Goal: Communication & Community: Answer question/provide support

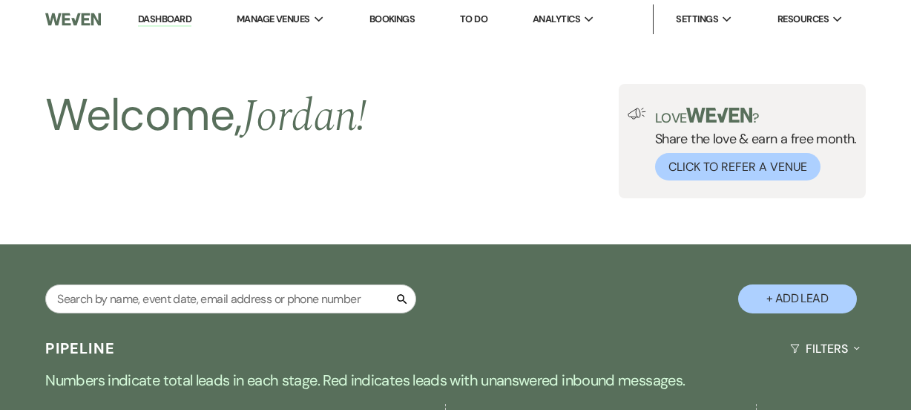
scroll to position [3871, 0]
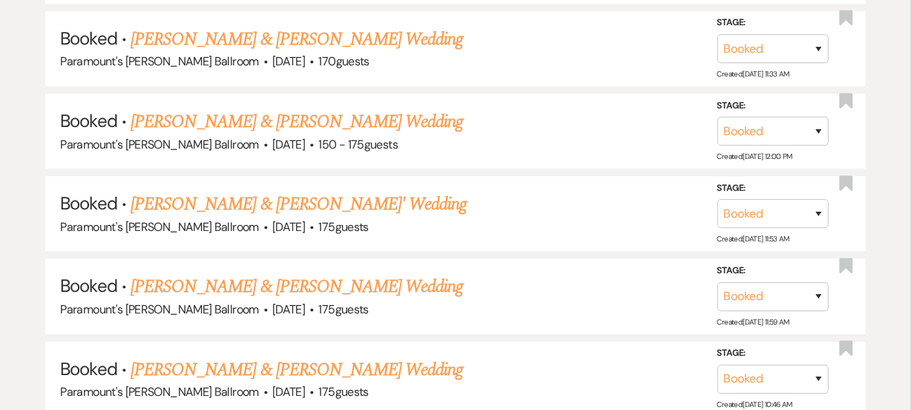
click at [171, 191] on link "[PERSON_NAME] & [PERSON_NAME]' Wedding" at bounding box center [299, 204] width 337 height 27
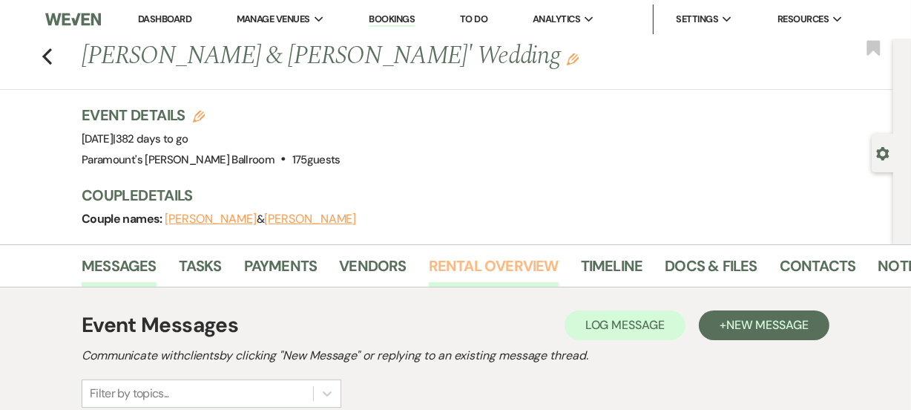
click at [460, 268] on link "Rental Overview" at bounding box center [494, 270] width 130 height 33
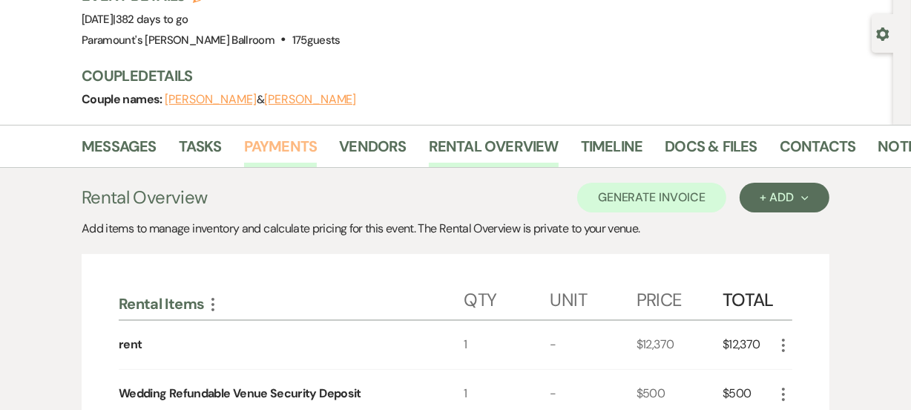
click at [271, 155] on link "Payments" at bounding box center [280, 150] width 73 height 33
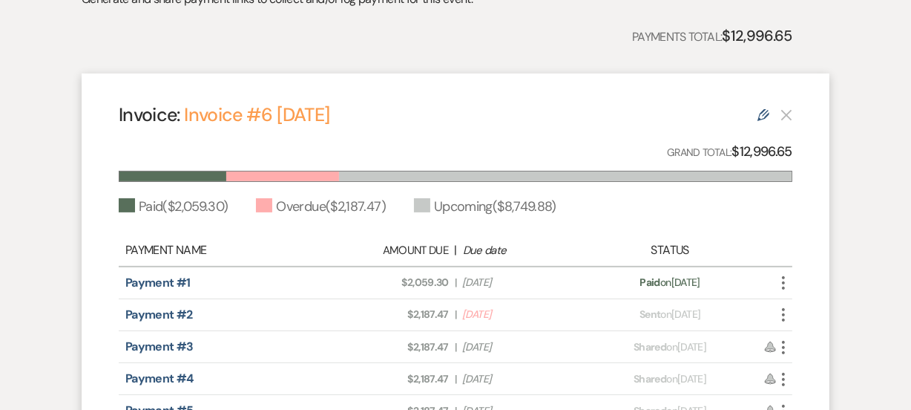
scroll to position [151, 0]
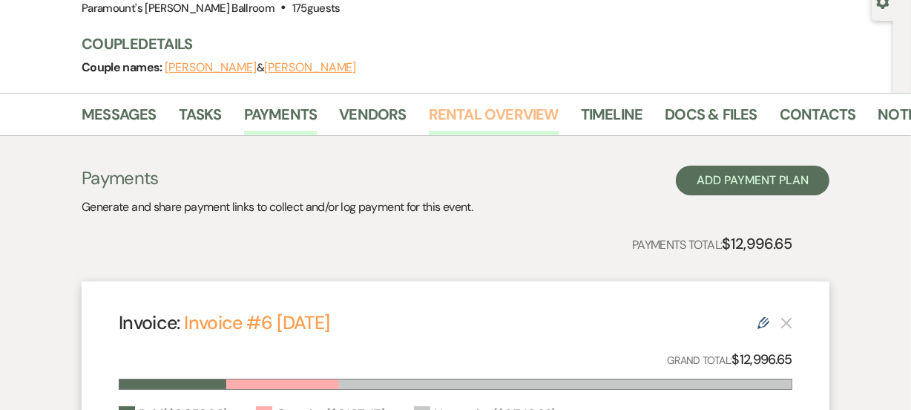
click at [528, 102] on link "Rental Overview" at bounding box center [494, 118] width 130 height 33
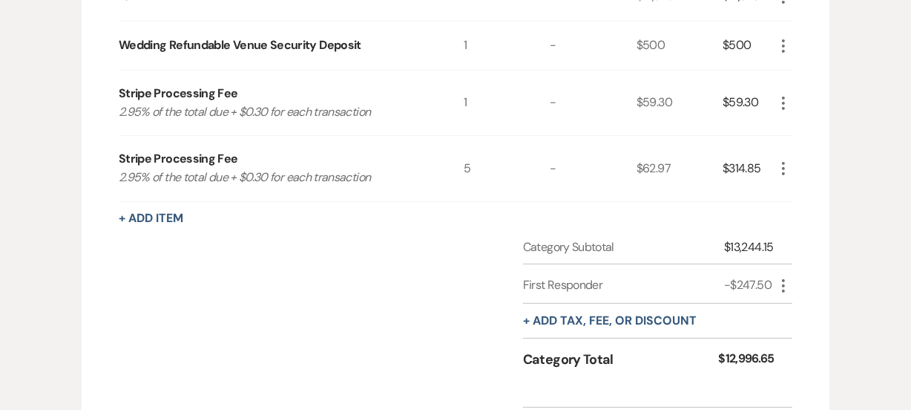
scroll to position [471, 0]
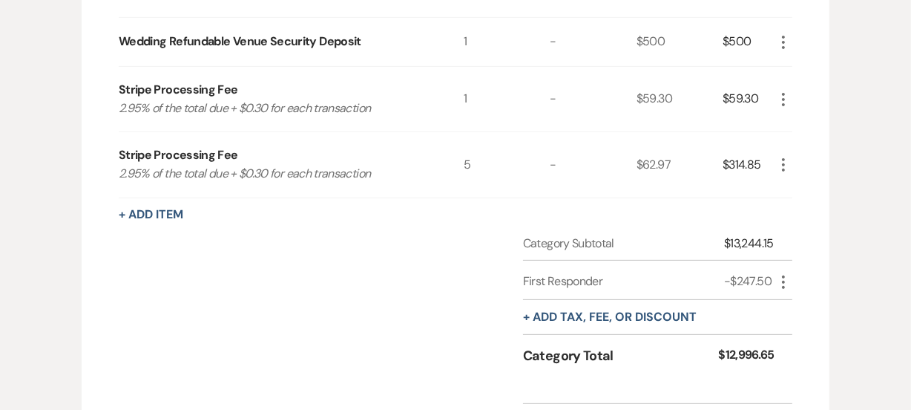
click at [605, 306] on div "+ Add tax, fee, or discount" at bounding box center [610, 317] width 174 height 34
click at [605, 315] on button "+ Add tax, fee, or discount" at bounding box center [610, 317] width 174 height 12
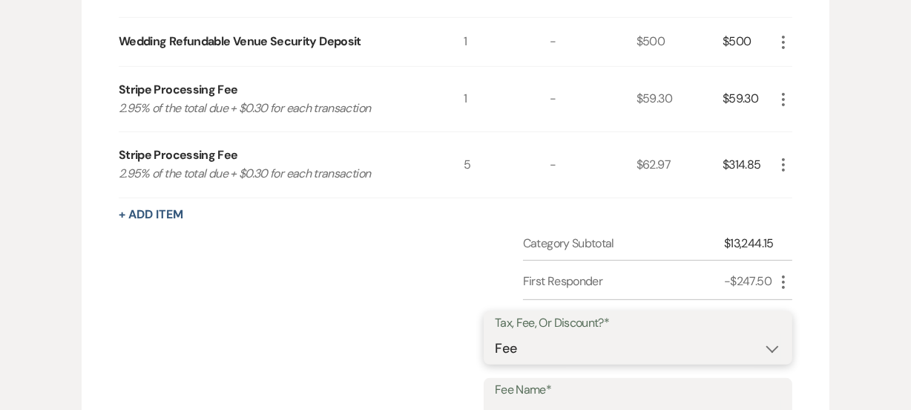
click at [530, 339] on select "Fee Discount Tax" at bounding box center [638, 348] width 286 height 29
select select "2"
click at [507, 334] on select "Fee Discount Tax" at bounding box center [638, 348] width 286 height 29
click at [546, 397] on label "Fee Name*" at bounding box center [638, 390] width 286 height 22
click at [546, 400] on input "Fee Name*" at bounding box center [638, 414] width 286 height 29
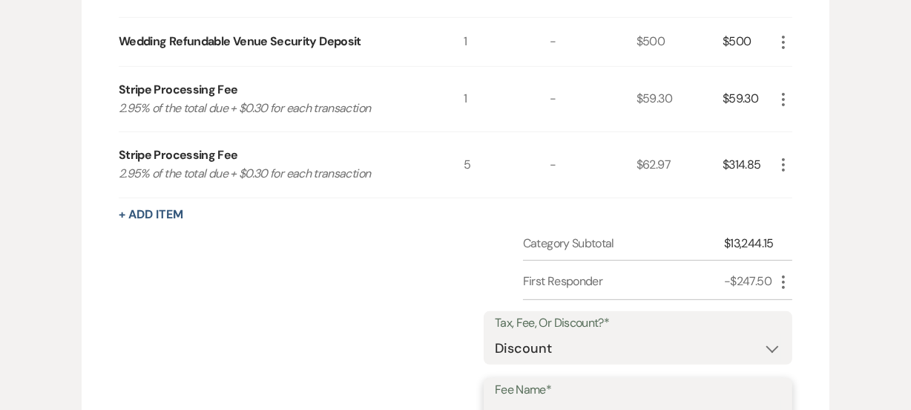
scroll to position [490, 0]
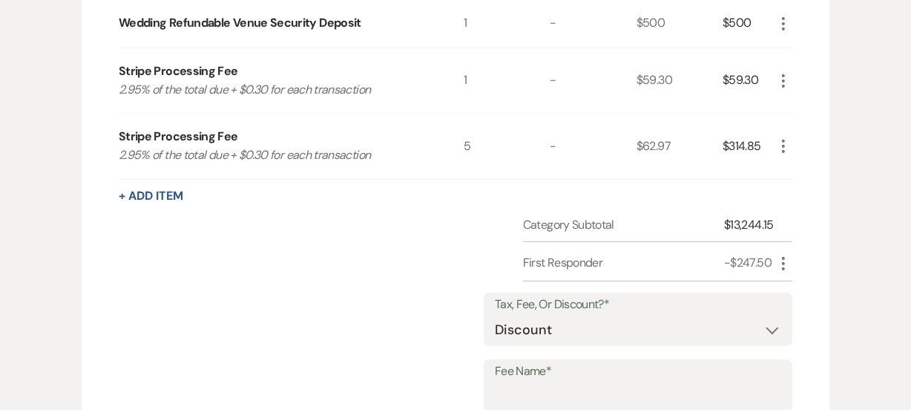
click at [419, 336] on div "Category Subtotal $13,244.15 First Responder -$247.50 More Tax, Fee, Or Discoun…" at bounding box center [456, 403] width 674 height 375
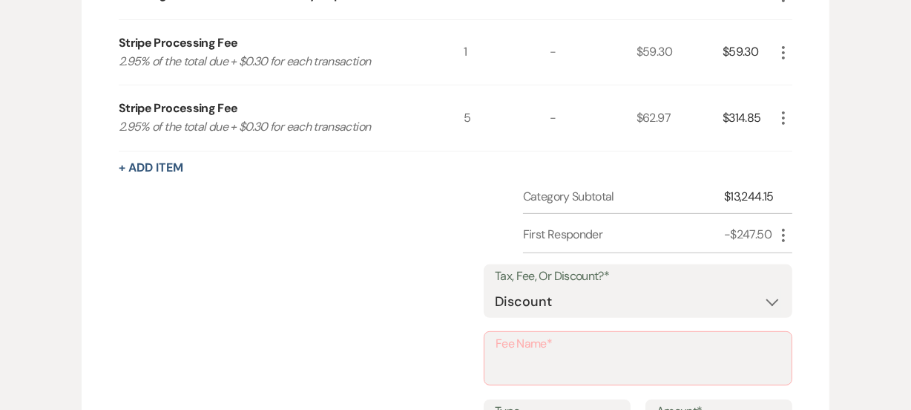
scroll to position [543, 0]
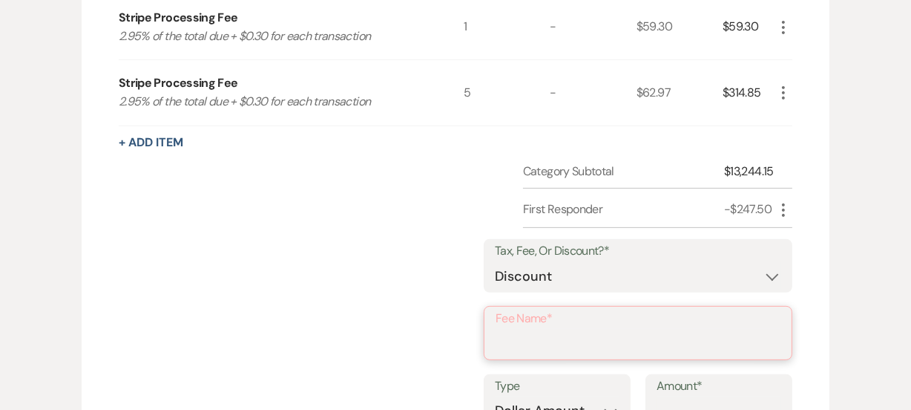
click at [588, 342] on input "Fee Name*" at bounding box center [638, 343] width 285 height 29
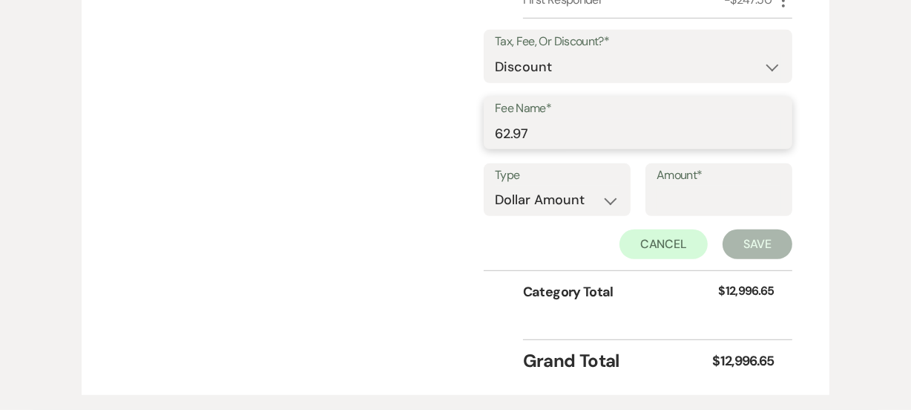
scroll to position [755, 0]
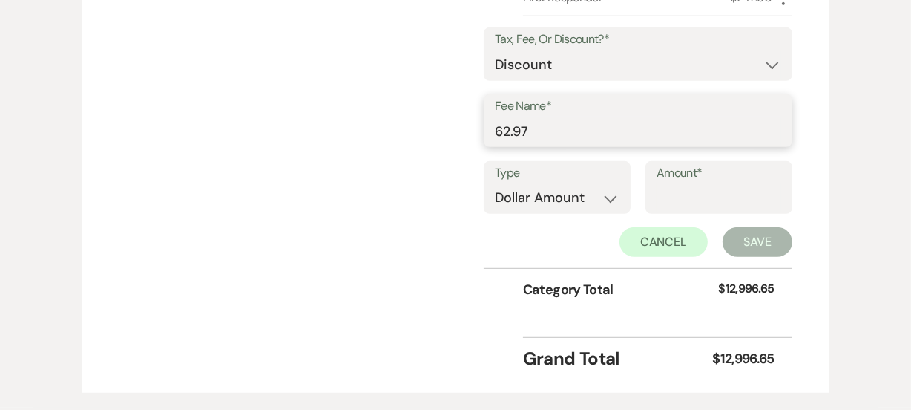
type input "62.97"
click at [732, 203] on input "Amount*" at bounding box center [719, 197] width 125 height 29
drag, startPoint x: 629, startPoint y: 126, endPoint x: 382, endPoint y: 107, distance: 247.8
click at [382, 107] on div "Category Subtotal $13,244.15 First Responder -$247.50 More Tax, Fee, Or Discoun…" at bounding box center [456, 139] width 674 height 377
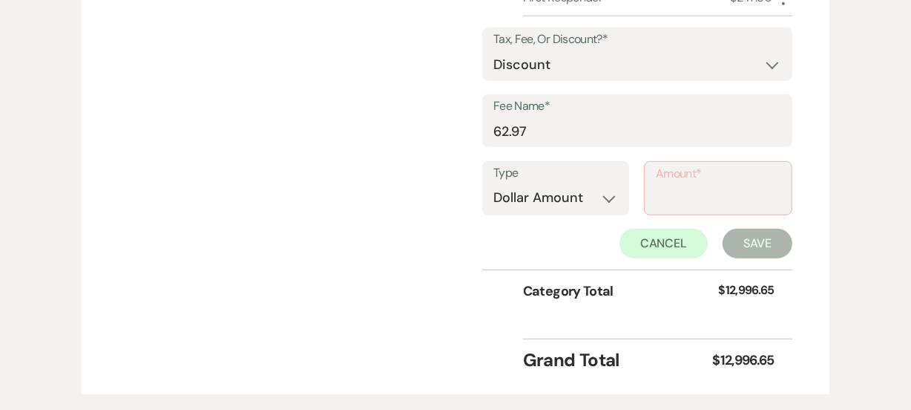
click at [382, 107] on div "Category Subtotal $13,244.15 First Responder -$247.50 More Tax, Fee, Or Discoun…" at bounding box center [456, 139] width 674 height 377
click at [704, 200] on input "Amount*" at bounding box center [718, 198] width 125 height 29
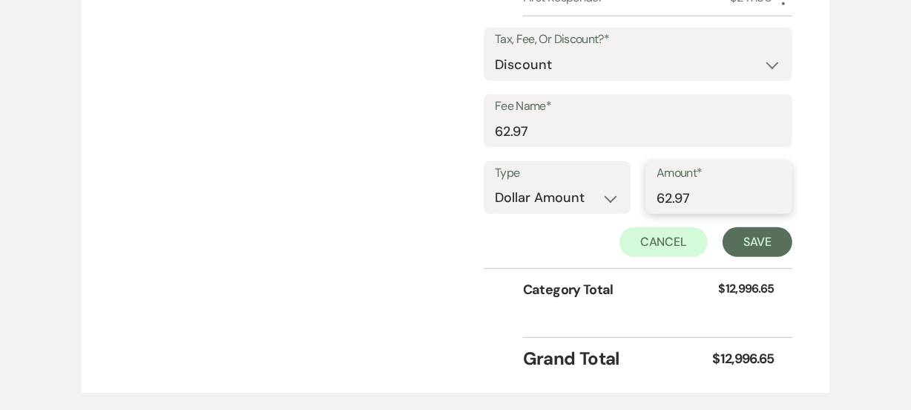
type input "62.97"
click at [636, 124] on input "62.97" at bounding box center [638, 130] width 286 height 29
type input "6"
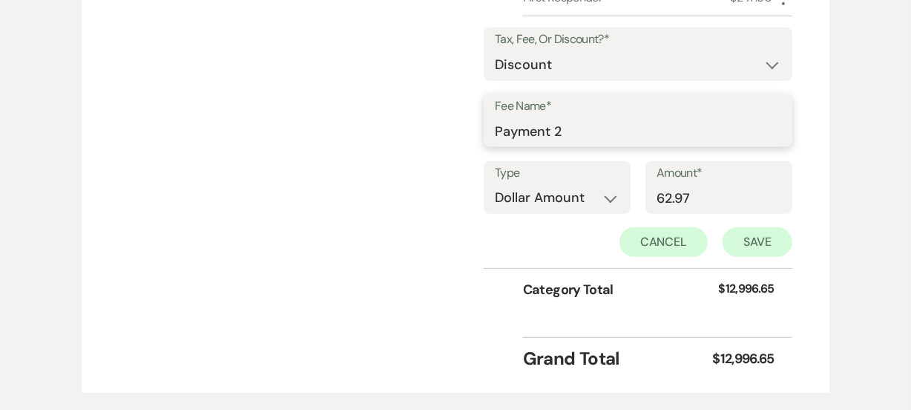
type input "Payment 2"
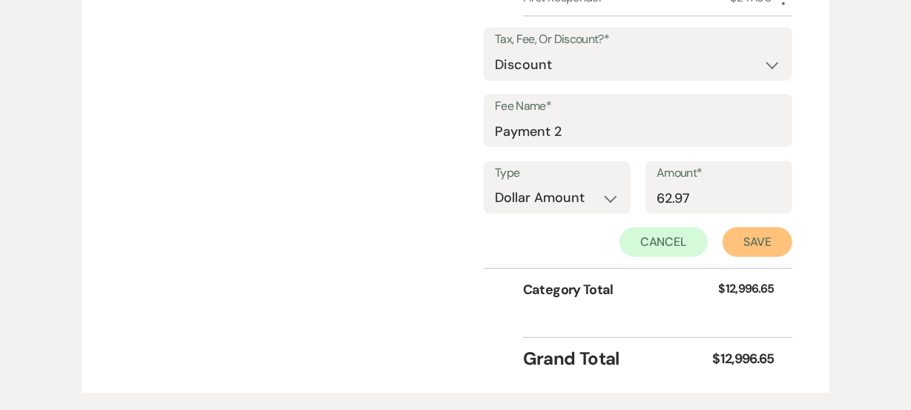
click at [746, 237] on button "Save" at bounding box center [758, 242] width 70 height 30
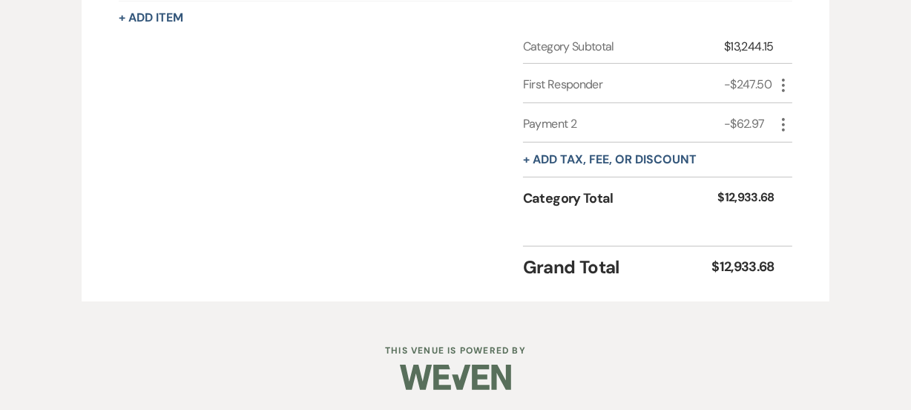
scroll to position [0, 0]
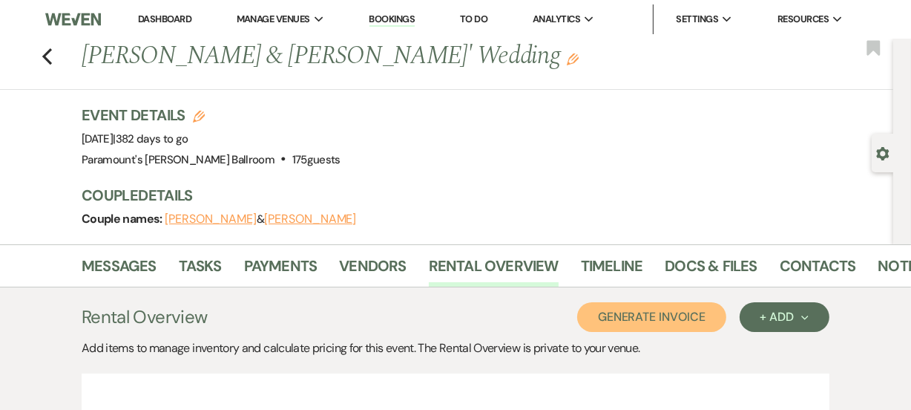
click at [660, 326] on button "Generate Invoice" at bounding box center [651, 317] width 149 height 30
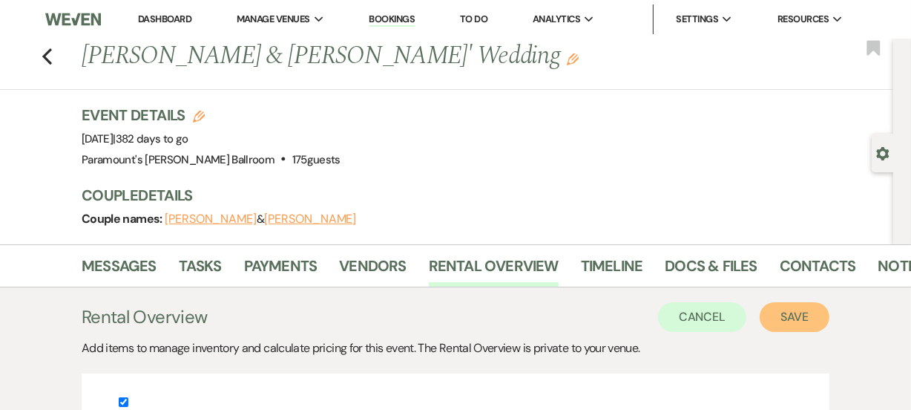
click at [801, 322] on button "Save" at bounding box center [795, 317] width 70 height 30
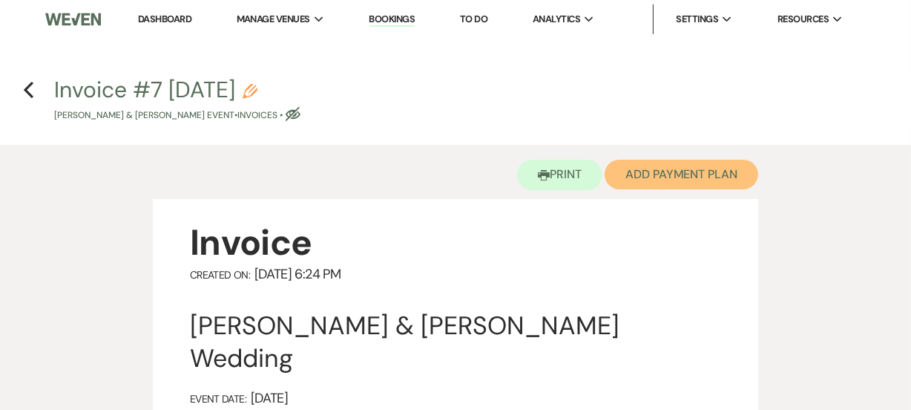
click at [665, 168] on button "Add Payment Plan" at bounding box center [682, 175] width 154 height 30
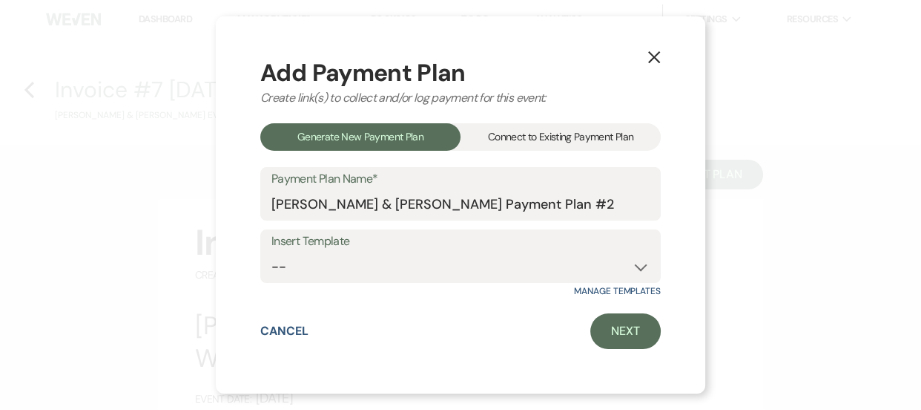
click at [561, 141] on div "Connect to Existing Payment Plan" at bounding box center [561, 136] width 200 height 27
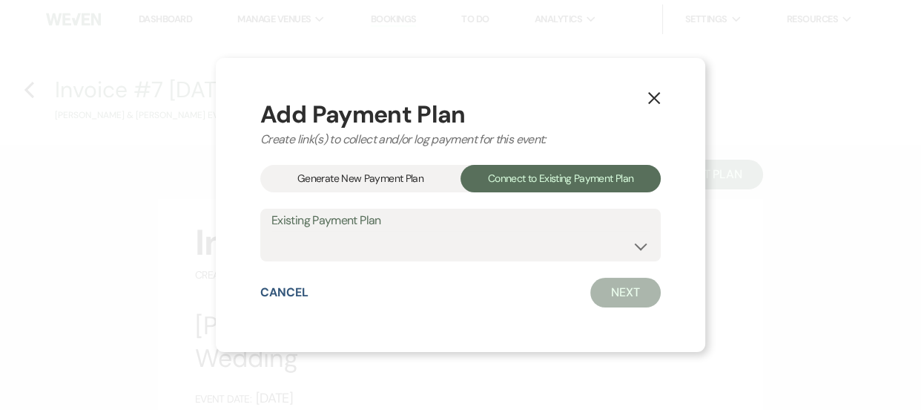
click at [476, 260] on div "Existing Payment Plan [PERSON_NAME] & [PERSON_NAME] Payment Plan #1" at bounding box center [460, 234] width 401 height 53
click at [513, 244] on select "[PERSON_NAME] & [PERSON_NAME] Payment Plan #1" at bounding box center [461, 245] width 378 height 29
select select "24008"
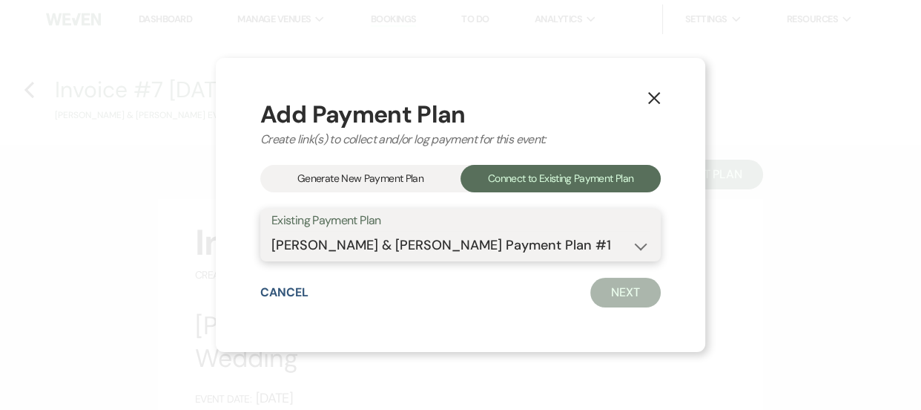
click at [272, 231] on select "[PERSON_NAME] & [PERSON_NAME] Payment Plan #1" at bounding box center [461, 245] width 378 height 29
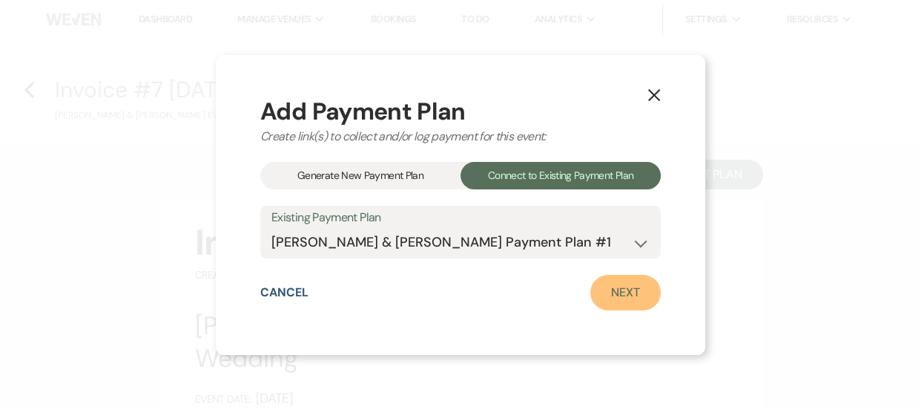
click at [629, 279] on link "Next" at bounding box center [626, 293] width 70 height 36
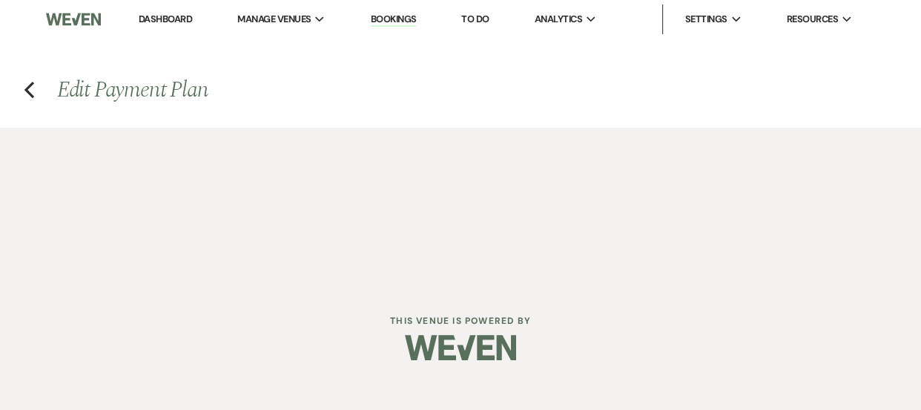
select select "28679"
select select "1"
select select "2"
select select "flat"
select select "2"
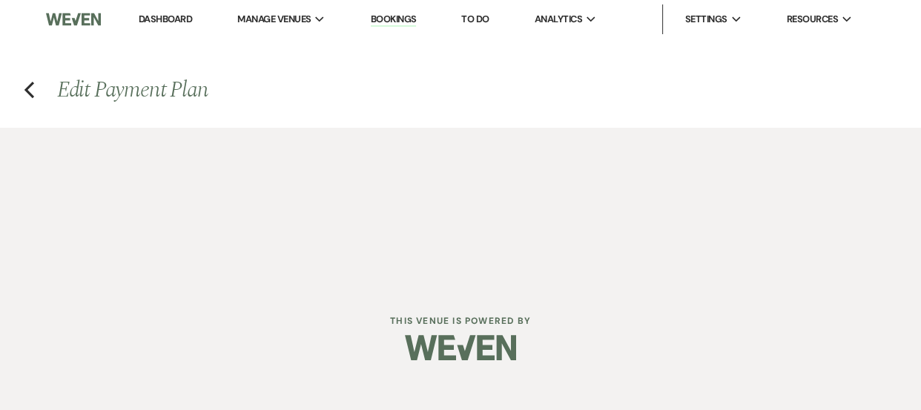
select select "flat"
select select "true"
select select "client"
select select "weeks"
select select "2"
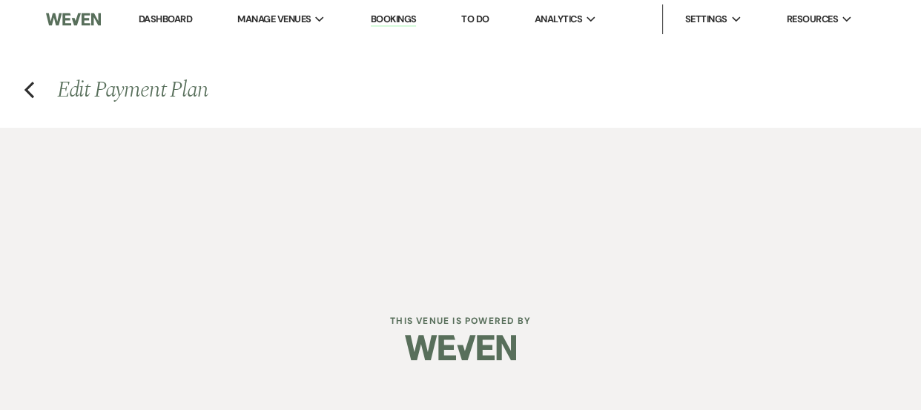
select select "flat"
select select "true"
select select "client"
select select "weeks"
select select "2"
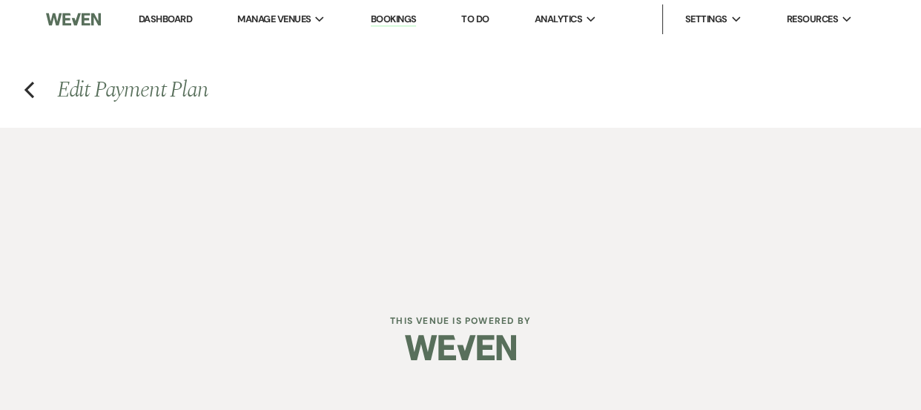
select select "flat"
select select "true"
select select "client"
select select "weeks"
select select "2"
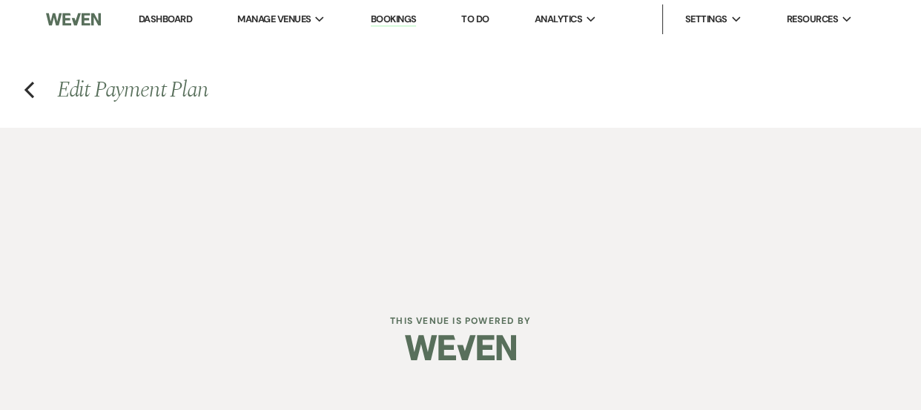
select select "flat"
select select "true"
select select "client"
select select "weeks"
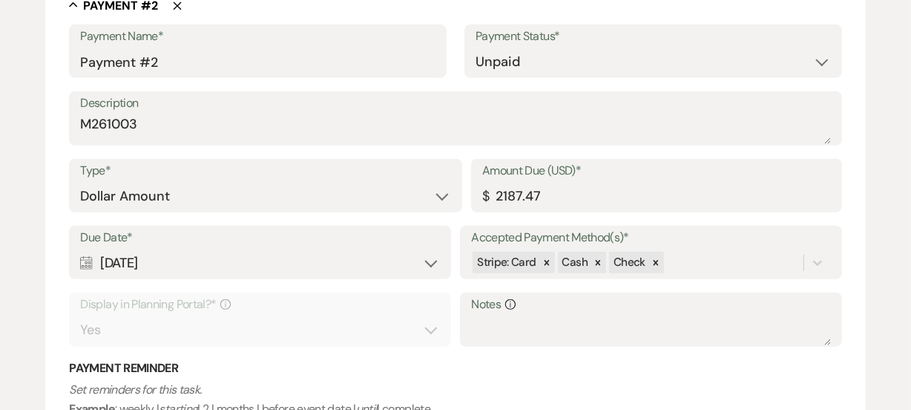
scroll to position [955, 0]
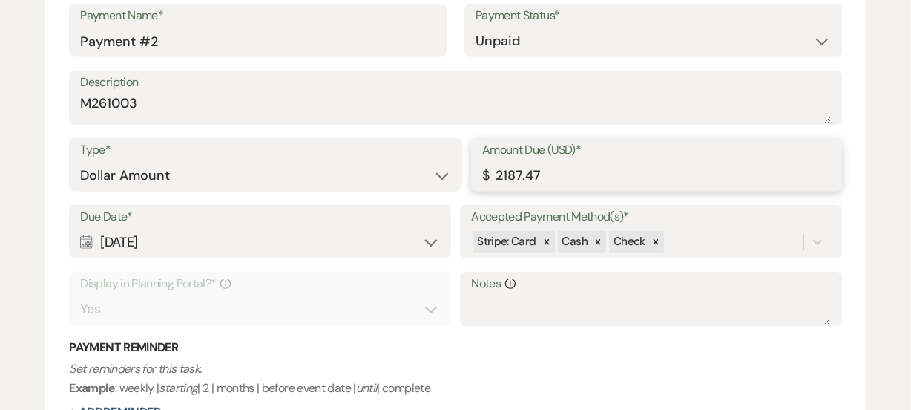
drag, startPoint x: 562, startPoint y: 172, endPoint x: 433, endPoint y: 178, distance: 128.5
click at [433, 178] on div "Type* Dollar Amount Percentage of Grand Total Amount Due (USD)* $ 2187.47" at bounding box center [455, 171] width 772 height 67
type input "2124.50"
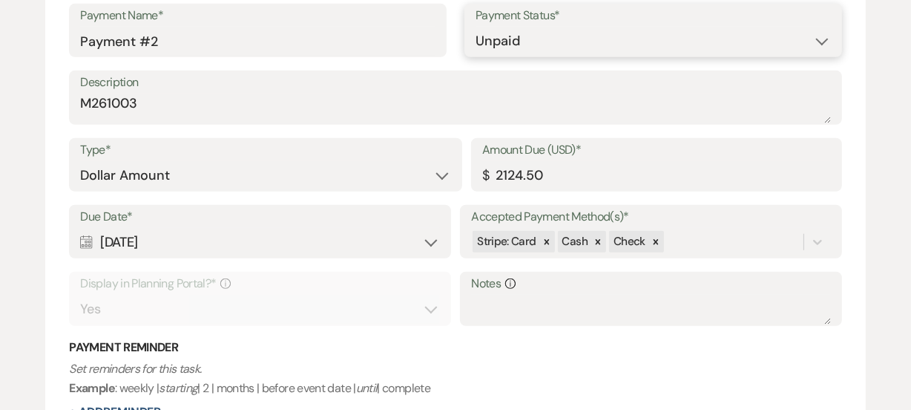
click at [640, 35] on select "Paid Unpaid" at bounding box center [653, 41] width 355 height 29
select select "1"
click at [476, 27] on select "Paid Unpaid" at bounding box center [653, 41] width 355 height 29
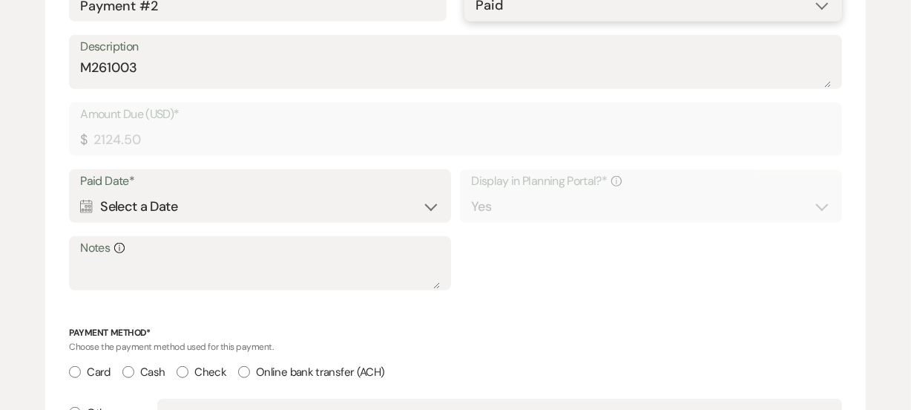
scroll to position [919, 0]
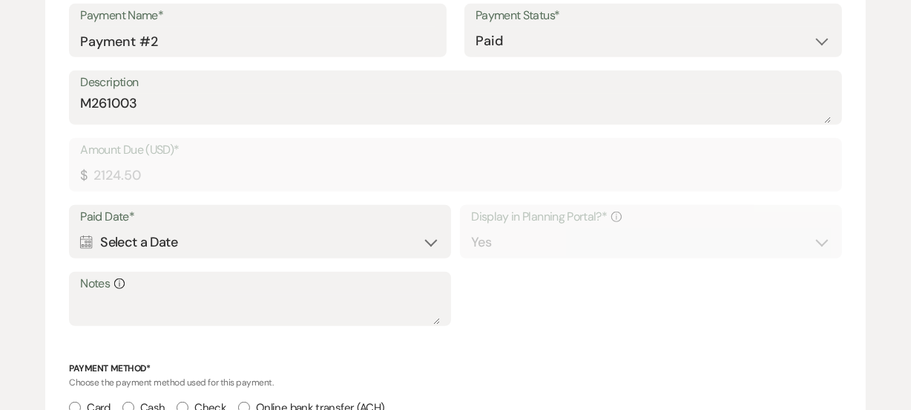
click at [223, 237] on div "Calendar Select a Date Expand" at bounding box center [259, 242] width 359 height 29
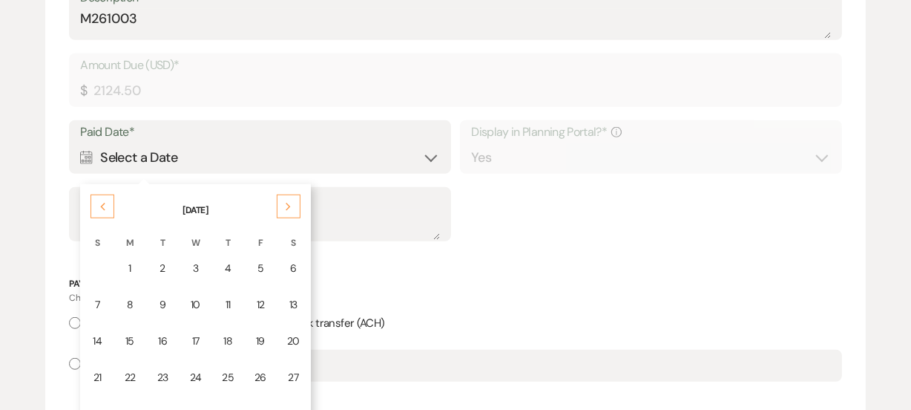
scroll to position [1017, 0]
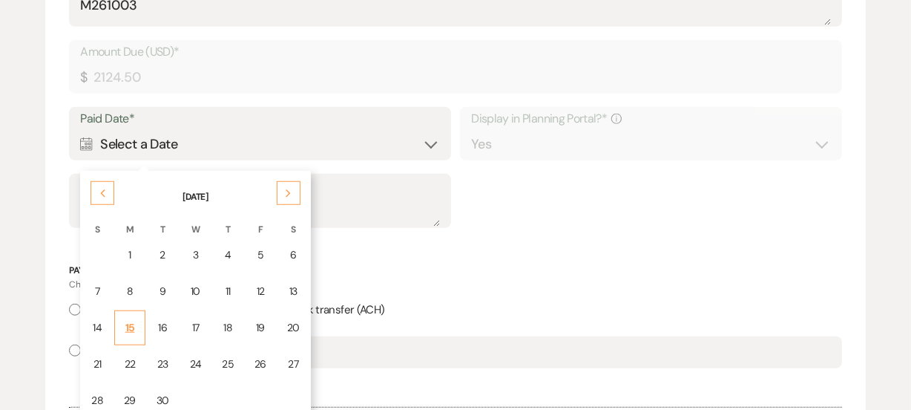
click at [136, 321] on td "15" at bounding box center [129, 327] width 31 height 35
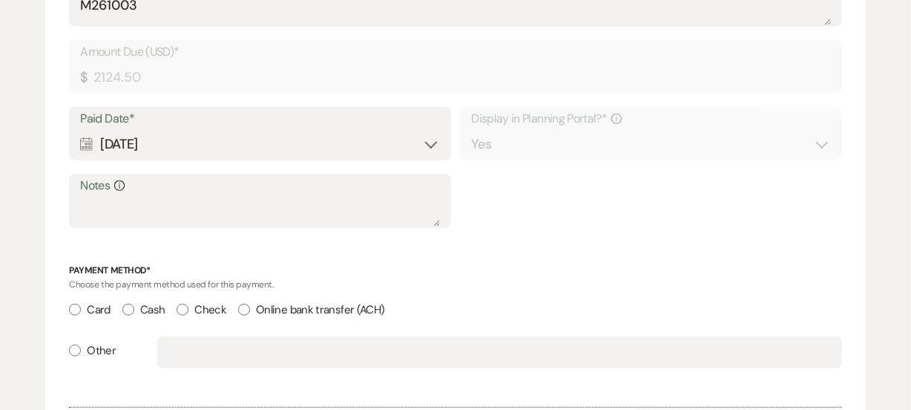
click at [198, 307] on label "Check" at bounding box center [202, 310] width 50 height 20
click at [188, 307] on input "Check" at bounding box center [183, 309] width 12 height 12
radio input "true"
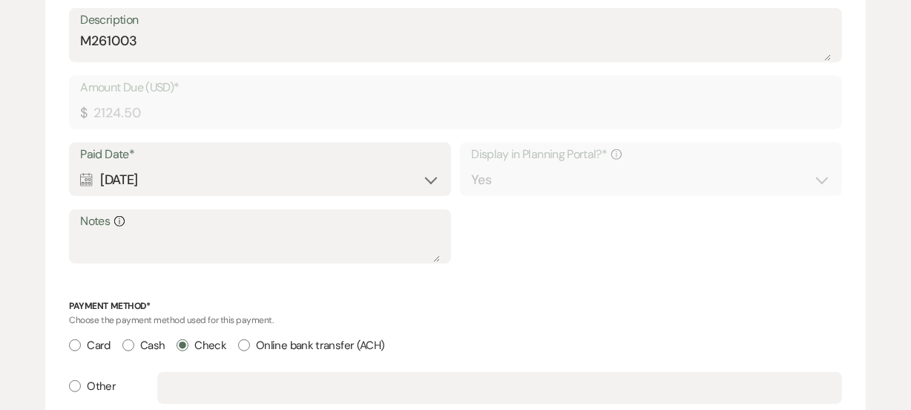
scroll to position [1053, 0]
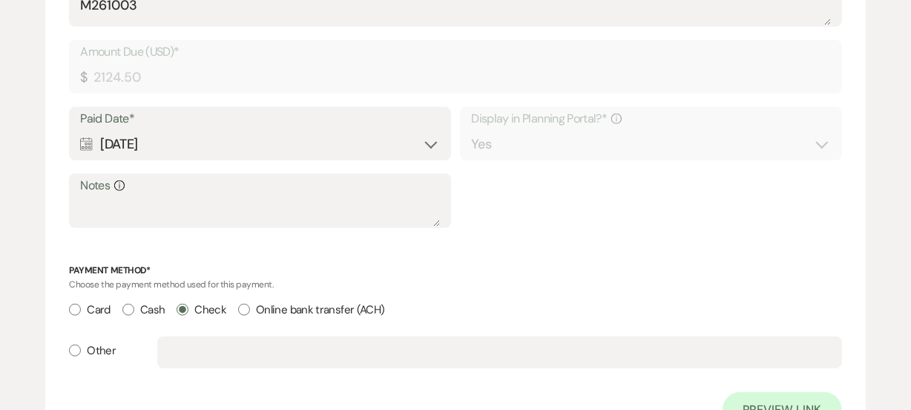
click at [593, 252] on div "Payment Name* Payment #2 Payment Status* Paid Unpaid Description M261003 Amount…" at bounding box center [455, 167] width 772 height 522
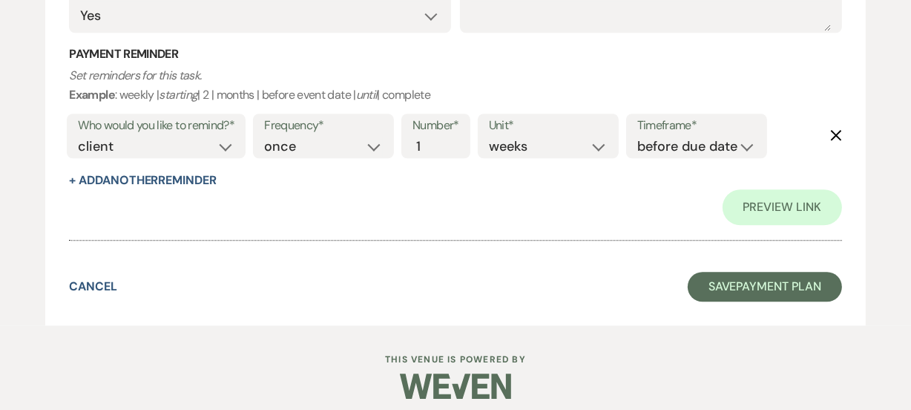
scroll to position [3547, 0]
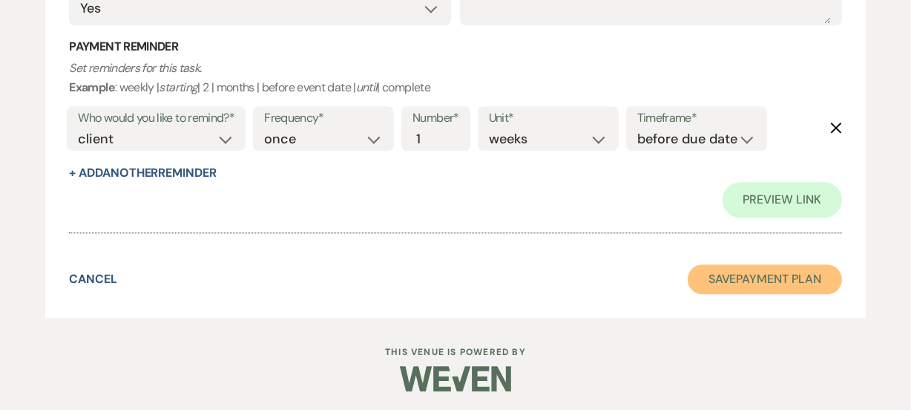
click at [780, 280] on button "Save Payment Plan" at bounding box center [765, 279] width 154 height 30
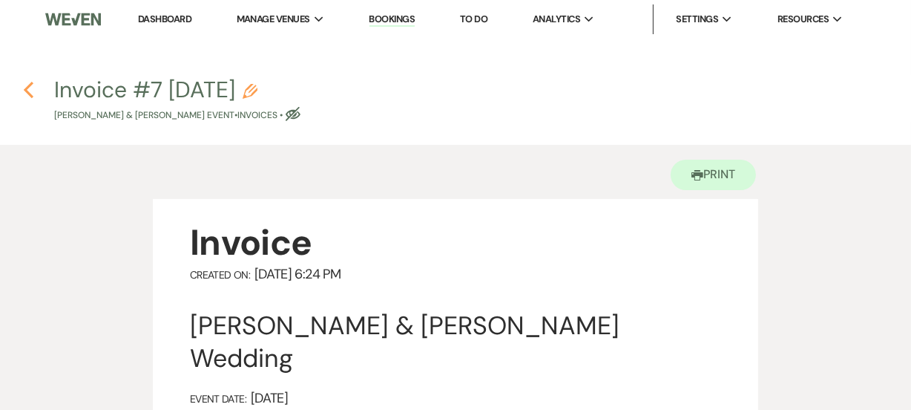
click at [27, 92] on use "button" at bounding box center [29, 90] width 10 height 16
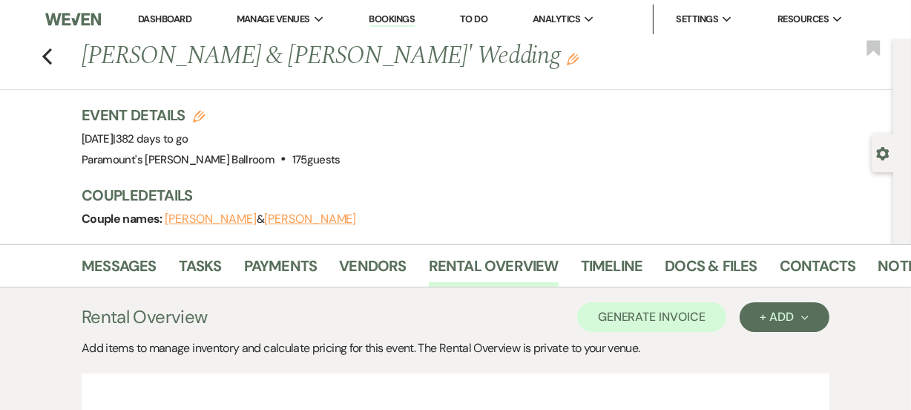
click at [80, 264] on ul "Messages Tasks Payments Vendors Rental Overview Timeline Docs & Files Contacts …" at bounding box center [456, 269] width 846 height 36
click at [111, 266] on link "Messages" at bounding box center [119, 270] width 75 height 33
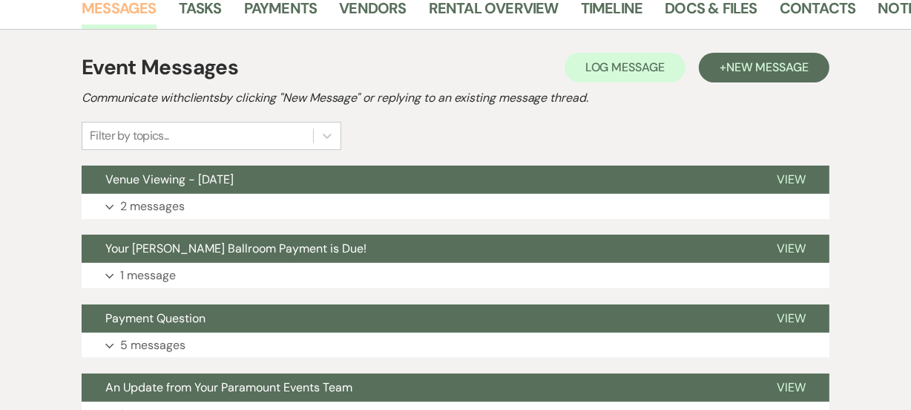
scroll to position [260, 0]
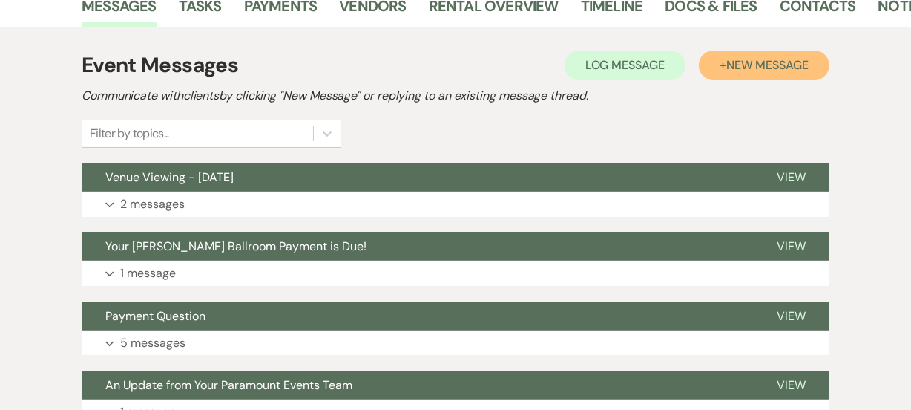
click at [777, 53] on button "+ New Message" at bounding box center [764, 65] width 131 height 30
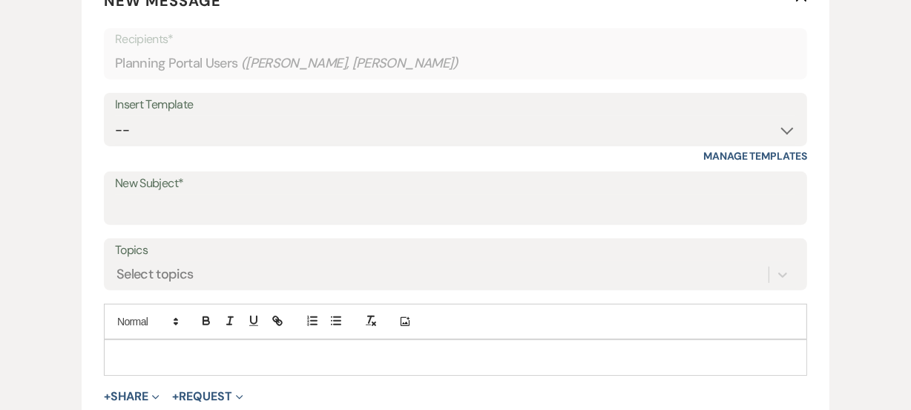
scroll to position [497, 0]
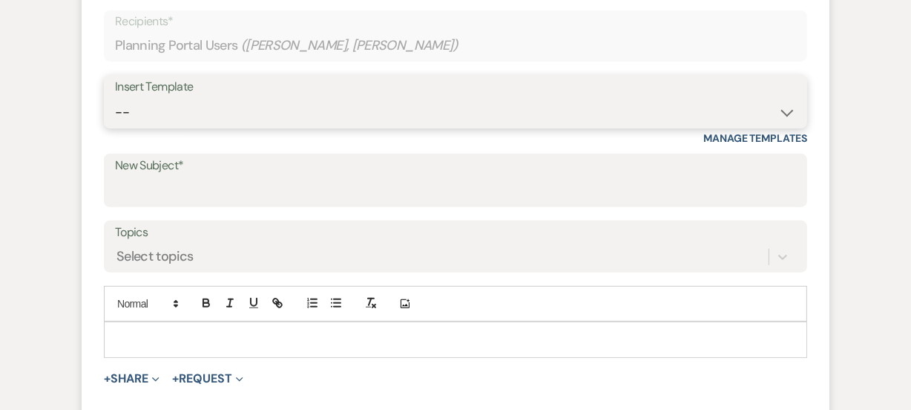
click at [688, 104] on select "-- Weven Planning Portal Introduction (Booked Events) 6 Month Consultation 9 Mo…" at bounding box center [455, 112] width 681 height 29
select select "1692"
click at [115, 98] on select "-- Weven Planning Portal Introduction (Booked Events) 6 Month Consultation 9 Mo…" at bounding box center [455, 112] width 681 height 29
type input "[PERSON_NAME] Ballroom Payment Received"
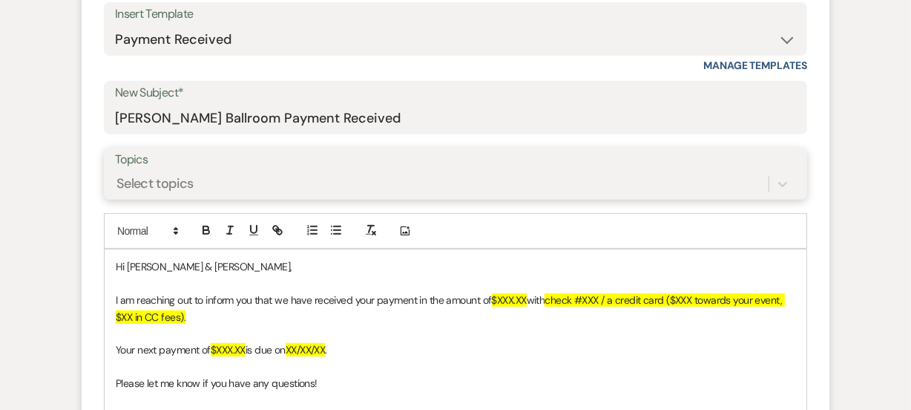
click at [487, 198] on div "Select topics" at bounding box center [455, 184] width 681 height 28
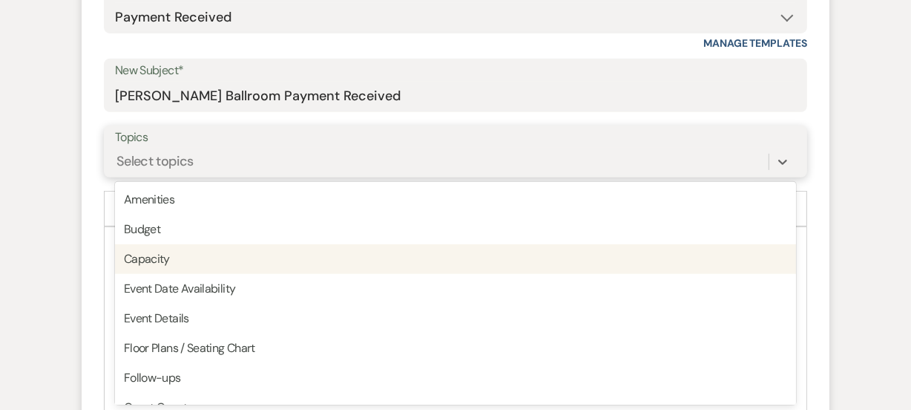
scroll to position [593, 0]
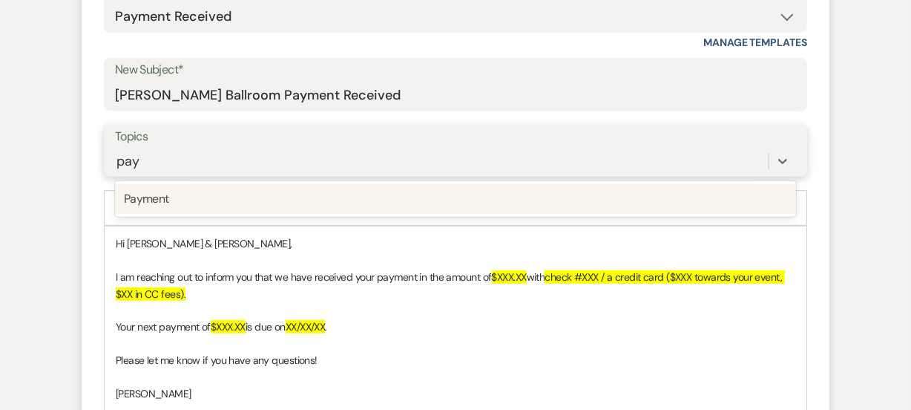
type input "paym"
click at [490, 198] on div "Payment" at bounding box center [455, 199] width 681 height 30
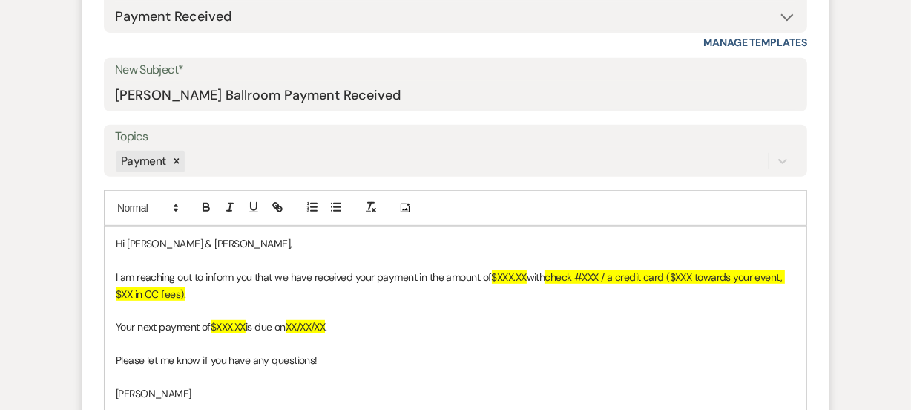
click at [527, 279] on span "$XXX.XX" at bounding box center [509, 276] width 35 height 13
click at [613, 275] on span "check #XXX / a credit card ($XXX towards your event, $XX in CC fees)." at bounding box center [454, 285] width 677 height 30
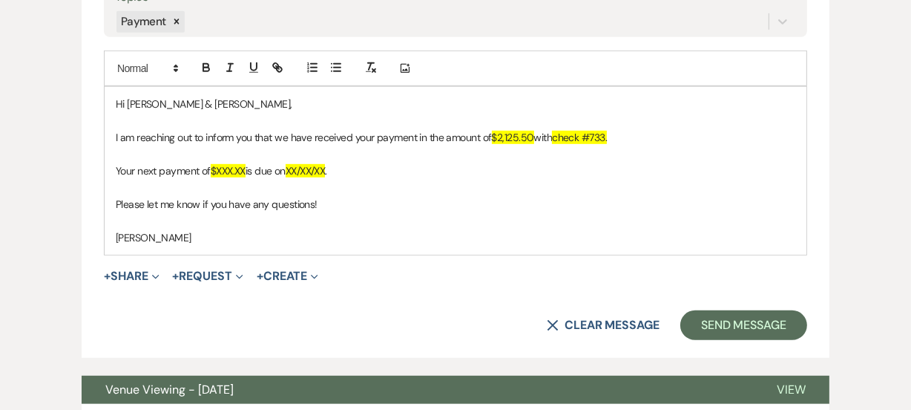
scroll to position [720, 0]
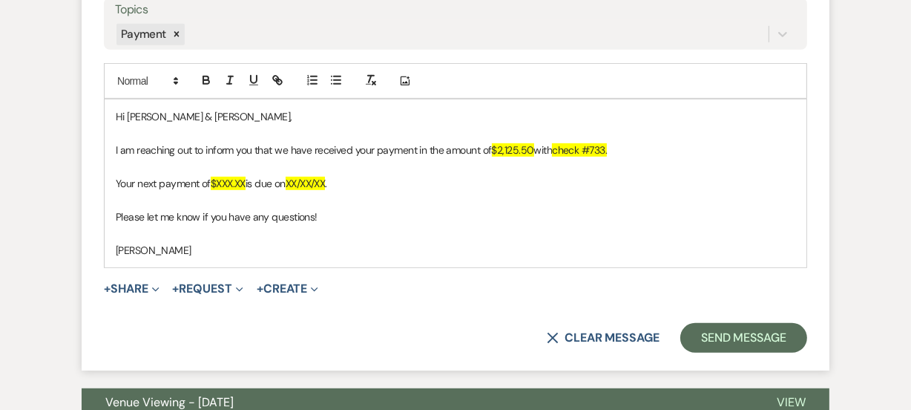
click at [326, 185] on span "XX/XX/XX" at bounding box center [306, 183] width 40 height 13
click at [249, 178] on p "Your next payment of $XXX.XX is due on [DATE]." at bounding box center [456, 183] width 680 height 16
click at [64, 266] on div "Event Messages Log Log Message + New Message Communicate with clients by clicki…" at bounding box center [456, 326] width 846 height 1519
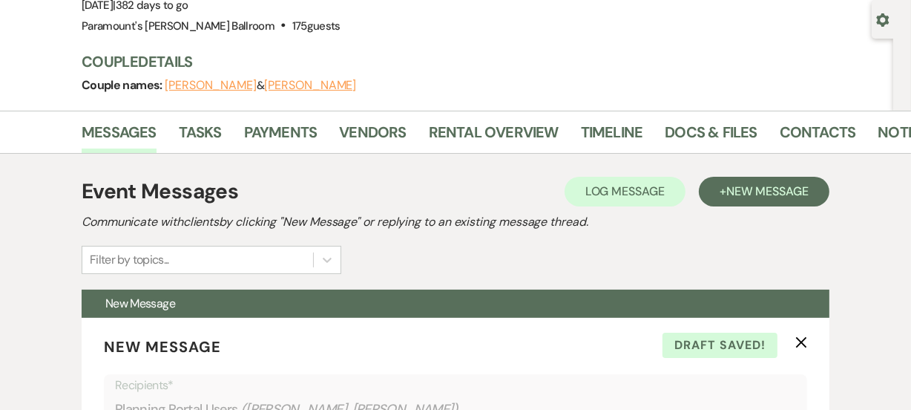
scroll to position [126, 0]
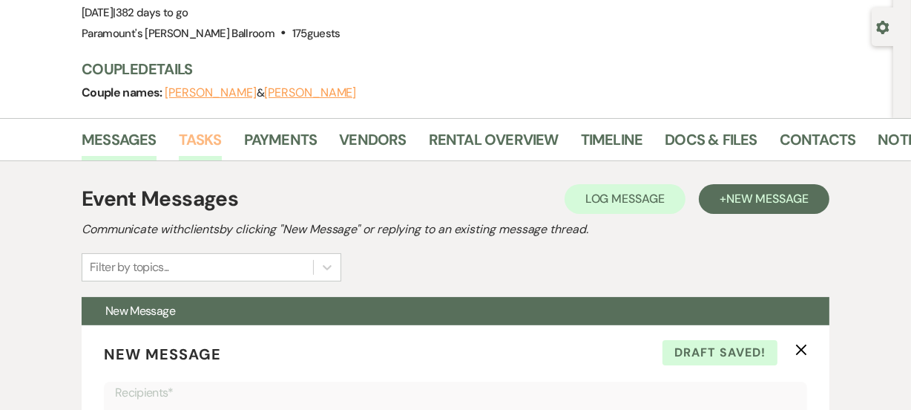
click at [199, 138] on link "Tasks" at bounding box center [200, 144] width 43 height 33
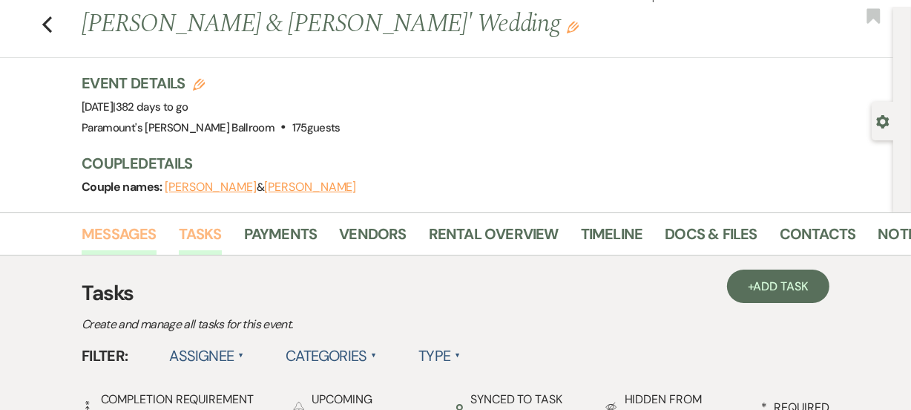
scroll to position [126, 0]
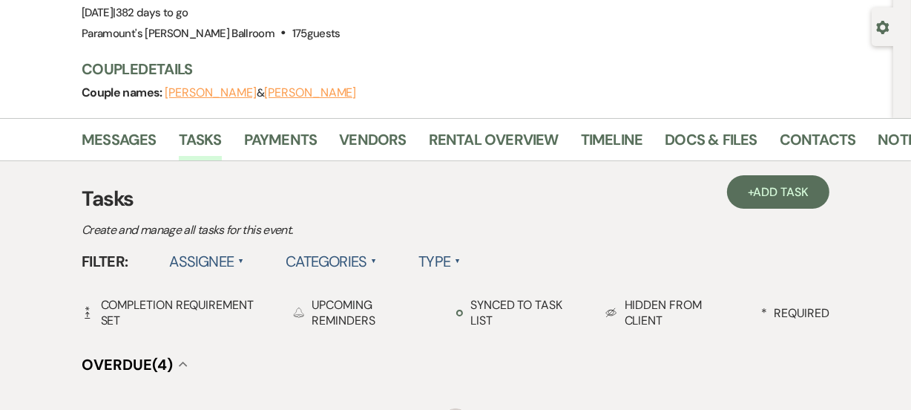
click at [125, 234] on p "Create and manage all tasks for this event." at bounding box center [341, 229] width 519 height 19
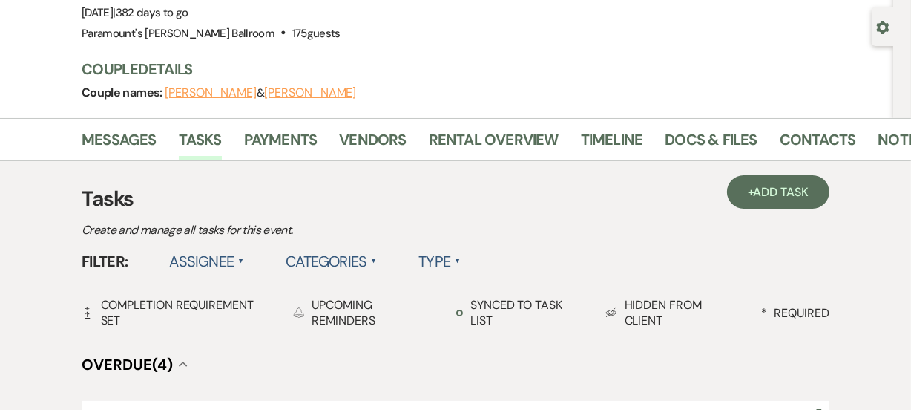
click at [134, 125] on li "Messages" at bounding box center [130, 143] width 97 height 36
click at [126, 140] on link "Messages" at bounding box center [119, 144] width 75 height 33
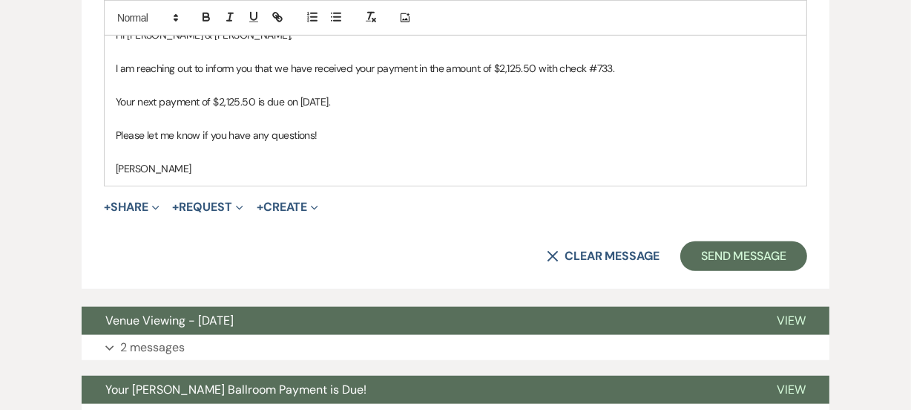
scroll to position [821, 0]
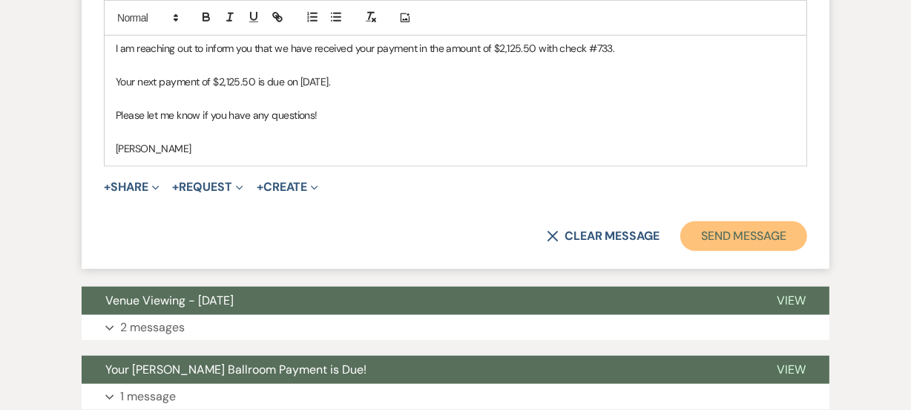
click at [759, 234] on button "Send Message" at bounding box center [743, 236] width 127 height 30
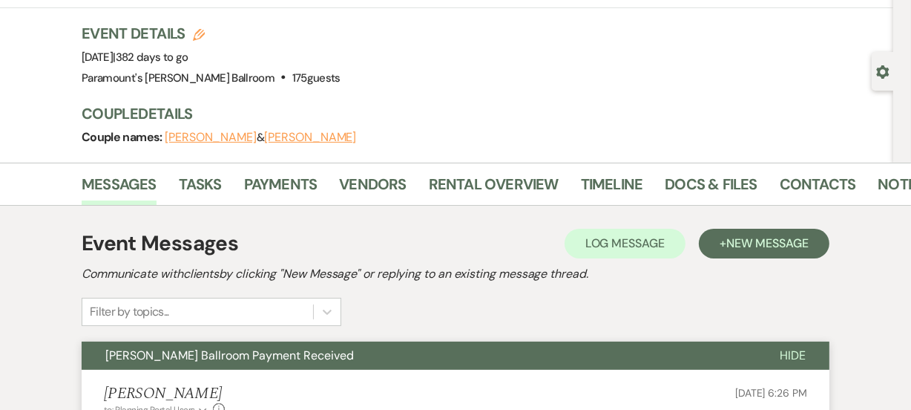
scroll to position [0, 0]
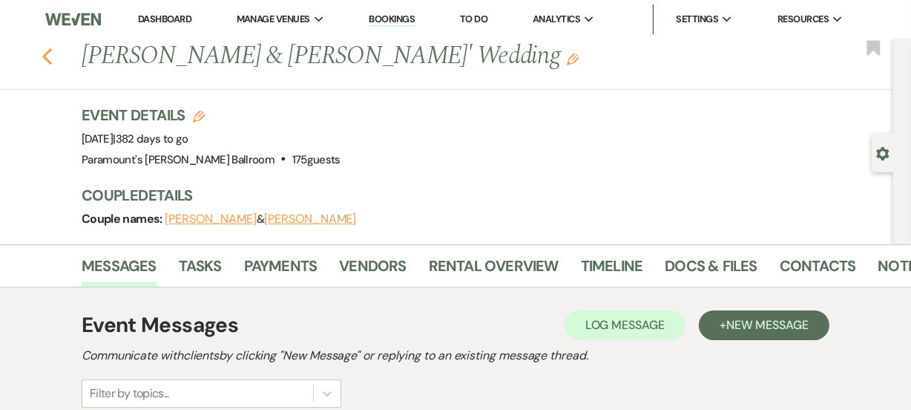
click at [53, 48] on icon "Previous" at bounding box center [47, 56] width 11 height 18
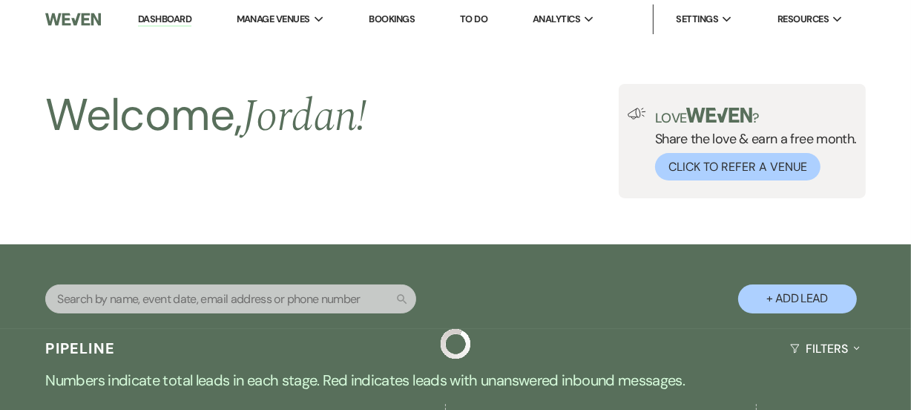
scroll to position [3871, 0]
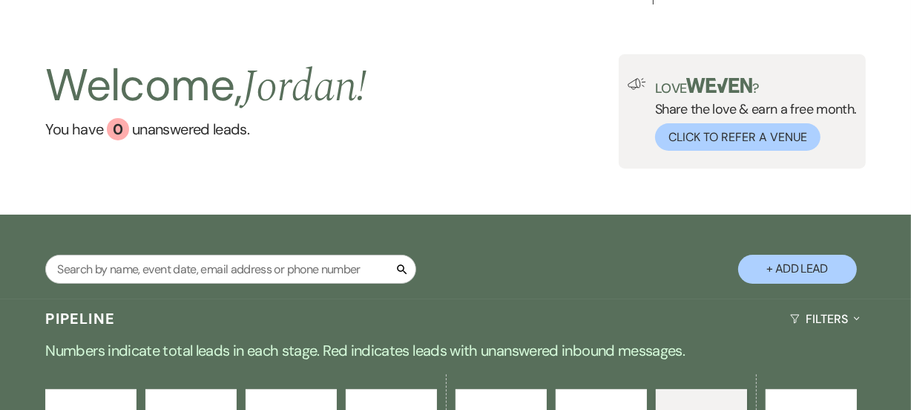
scroll to position [0, 0]
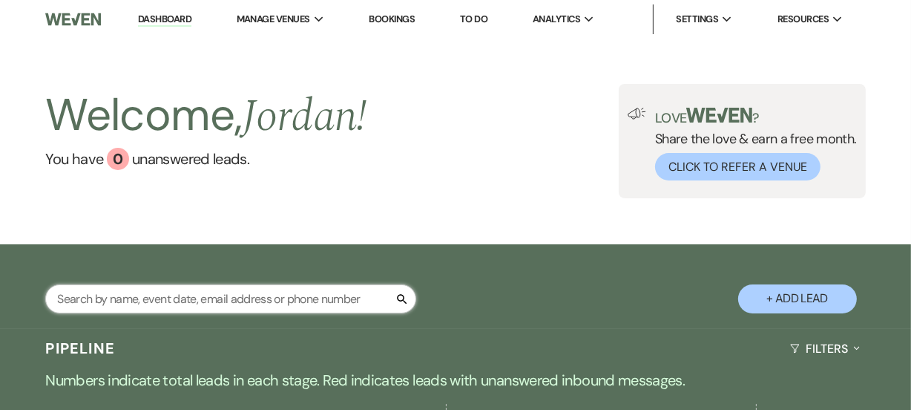
click at [191, 312] on input "text" at bounding box center [230, 298] width 371 height 29
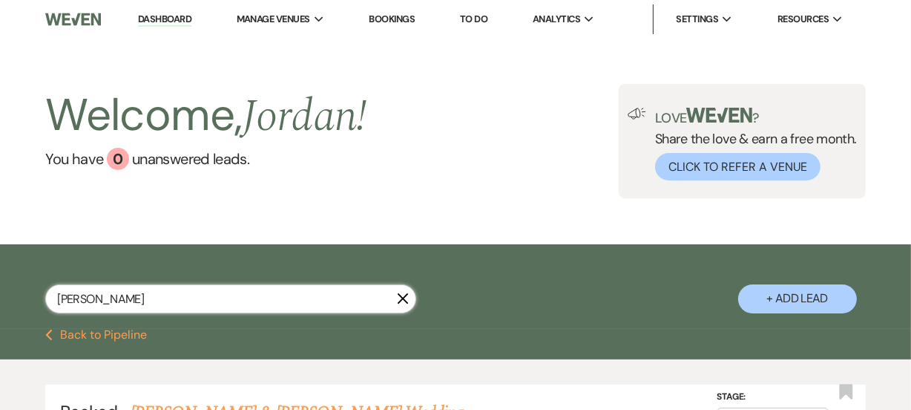
type input "[PERSON_NAME]"
click at [506, 278] on div "[PERSON_NAME] + Add Lead" at bounding box center [455, 288] width 911 height 73
click at [403, 292] on icon "X" at bounding box center [403, 298] width 12 height 12
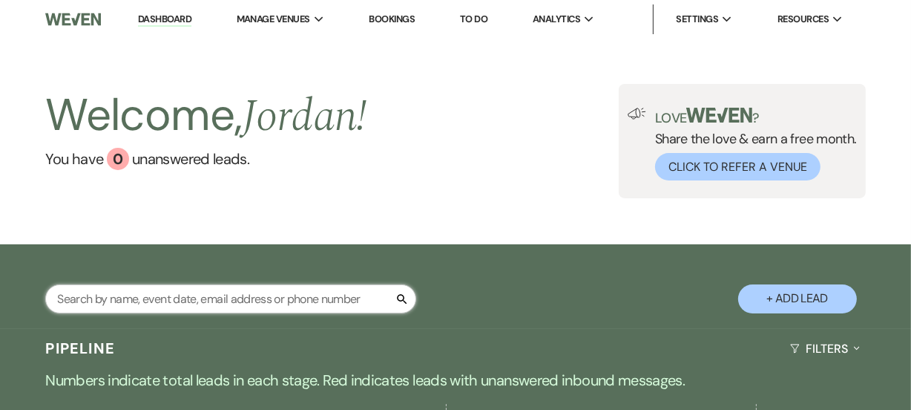
click at [336, 312] on input "text" at bounding box center [230, 298] width 371 height 29
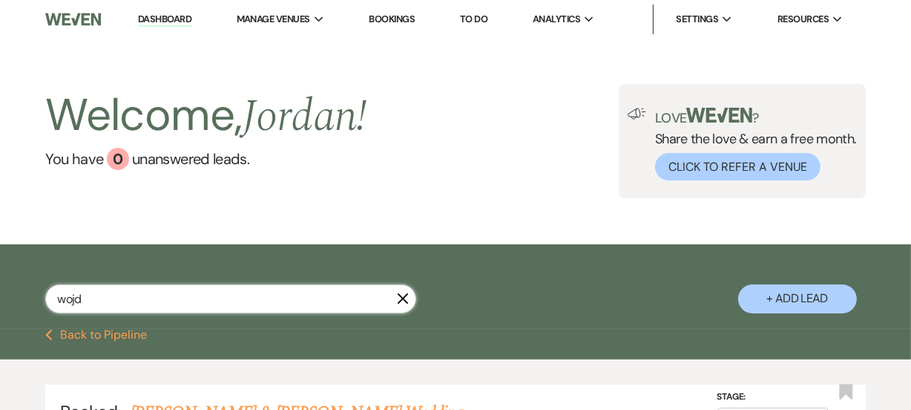
type input "wojd"
click at [444, 332] on div "Previous Back to Pipeline" at bounding box center [455, 335] width 911 height 12
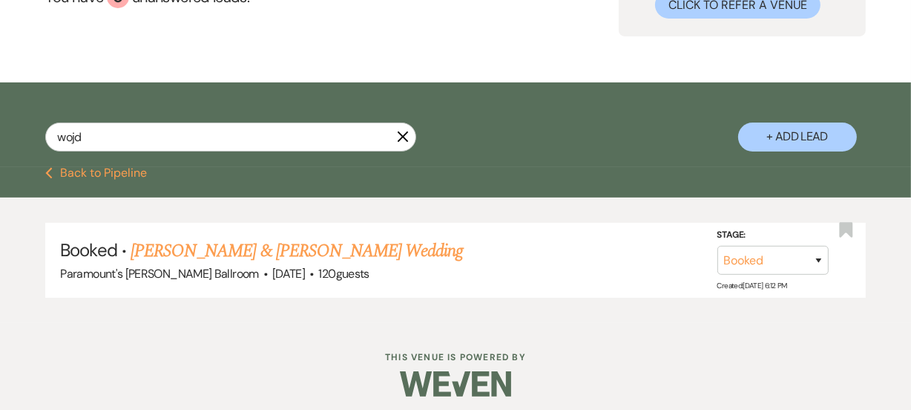
scroll to position [170, 0]
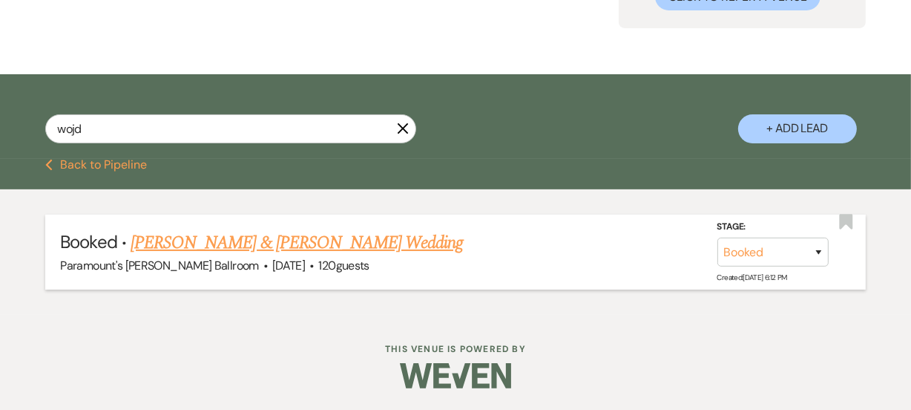
click at [349, 236] on link "[PERSON_NAME] & [PERSON_NAME] Wedding" at bounding box center [297, 242] width 332 height 27
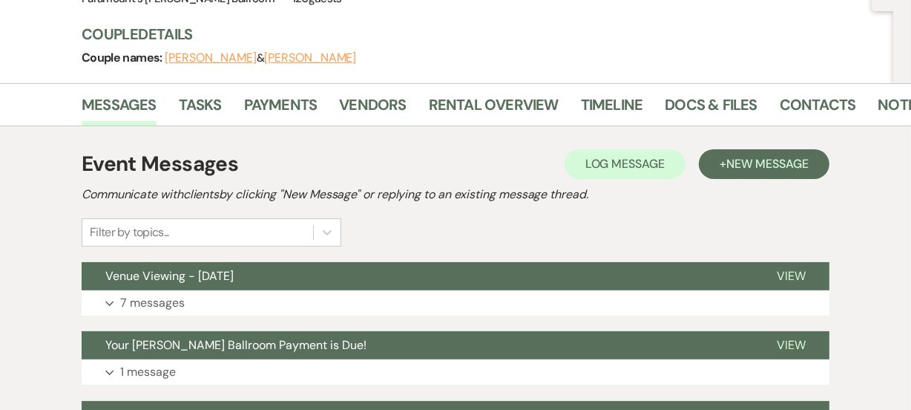
scroll to position [163, 0]
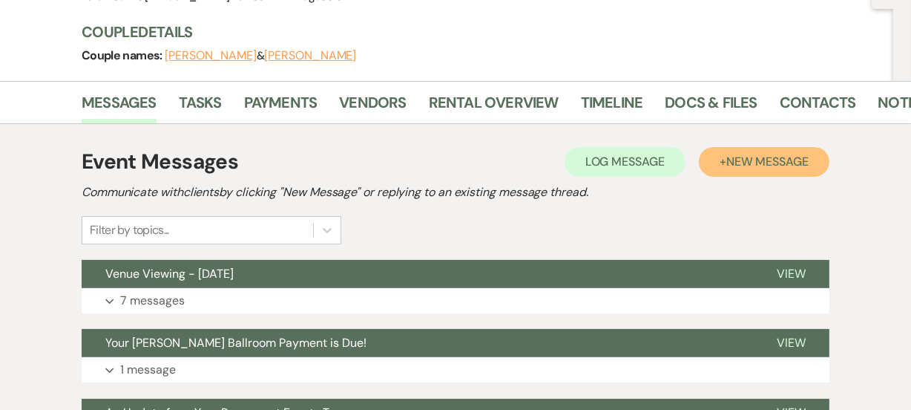
click at [741, 160] on span "New Message" at bounding box center [767, 162] width 82 height 16
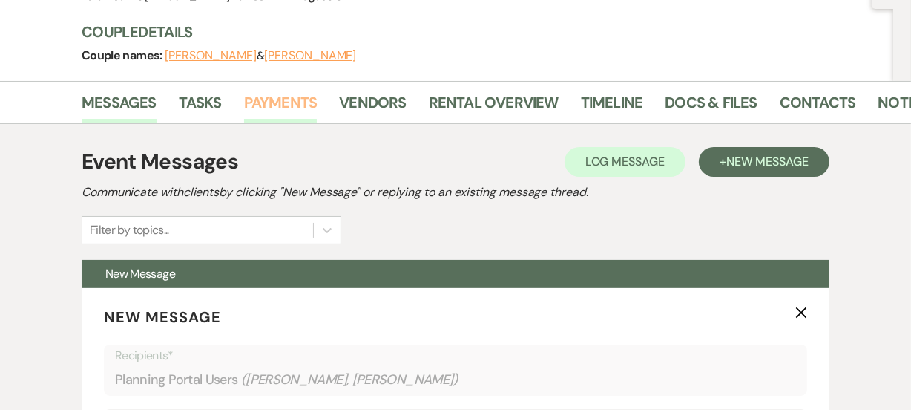
click at [293, 108] on link "Payments" at bounding box center [280, 107] width 73 height 33
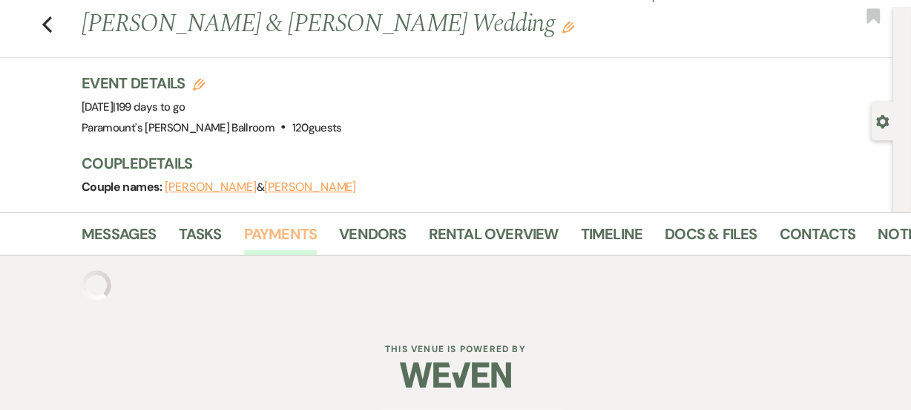
scroll to position [163, 0]
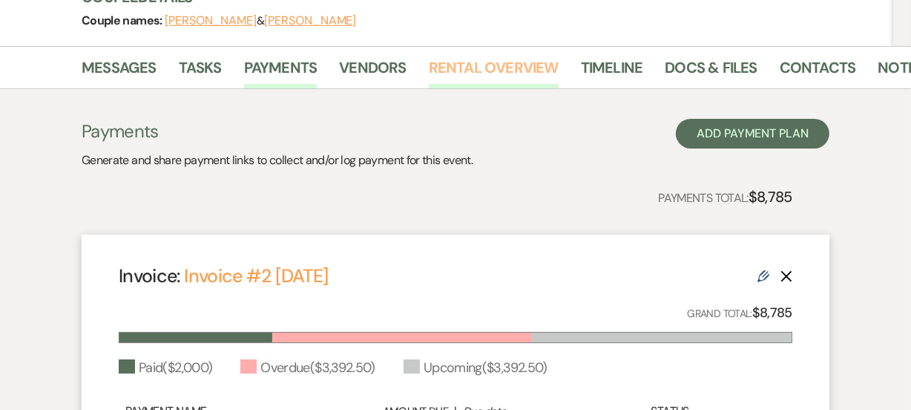
click at [492, 56] on link "Rental Overview" at bounding box center [494, 72] width 130 height 33
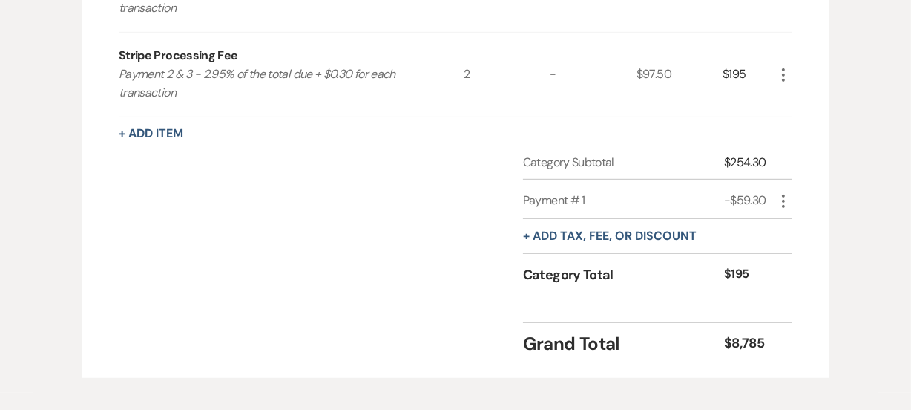
scroll to position [832, 0]
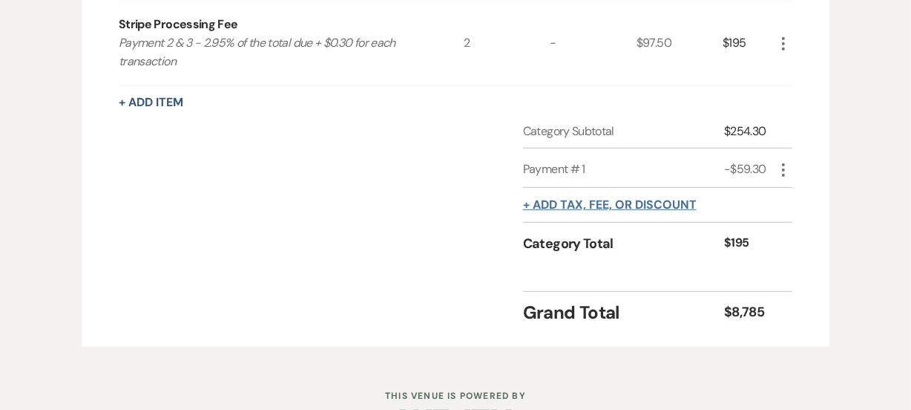
click at [638, 204] on button "+ Add tax, fee, or discount" at bounding box center [610, 205] width 174 height 12
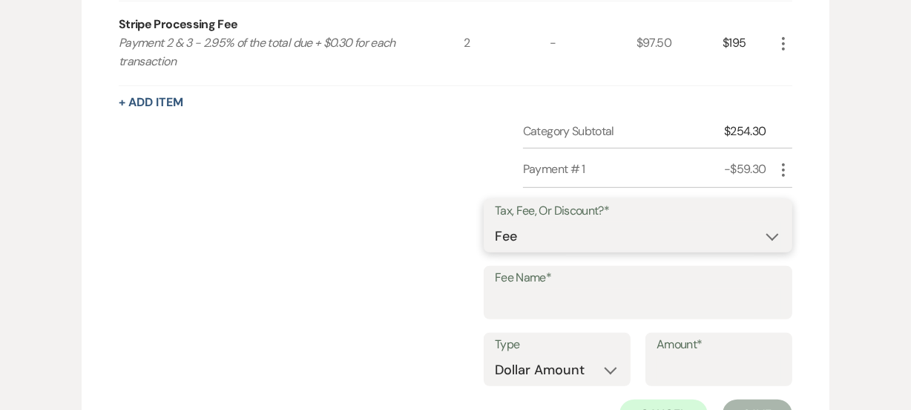
click at [533, 237] on select "Fee Discount Tax" at bounding box center [638, 236] width 286 height 29
select select "2"
click at [507, 222] on select "Fee Discount Tax" at bounding box center [638, 236] width 286 height 29
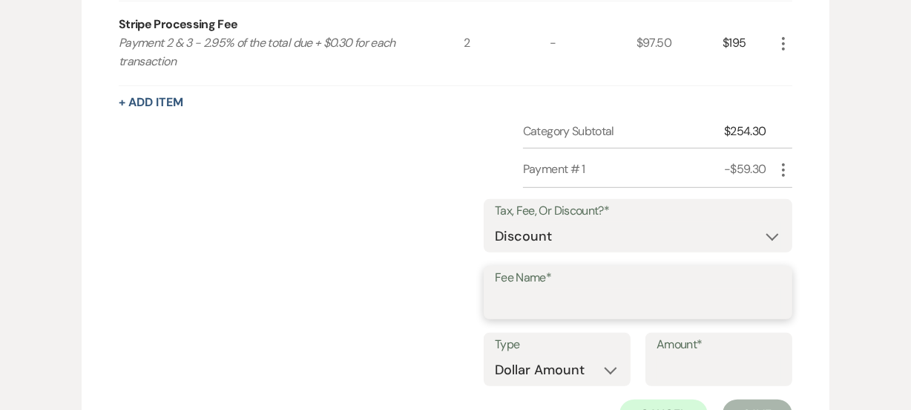
click at [541, 294] on input "Fee Name*" at bounding box center [638, 303] width 286 height 29
type input "D"
type input "Payment 2"
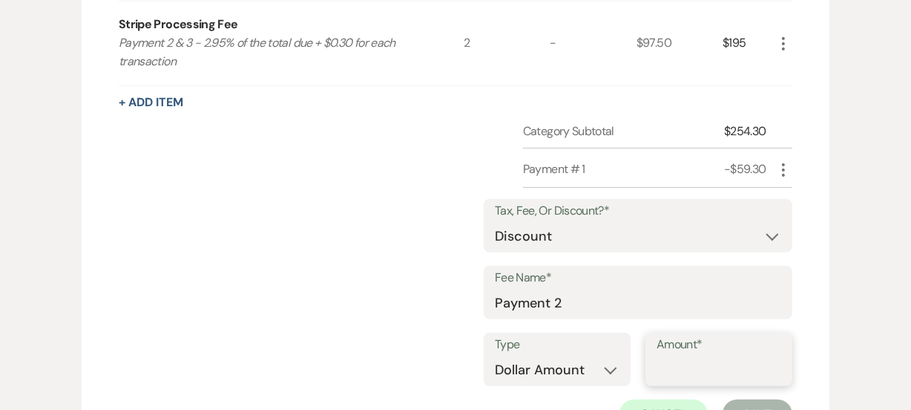
click at [689, 359] on input "Amount*" at bounding box center [719, 369] width 125 height 29
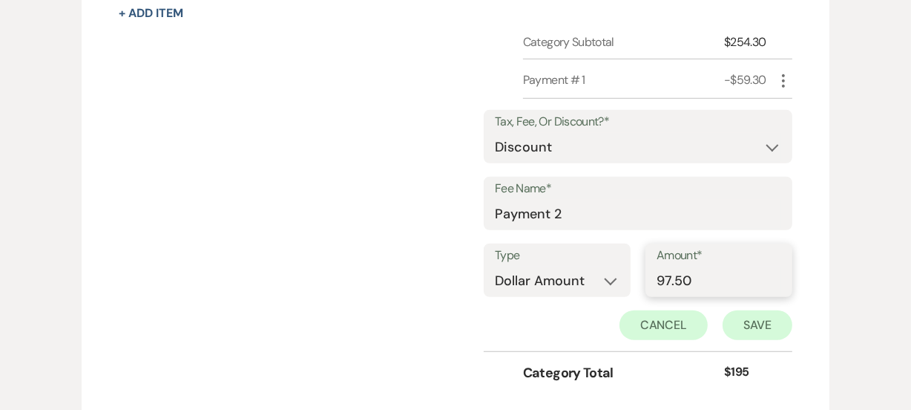
type input "97.50"
click at [780, 316] on button "Save" at bounding box center [758, 325] width 70 height 30
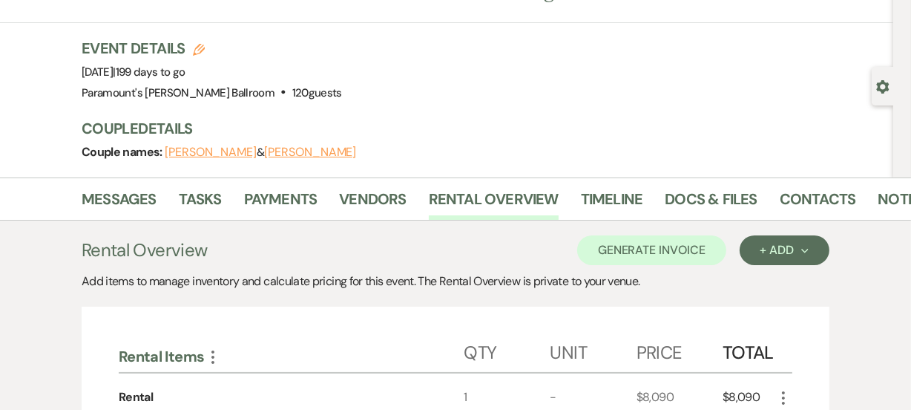
scroll to position [14, 0]
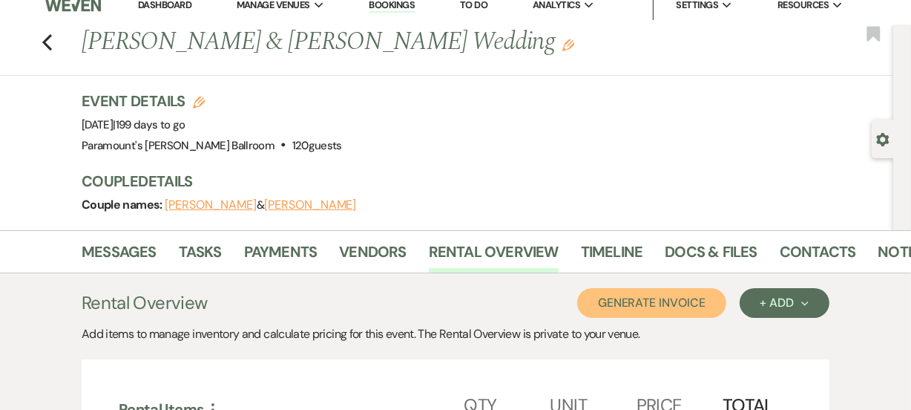
click at [690, 289] on button "Generate Invoice" at bounding box center [651, 303] width 149 height 30
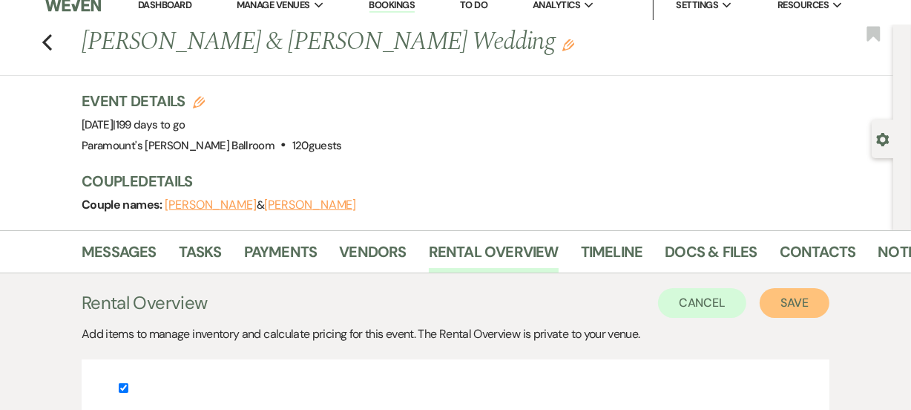
click at [793, 298] on button "Save" at bounding box center [795, 303] width 70 height 30
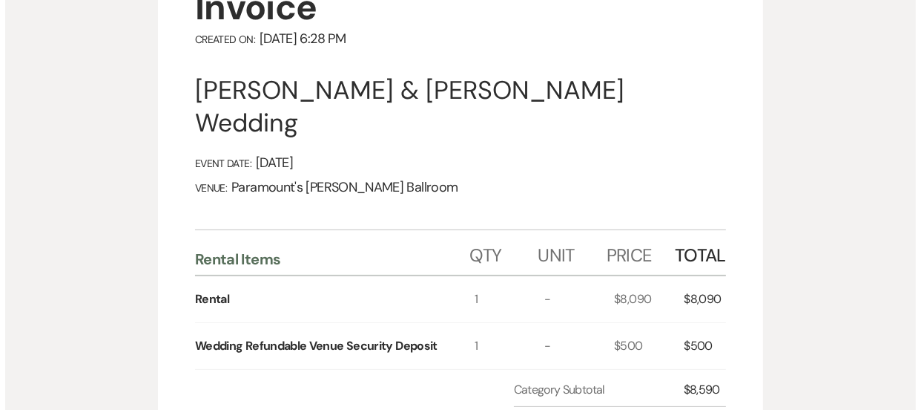
scroll to position [35, 0]
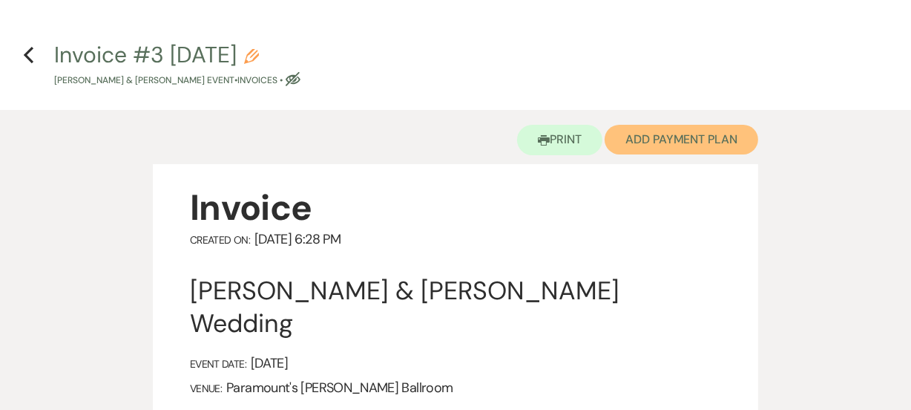
click at [696, 131] on button "Add Payment Plan" at bounding box center [682, 140] width 154 height 30
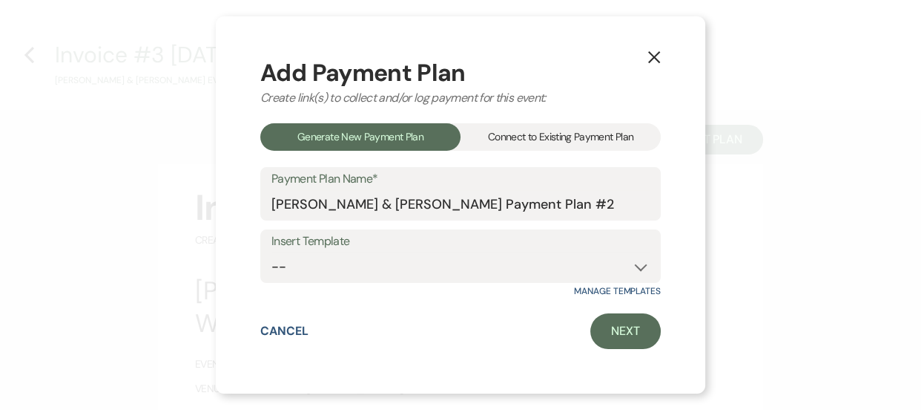
click at [568, 134] on div "Connect to Existing Payment Plan" at bounding box center [561, 136] width 200 height 27
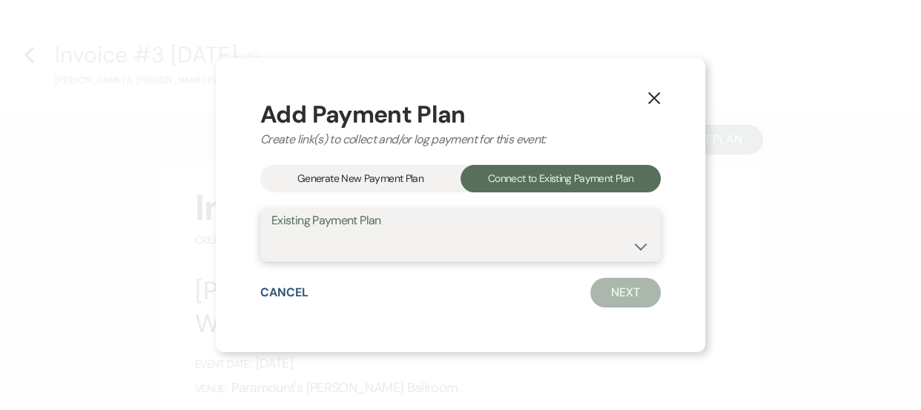
click at [464, 248] on select "[PERSON_NAME] & [PERSON_NAME] Payment Plan #1" at bounding box center [461, 245] width 378 height 29
click at [272, 231] on select "[PERSON_NAME] & [PERSON_NAME] Payment Plan #1" at bounding box center [461, 245] width 378 height 29
click at [508, 260] on div "Add Payment Plan Create link(s) to collect and/or log payment for this event: G…" at bounding box center [460, 205] width 401 height 206
click at [556, 231] on select "[PERSON_NAME] & [PERSON_NAME] Payment Plan #1" at bounding box center [461, 245] width 378 height 29
select select "23883"
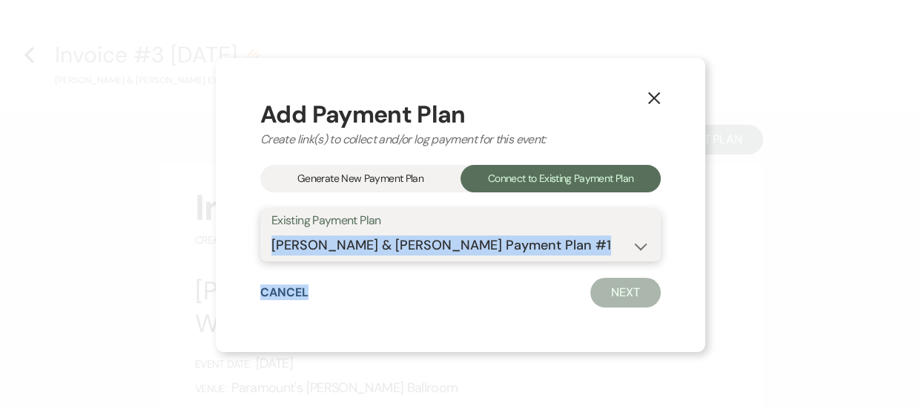
click at [272, 231] on select "[PERSON_NAME] & [PERSON_NAME] Payment Plan #1" at bounding box center [461, 245] width 378 height 29
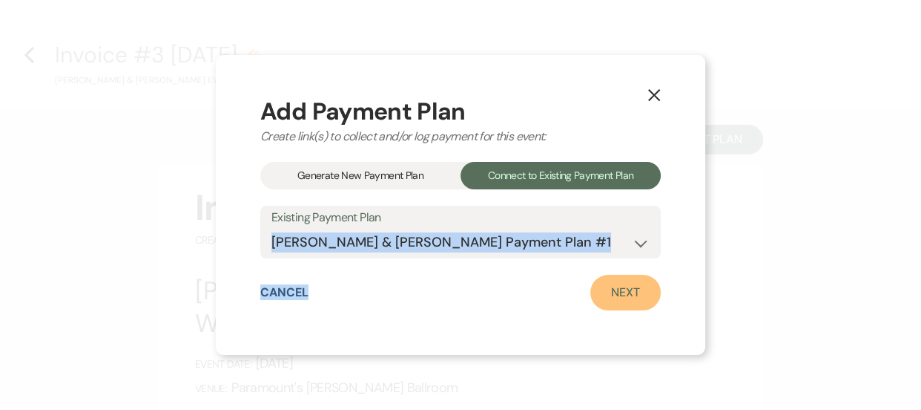
click at [614, 298] on link "Next" at bounding box center [626, 293] width 70 height 36
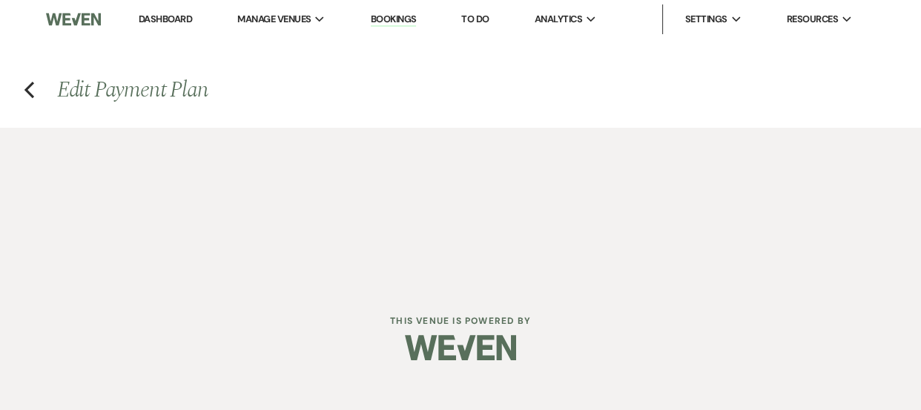
select select "28680"
select select "1"
select select "2"
select select "flat"
select select "2"
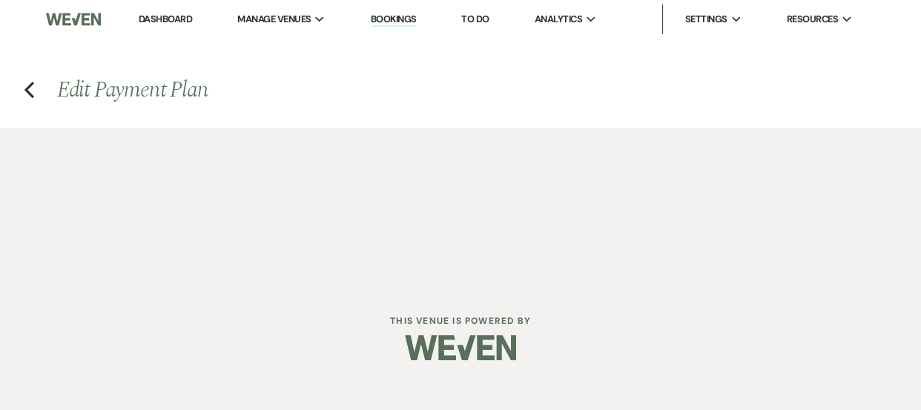
select select "flat"
select select "true"
select select "client"
select select "weeks"
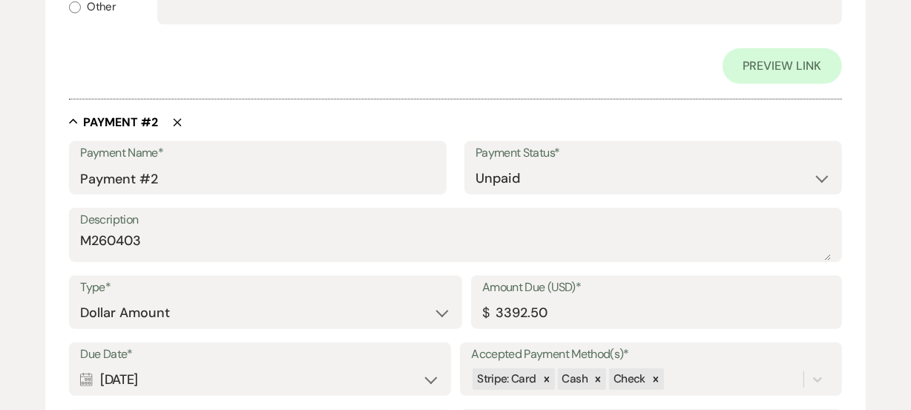
scroll to position [900, 0]
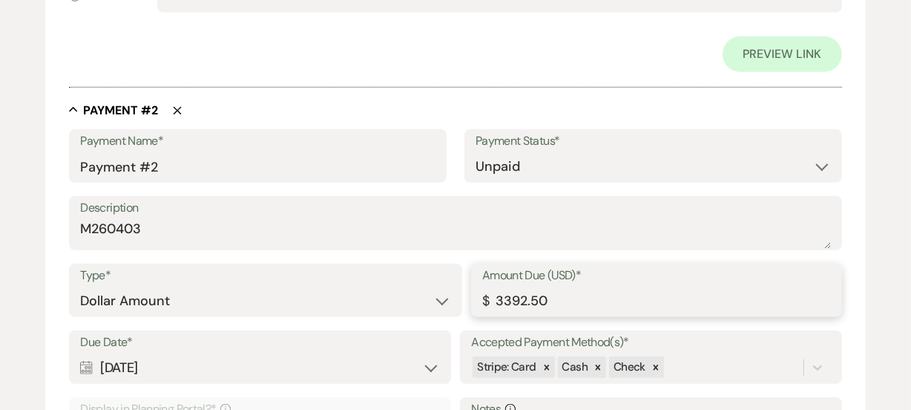
drag, startPoint x: 628, startPoint y: 301, endPoint x: 409, endPoint y: 281, distance: 220.5
click at [409, 281] on div "Type* Dollar Amount Percentage of Grand Total Amount Due (USD)* $ 3392.50" at bounding box center [455, 296] width 772 height 67
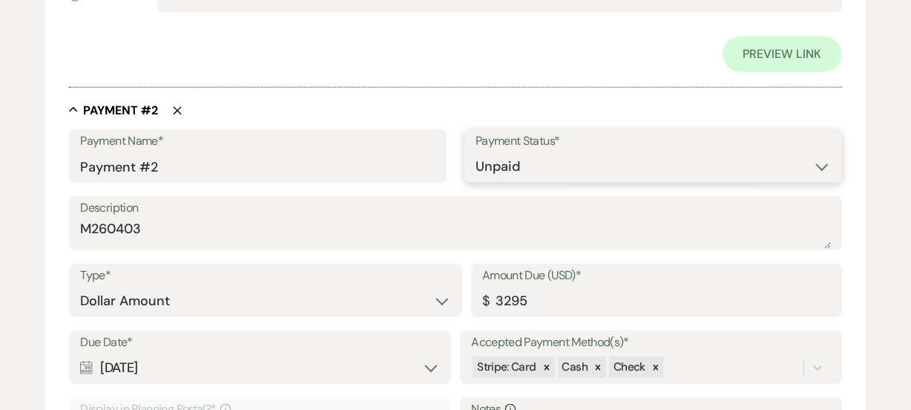
type input "3295.00"
click at [764, 162] on select "Paid Unpaid" at bounding box center [653, 166] width 355 height 29
select select "1"
click at [476, 152] on select "Paid Unpaid" at bounding box center [653, 166] width 355 height 29
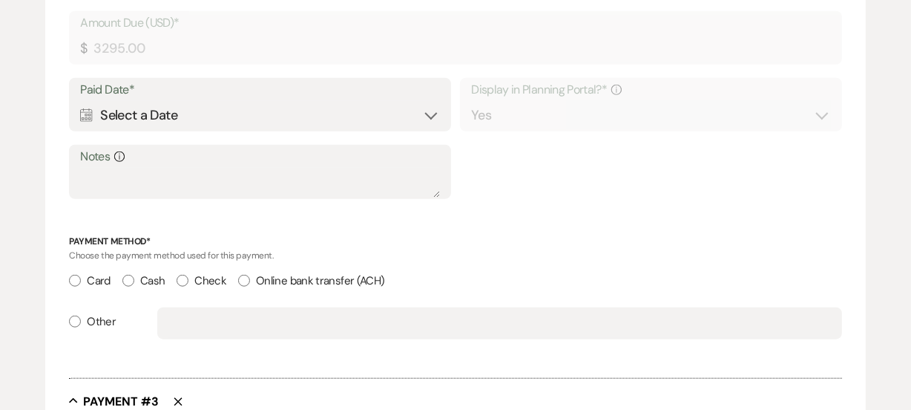
scroll to position [1120, 0]
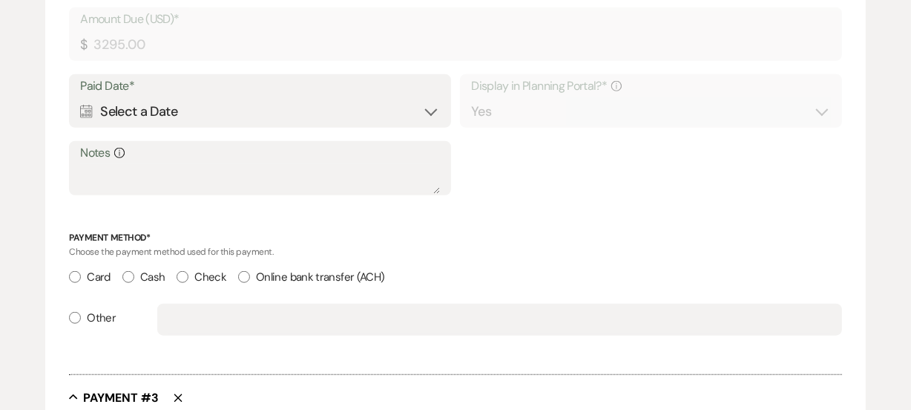
click at [347, 114] on div "Calendar Select a Date Expand" at bounding box center [259, 111] width 359 height 29
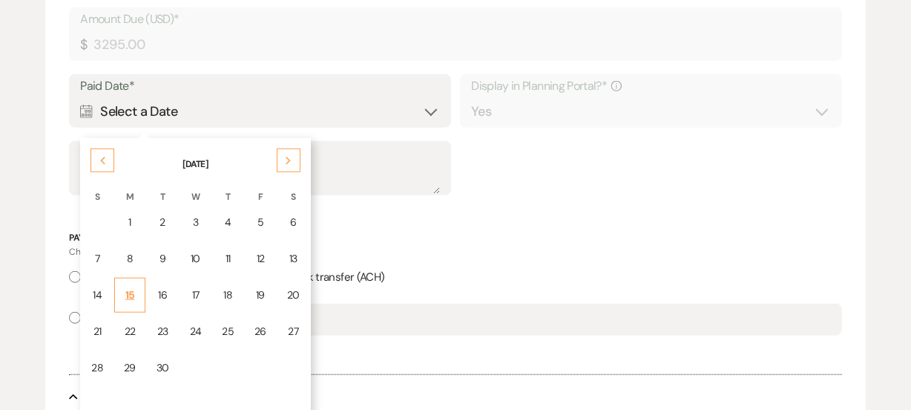
click at [117, 289] on td "15" at bounding box center [129, 294] width 31 height 35
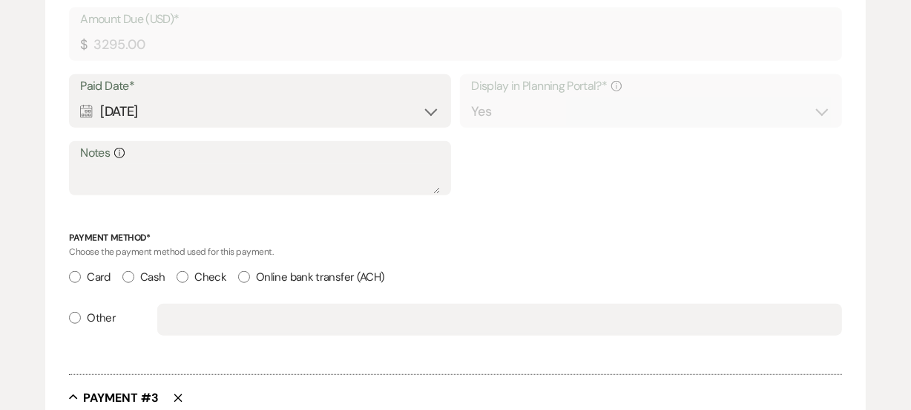
click at [215, 278] on label "Check" at bounding box center [202, 277] width 50 height 20
click at [188, 278] on input "Check" at bounding box center [183, 277] width 12 height 12
radio input "true"
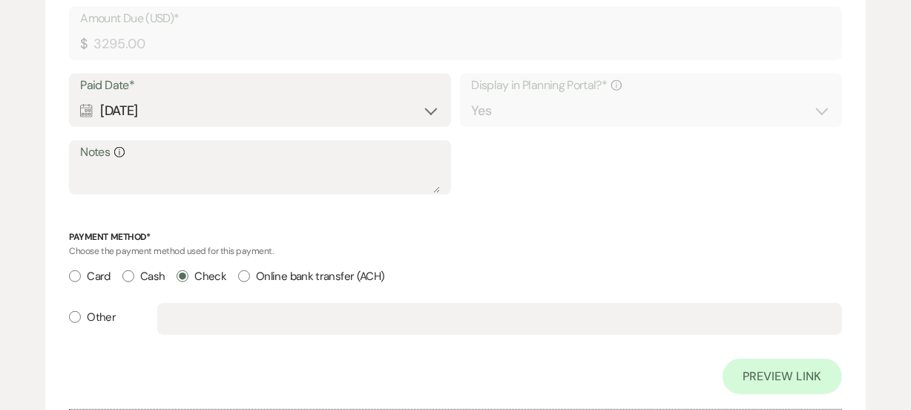
click at [688, 223] on div "Payment Name* Payment #2 Payment Status* Paid Unpaid Description M260403 Amount…" at bounding box center [455, 133] width 772 height 522
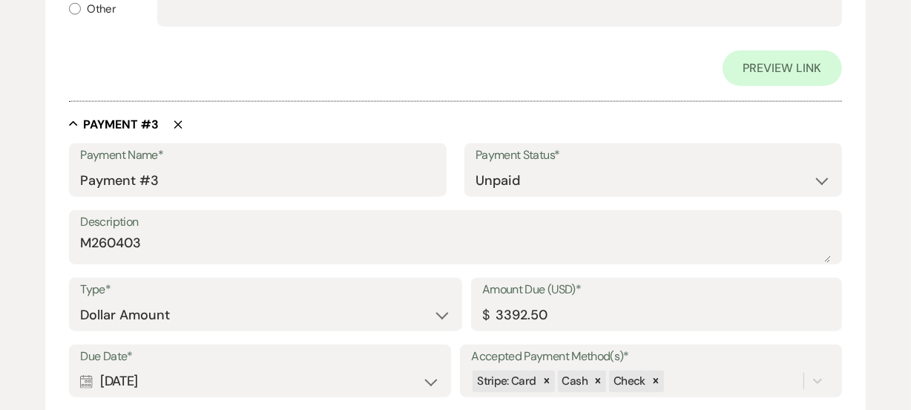
scroll to position [1870, 0]
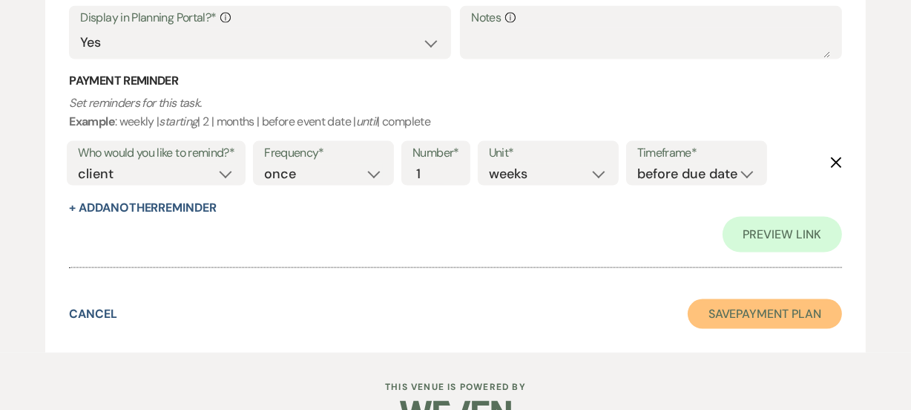
click at [806, 323] on button "Save Payment Plan" at bounding box center [765, 314] width 154 height 30
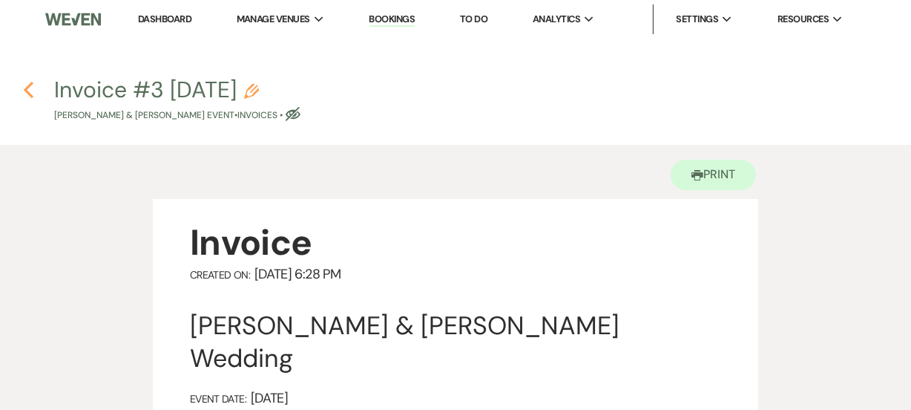
click at [32, 87] on icon "Previous" at bounding box center [28, 90] width 11 height 18
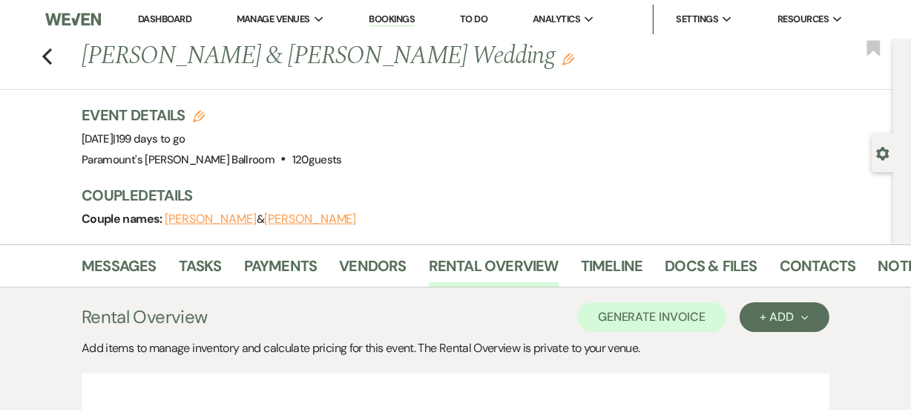
scroll to position [14, 0]
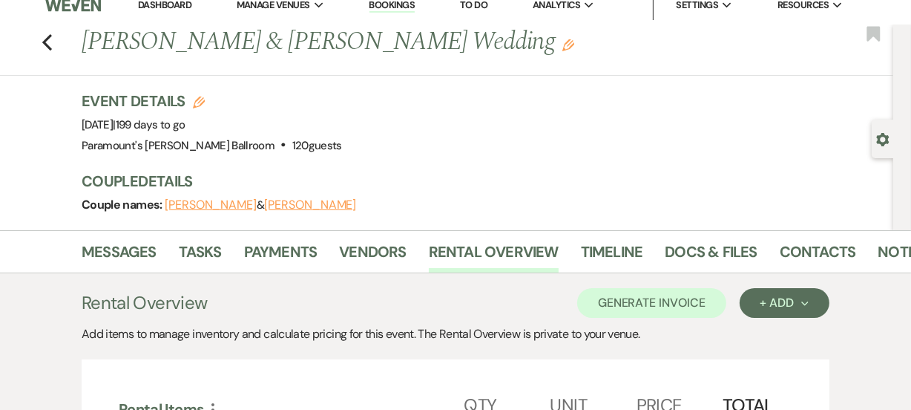
click at [461, 124] on div "Event Details Edit Event Date: [DATE] | 199 days to go Venue: [GEOGRAPHIC_DATA]…" at bounding box center [480, 123] width 797 height 65
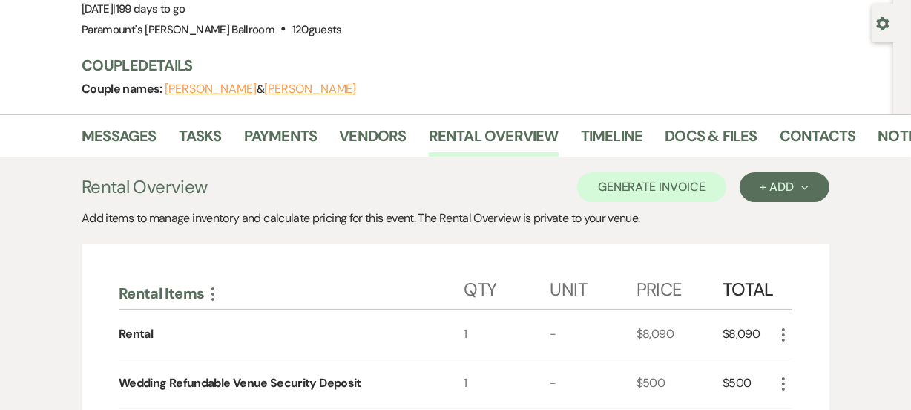
scroll to position [88, 0]
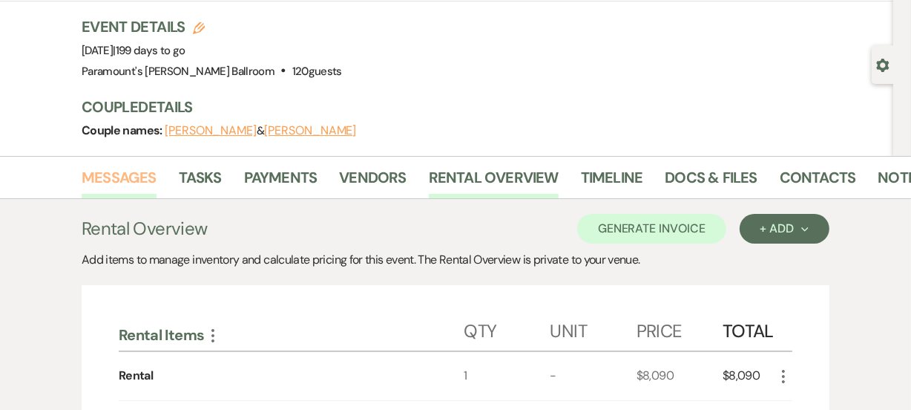
click at [128, 190] on link "Messages" at bounding box center [119, 181] width 75 height 33
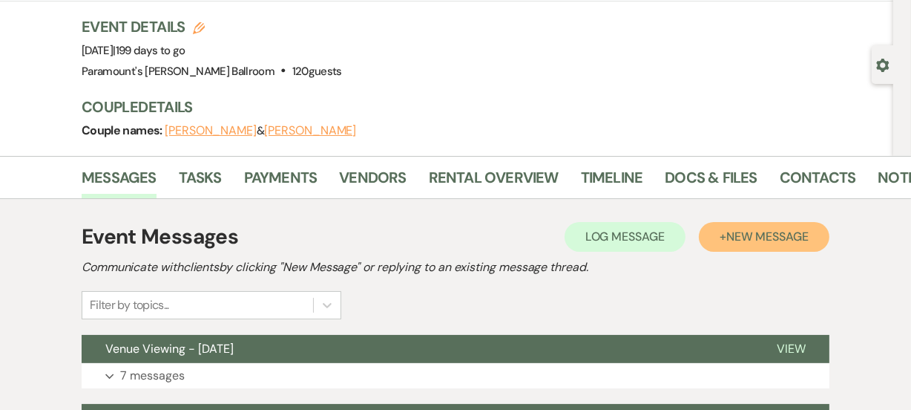
click at [723, 236] on button "+ New Message" at bounding box center [764, 237] width 131 height 30
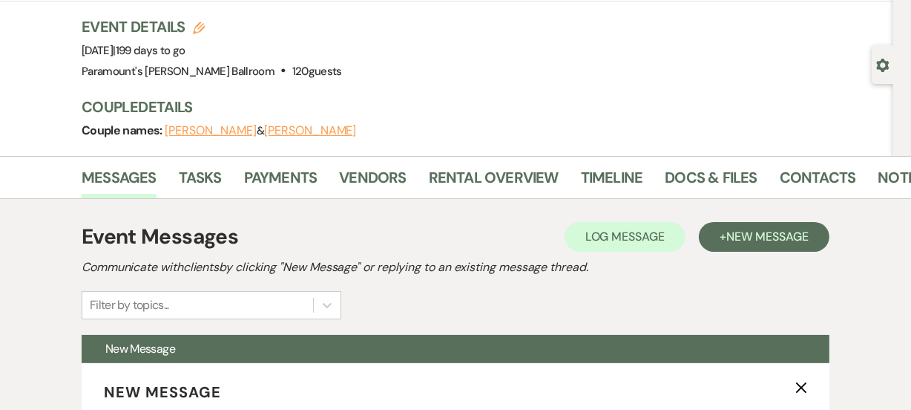
click at [434, 292] on div "Event Messages Log Log Message + New Message Communicate with clients by clicki…" at bounding box center [456, 270] width 748 height 98
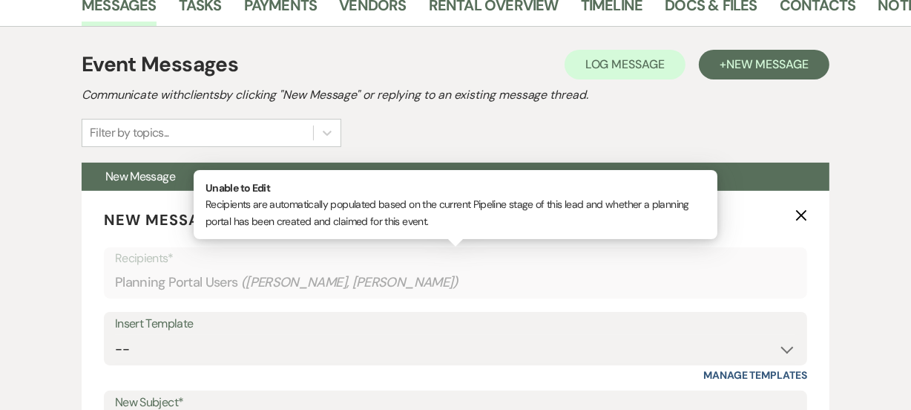
scroll to position [304, 0]
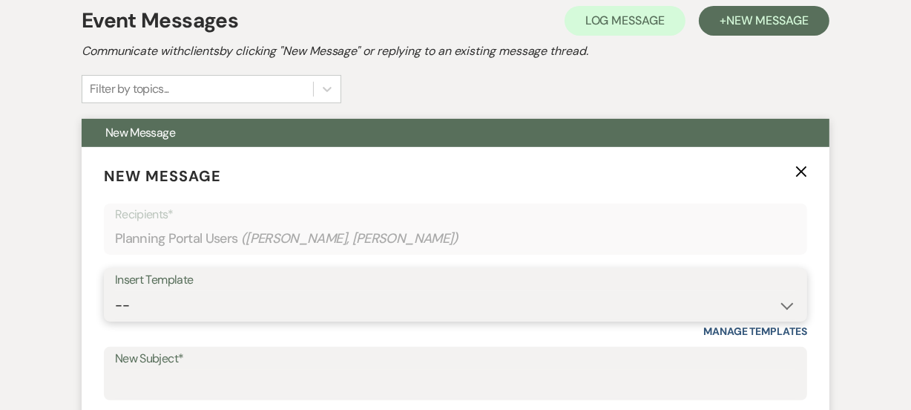
click at [434, 292] on select "-- Weven Planning Portal Introduction (Booked Events) 6 Month Consultation 9 Mo…" at bounding box center [455, 305] width 681 height 29
select select "1692"
click at [115, 291] on select "-- Weven Planning Portal Introduction (Booked Events) 6 Month Consultation 9 Mo…" at bounding box center [455, 305] width 681 height 29
type input "[PERSON_NAME] Ballroom Payment Received"
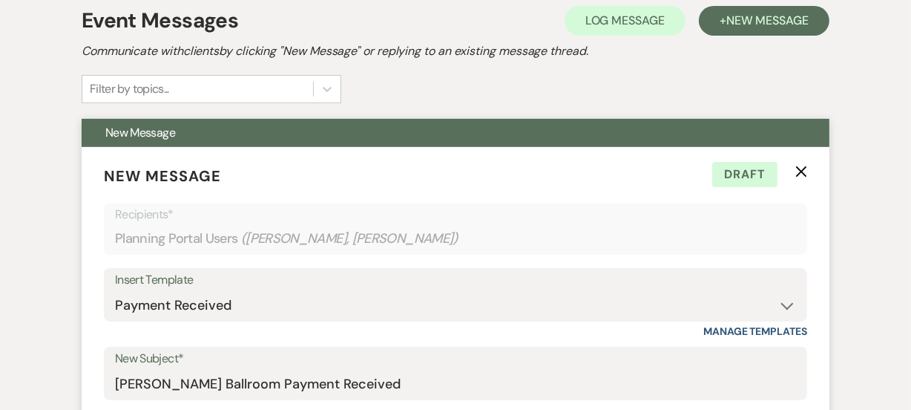
click at [477, 173] on p "New Message X Draft" at bounding box center [455, 176] width 703 height 22
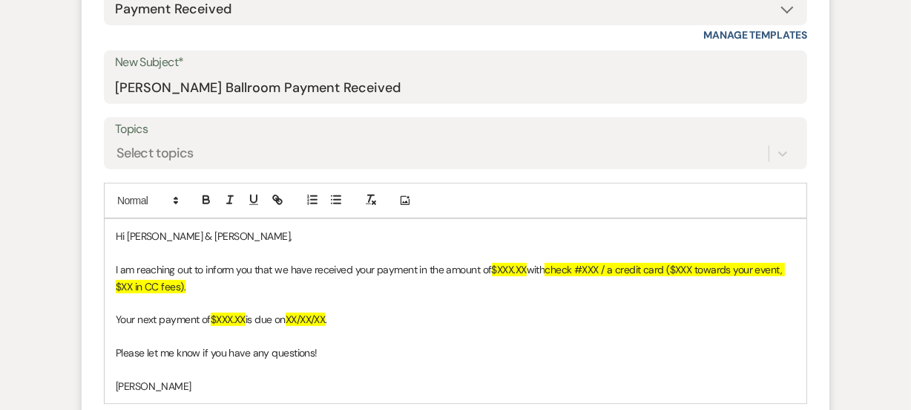
scroll to position [601, 0]
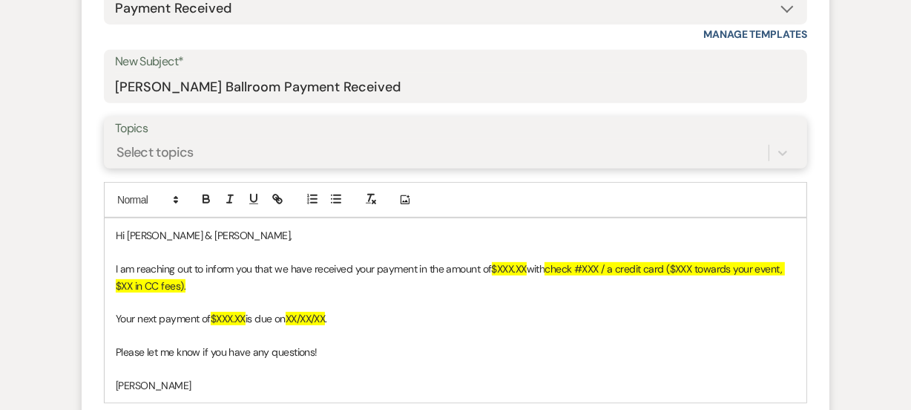
click at [481, 165] on div "Select topics" at bounding box center [442, 153] width 654 height 26
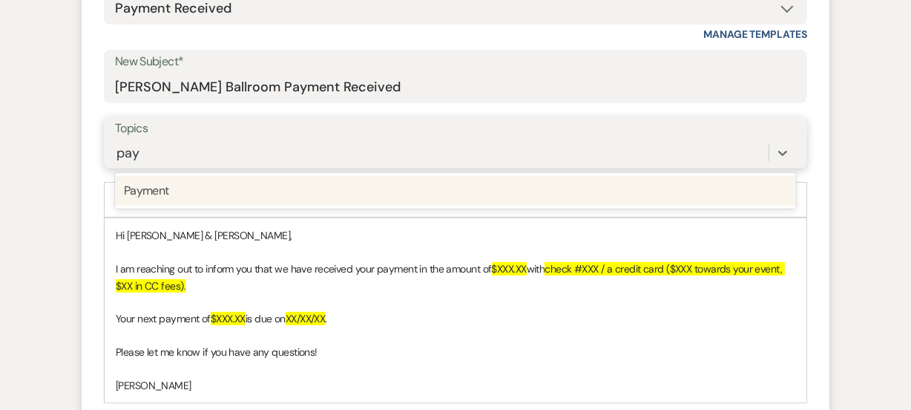
type input "paym"
click at [484, 187] on div "Payment" at bounding box center [455, 191] width 681 height 30
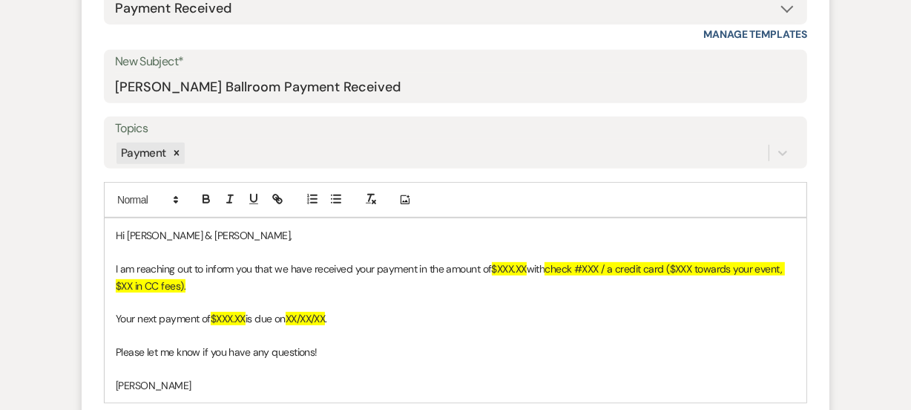
click at [527, 272] on span "$XXX.XX" at bounding box center [509, 268] width 35 height 13
click at [616, 268] on span "check #XXX / a credit card ($XXX towards your event, $XX in CC fees)." at bounding box center [456, 277] width 680 height 30
click at [628, 267] on span "check #116 / a credit card ($XXX towards your event, $XX in CC fees)." at bounding box center [453, 277] width 675 height 30
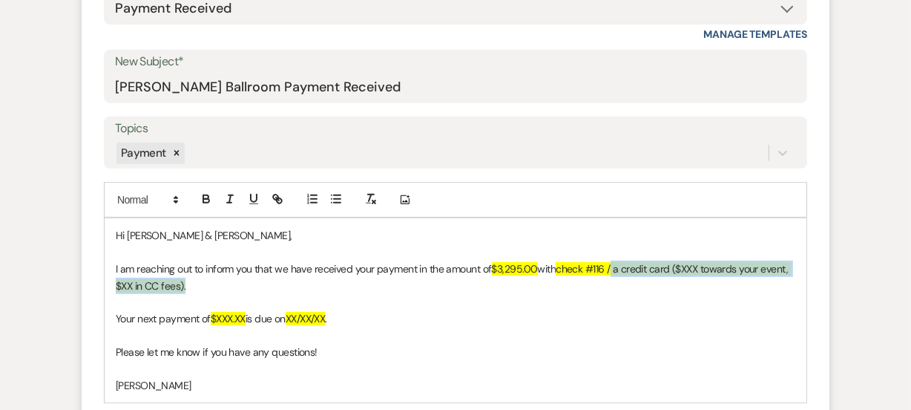
drag, startPoint x: 616, startPoint y: 267, endPoint x: 237, endPoint y: 291, distance: 379.9
click at [237, 291] on p "I am reaching out to inform you that we have received your payment in the amoun…" at bounding box center [456, 276] width 680 height 33
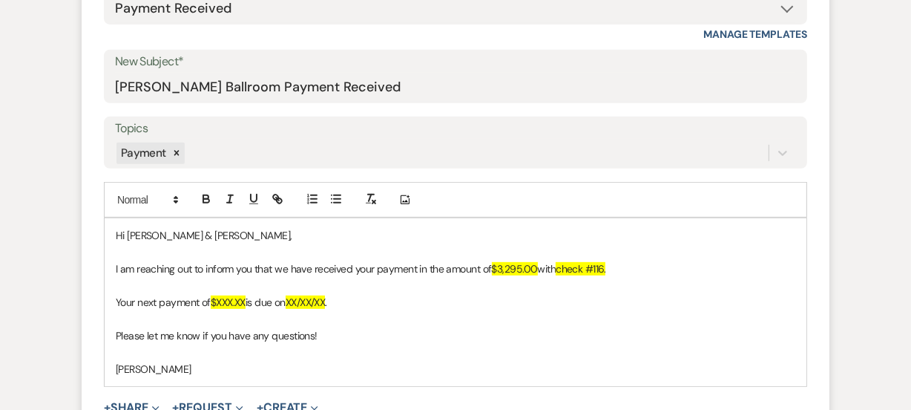
click at [249, 301] on p "Your next payment of $XXX.XX is due on XX/XX/XX ." at bounding box center [456, 302] width 680 height 16
click at [337, 303] on span "XX/XX/XX" at bounding box center [317, 301] width 40 height 13
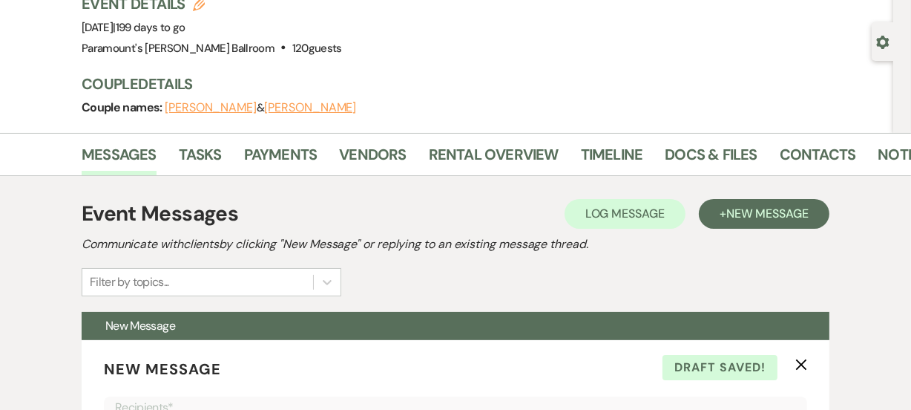
scroll to position [93, 0]
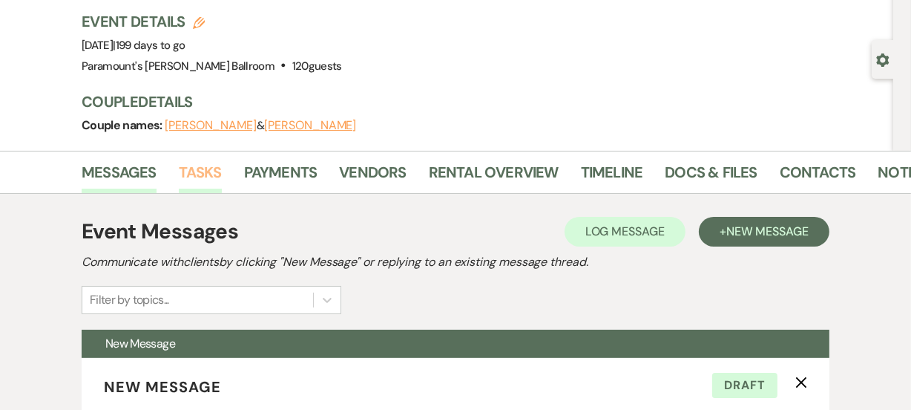
click at [207, 167] on link "Tasks" at bounding box center [200, 176] width 43 height 33
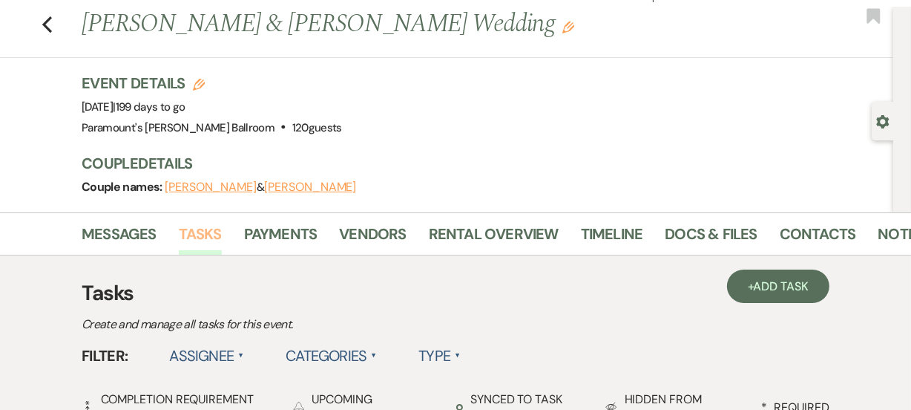
scroll to position [93, 0]
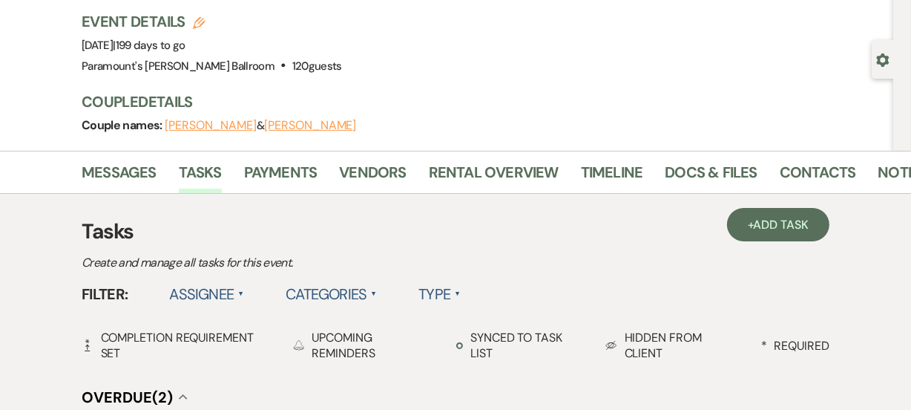
click at [117, 236] on h3 "Tasks" at bounding box center [456, 231] width 748 height 31
click at [117, 176] on link "Messages" at bounding box center [119, 176] width 75 height 33
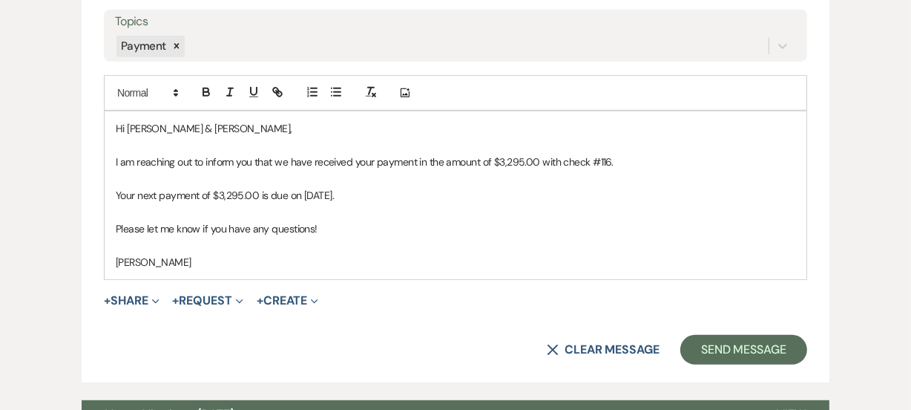
scroll to position [740, 0]
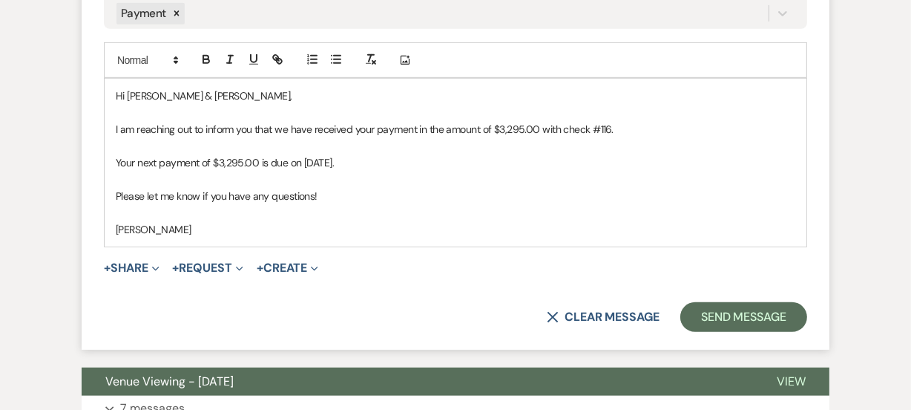
click at [505, 270] on div "+ Share Expand Doc Upload Documents Add Photo Images Pref Vendors Preferred ven…" at bounding box center [455, 268] width 703 height 18
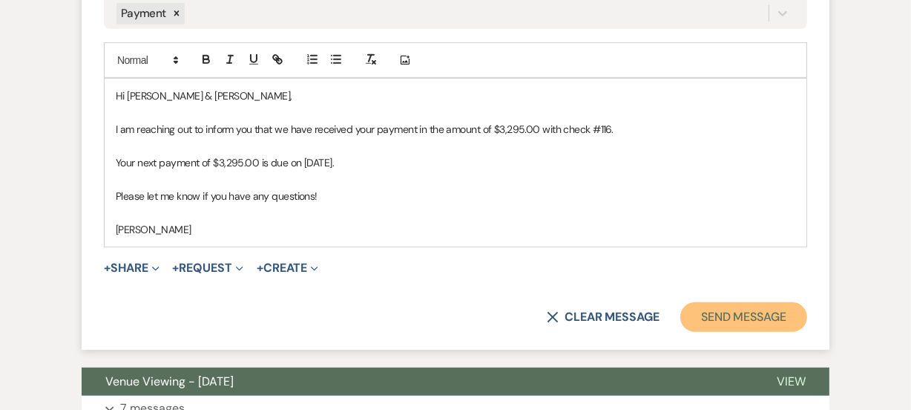
click at [756, 318] on button "Send Message" at bounding box center [743, 317] width 127 height 30
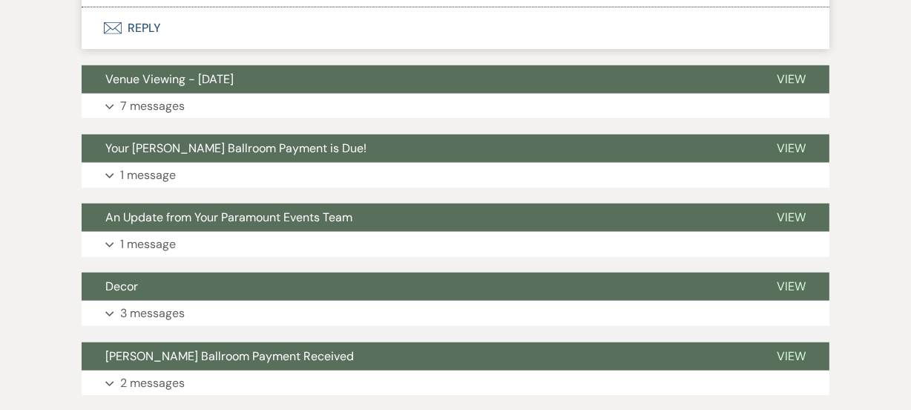
scroll to position [189, 0]
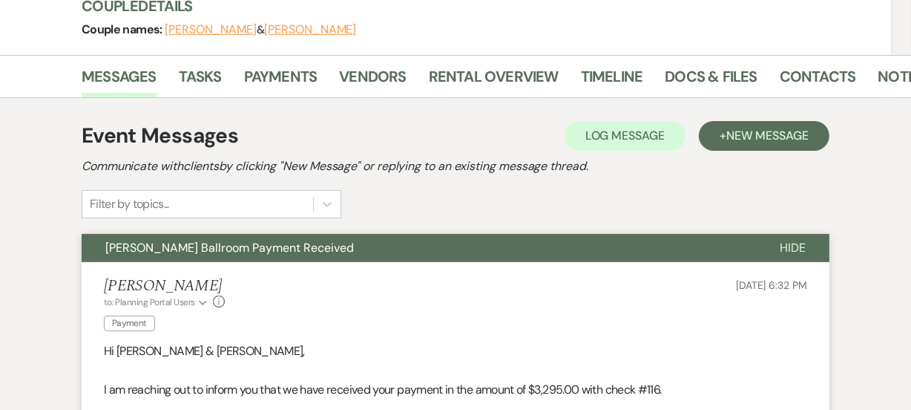
click at [519, 179] on div "Event Messages Log Log Message + New Message Communicate with clients by clicki…" at bounding box center [456, 169] width 748 height 98
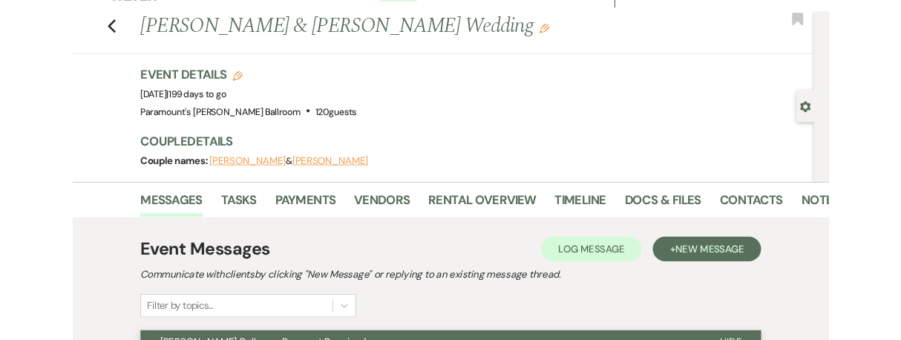
scroll to position [0, 0]
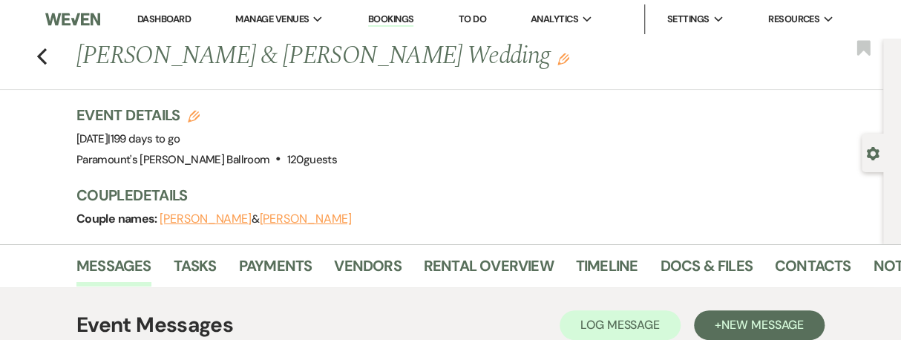
click at [363, 154] on div "Event Details Edit Event Date: [DATE] | 199 days to go Venue: [GEOGRAPHIC_DATA]…" at bounding box center [472, 137] width 792 height 65
click at [43, 59] on icon "Previous" at bounding box center [41, 56] width 11 height 18
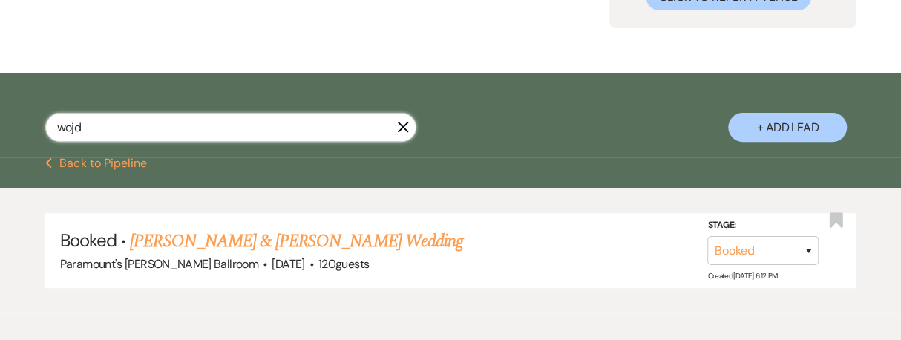
click at [148, 139] on input "wojd" at bounding box center [230, 127] width 371 height 29
type input "w"
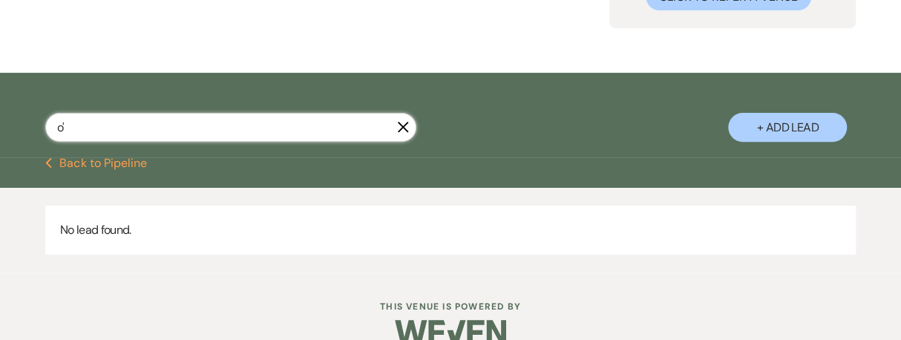
type input "o"
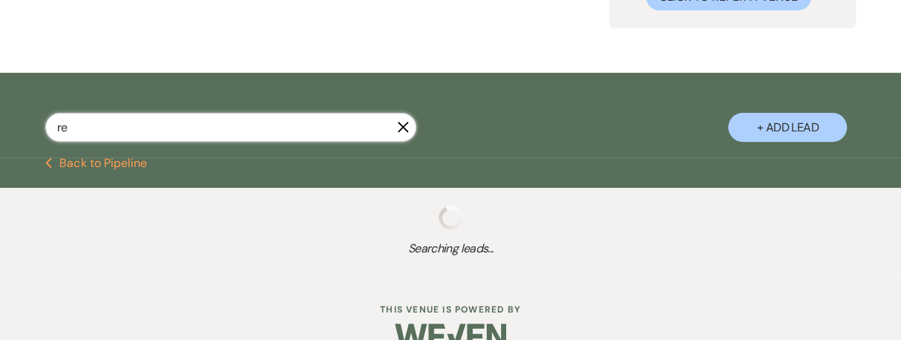
type input "rei"
select select "8"
select select "11"
select select "8"
select select "11"
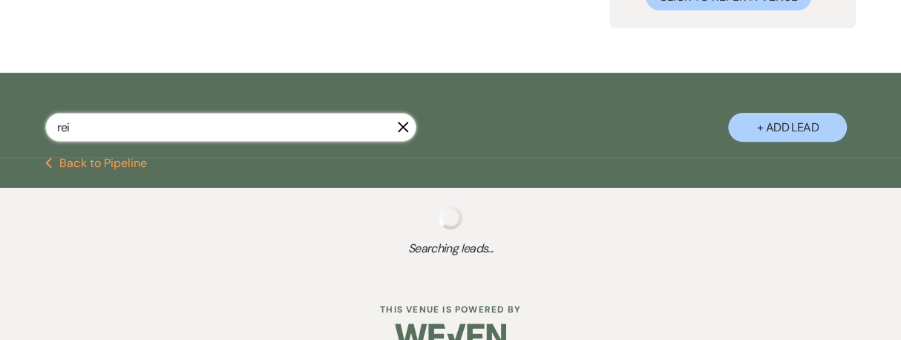
select select "6"
select select "8"
select select "11"
select select "6"
select select "8"
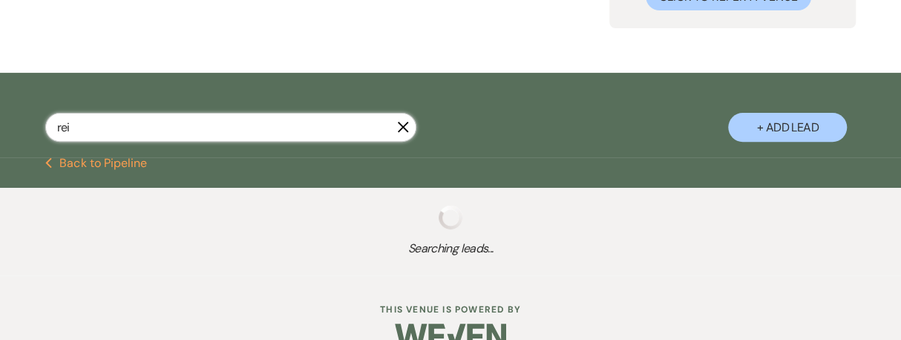
select select "4"
select select "8"
select select "11"
select select "8"
select select "5"
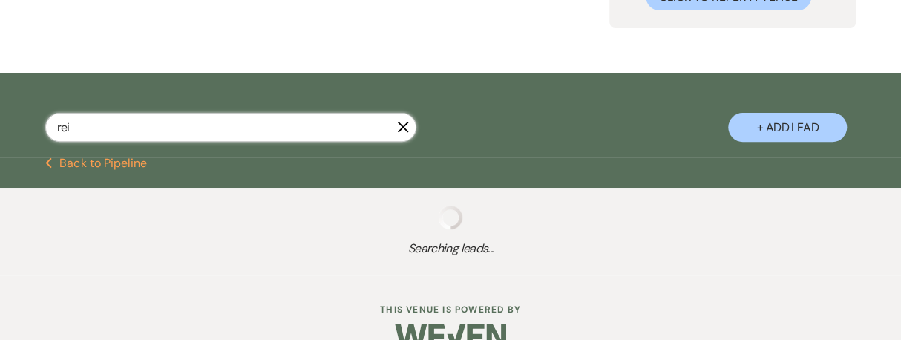
select select "8"
select select "11"
select select "8"
select select "11"
select select "8"
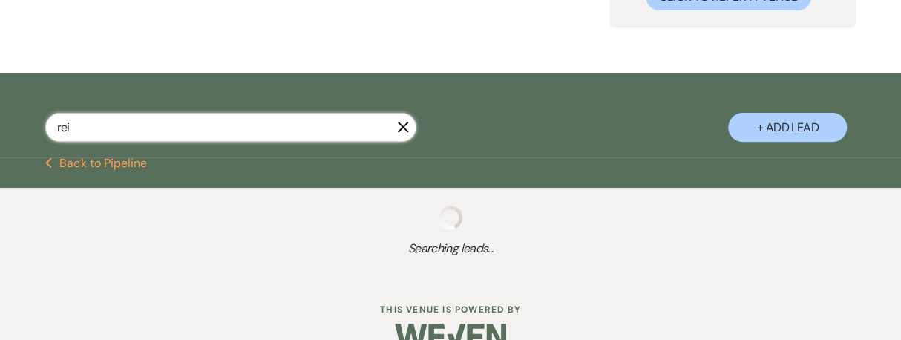
select select "7"
select select "8"
select select "4"
select select "8"
select select "11"
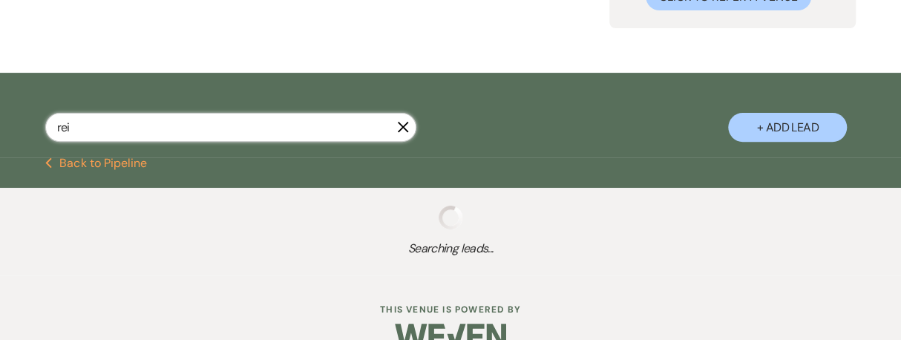
select select "8"
select select "11"
select select "8"
select select "4"
select select "8"
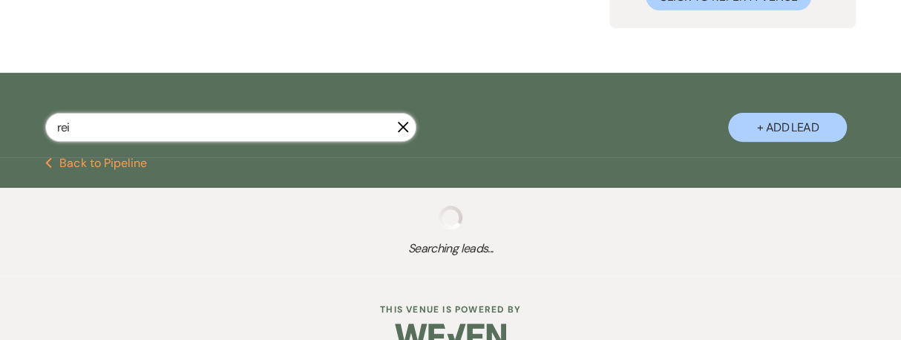
select select "11"
select select "8"
select select "2"
select select "8"
select select "6"
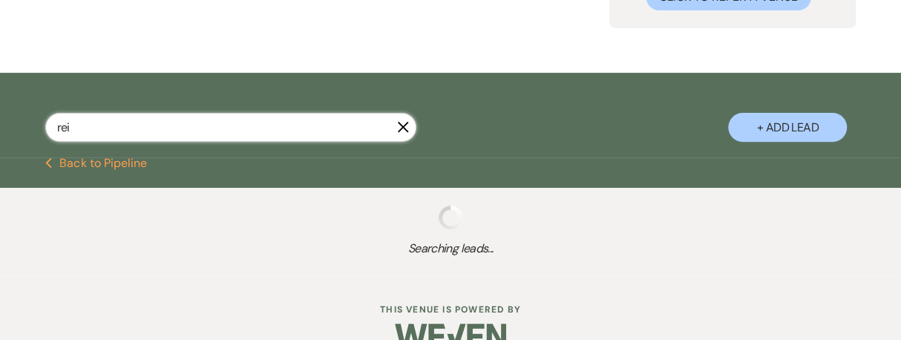
select select "8"
select select "2"
select select "8"
select select "4"
select select "8"
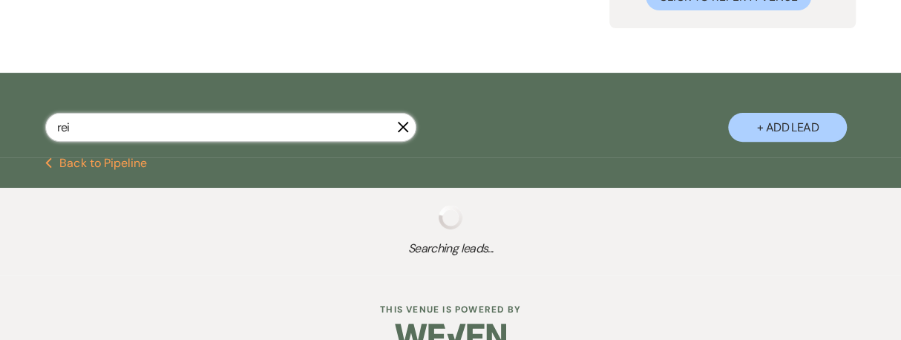
select select "1"
select select "8"
select select "6"
select select "8"
select select "7"
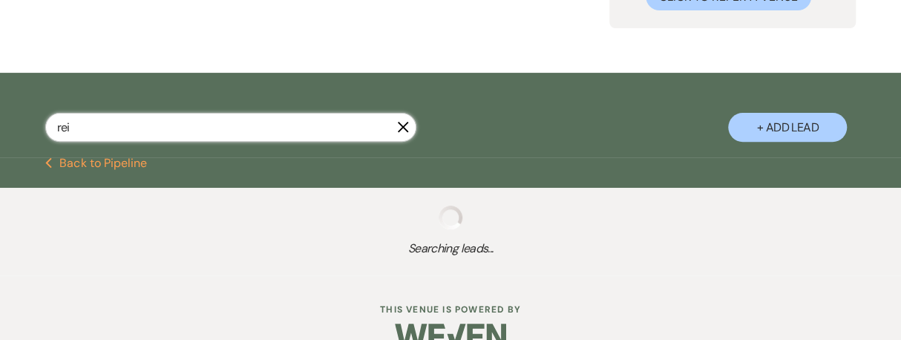
select select "8"
select select "1"
select select "8"
select select "7"
select select "8"
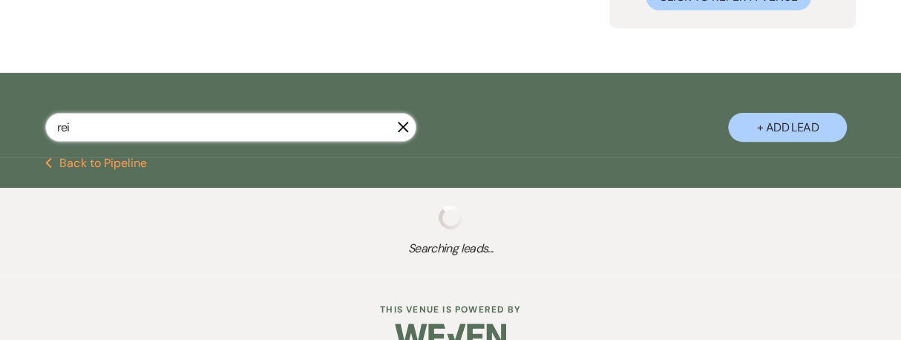
select select "5"
select select "8"
select select "7"
select select "8"
select select "11"
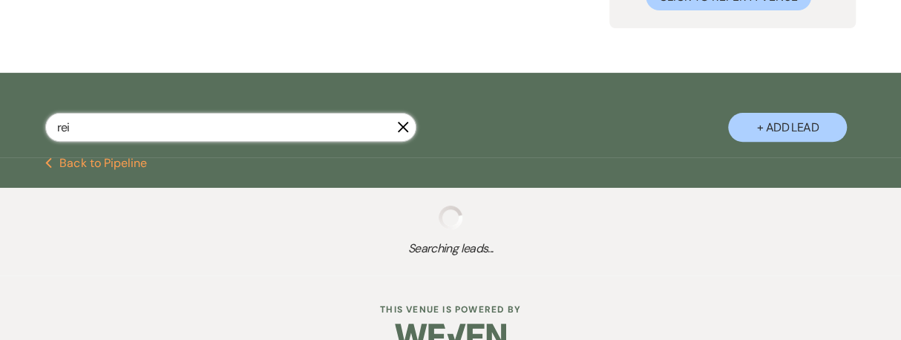
select select "8"
select select "11"
select select "8"
select select "5"
select select "8"
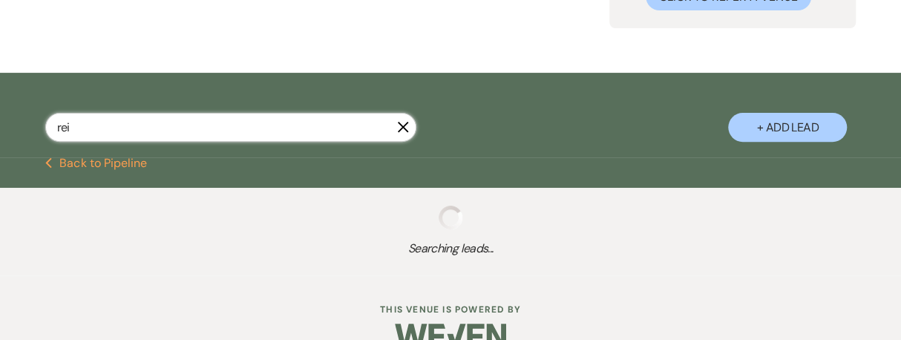
select select "11"
select select "8"
select select "2"
select select "8"
select select "11"
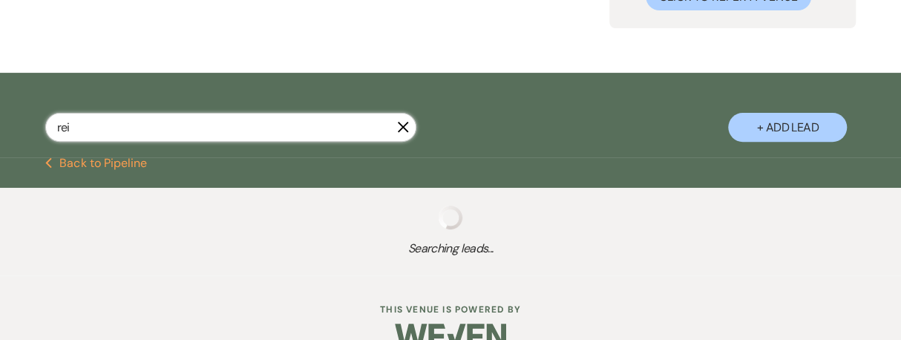
select select "8"
select select "4"
select select "8"
select select "6"
select select "8"
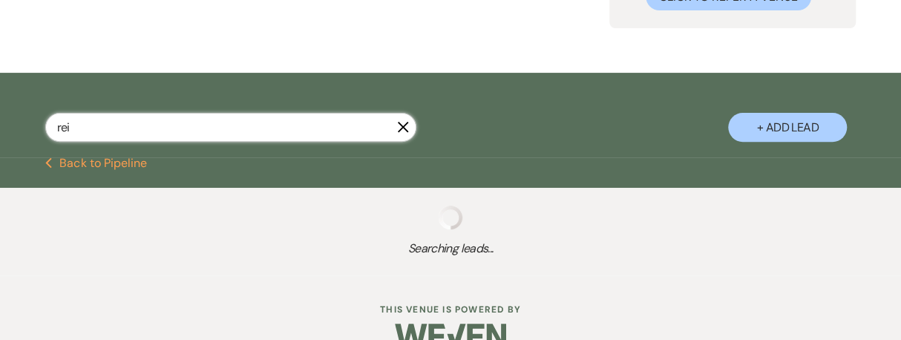
select select "1"
select select "8"
select select "11"
select select "8"
select select "4"
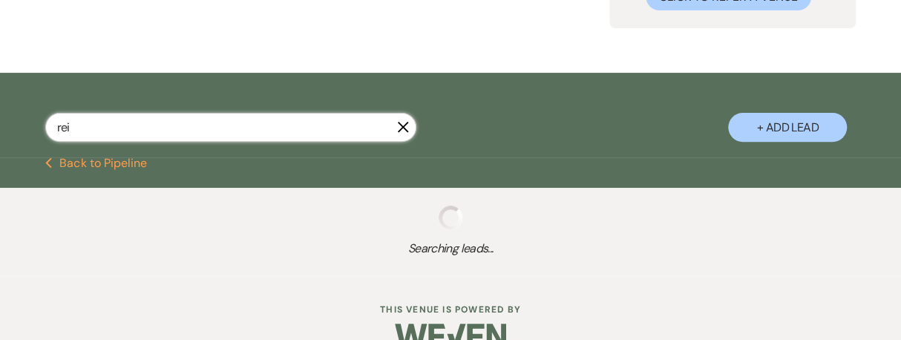
select select "8"
select select "2"
select select "8"
select select "2"
select select "8"
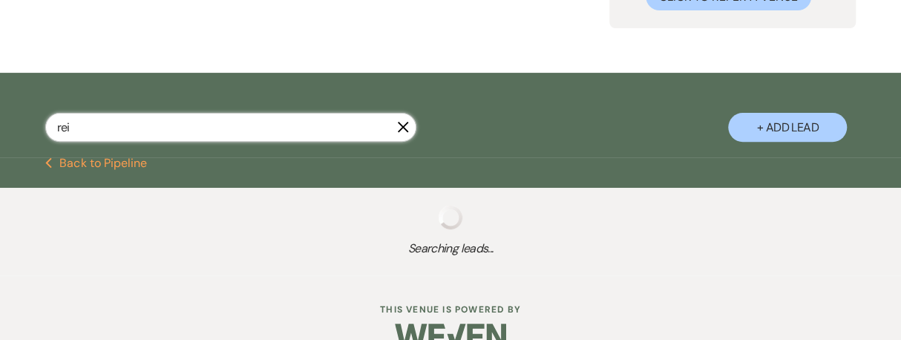
select select "2"
select select "8"
select select "2"
select select "8"
select select "2"
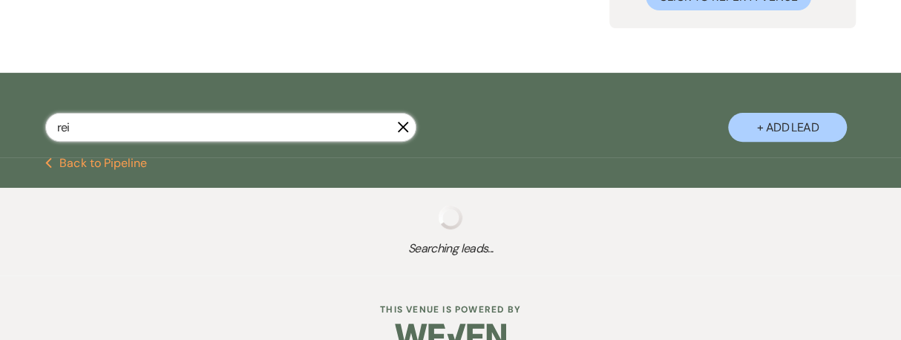
select select "8"
select select "2"
select select "8"
select select "2"
select select "8"
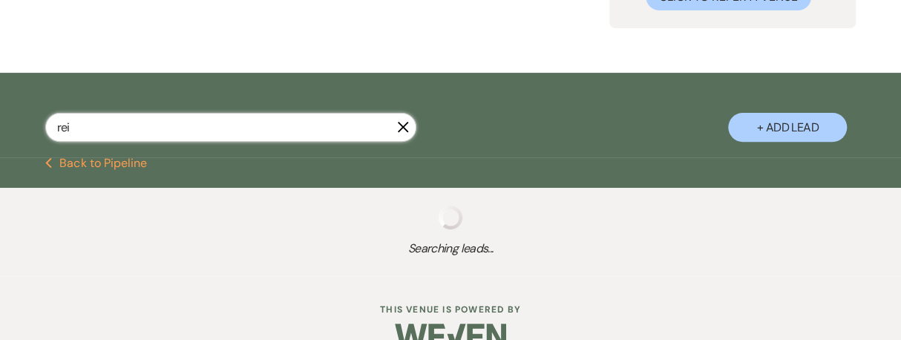
select select "2"
select select "8"
select select "2"
select select "8"
select select "4"
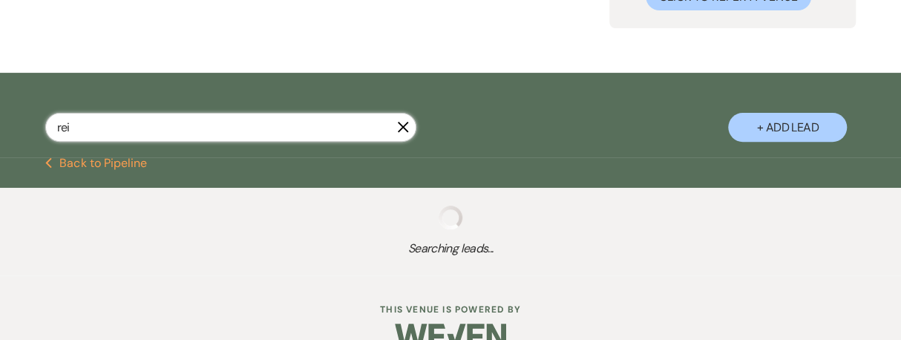
select select "8"
select select "2"
select select "8"
select select "2"
select select "8"
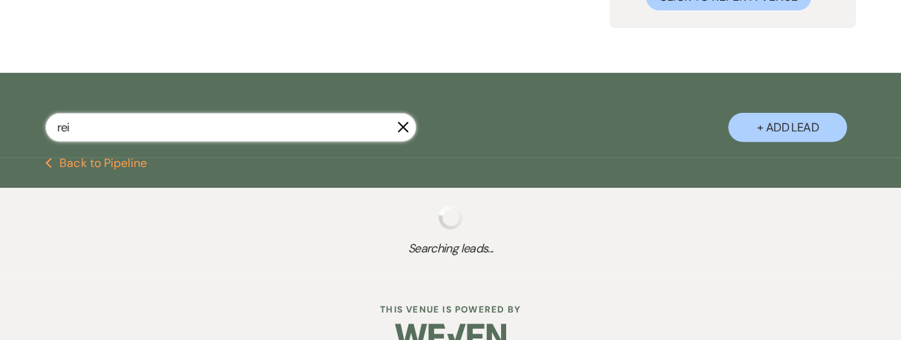
select select "2"
select select "8"
select select "2"
select select "8"
select select "2"
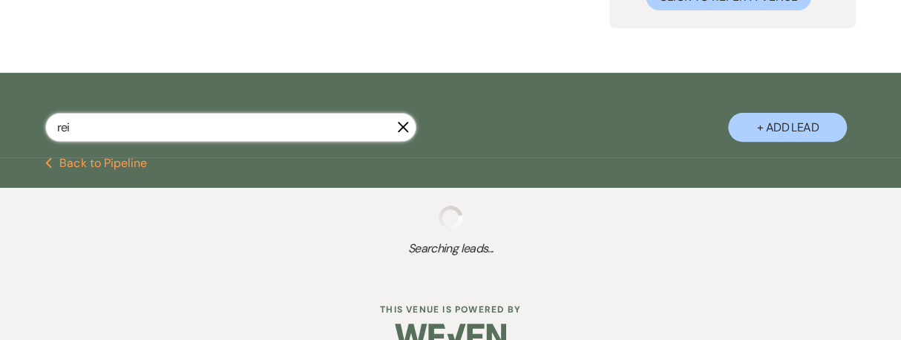
select select "8"
select select "2"
select select "8"
select select "2"
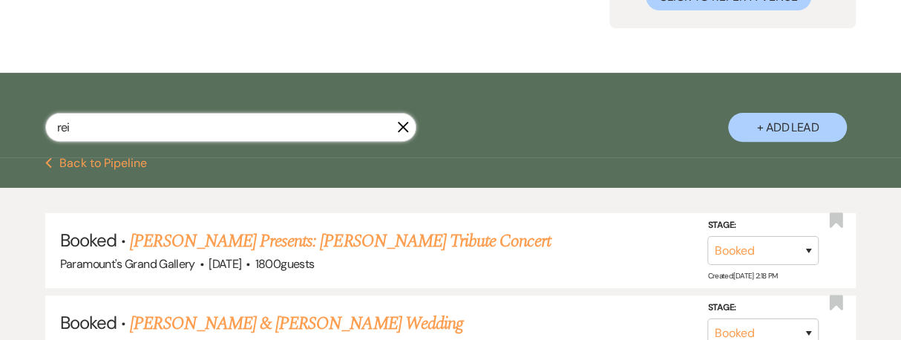
type input "re"
click at [148, 139] on input "re" at bounding box center [230, 127] width 371 height 29
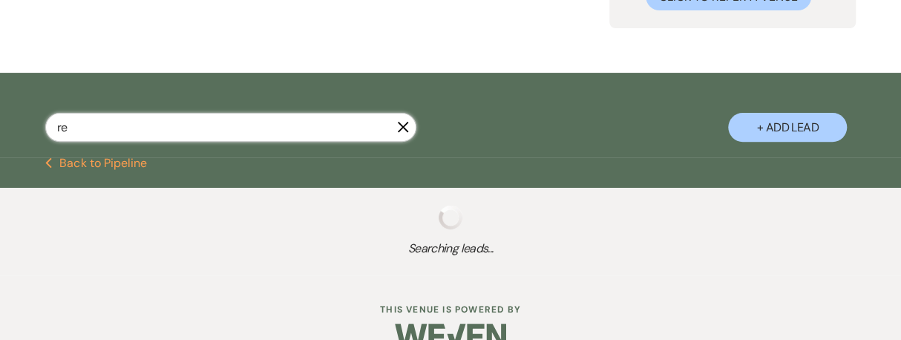
select select "6"
select select "8"
select select "11"
select select "8"
select select "5"
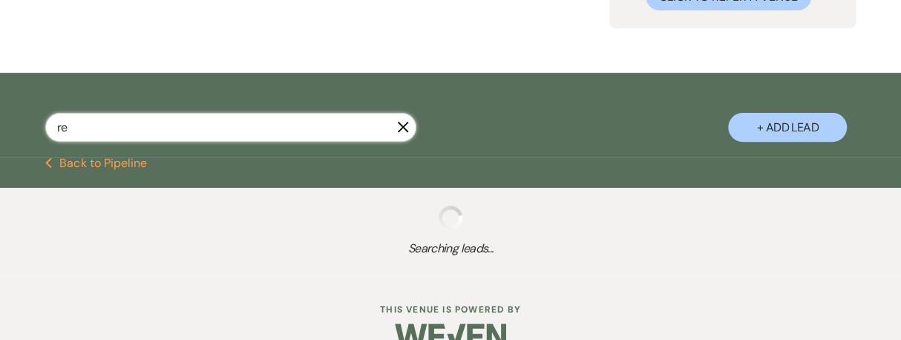
select select "8"
select select "11"
select select "8"
select select "4"
select select "8"
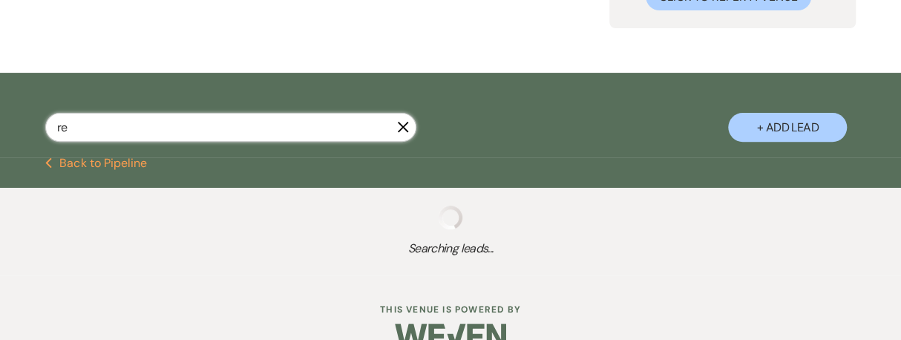
select select "11"
select select "8"
select select "2"
select select "8"
select select "4"
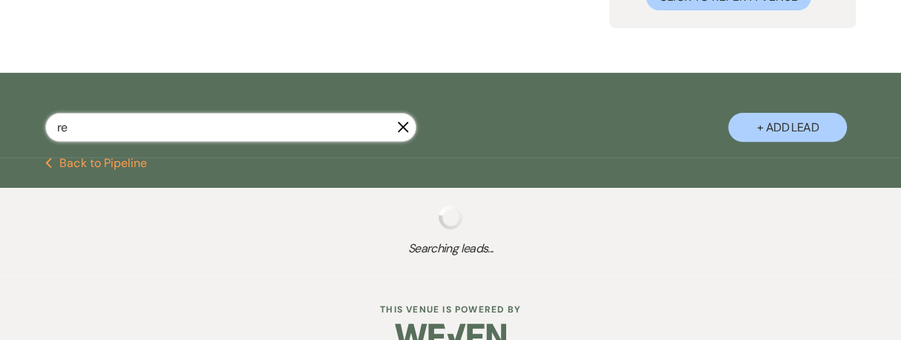
select select "8"
select select "1"
select select "8"
select select "5"
select select "8"
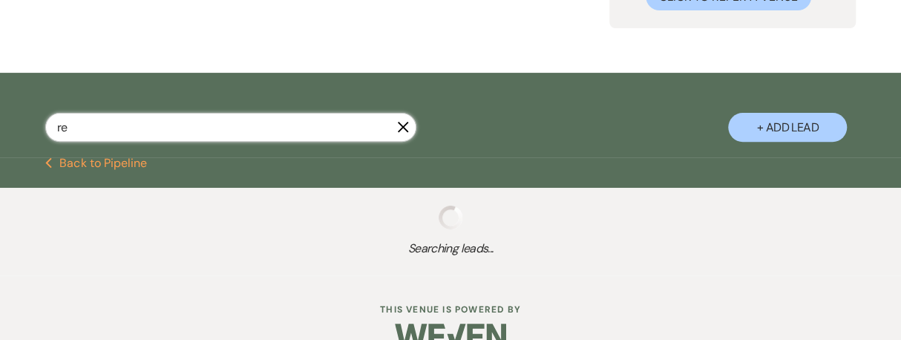
select select "7"
select select "8"
select select "11"
select select "8"
select select "2"
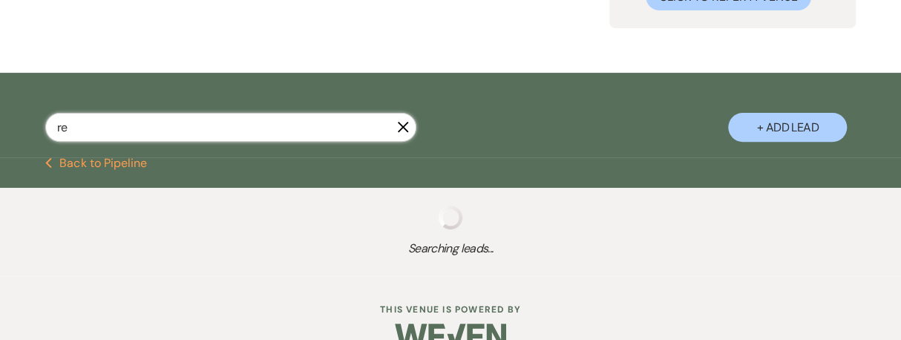
select select "8"
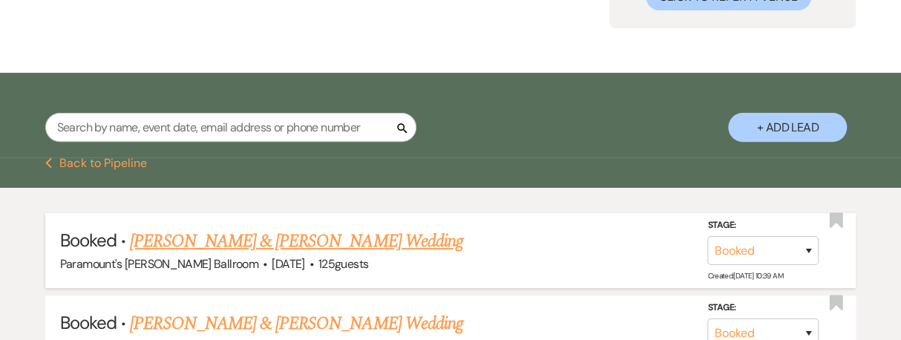
click at [260, 242] on link "[PERSON_NAME] & [PERSON_NAME] Wedding" at bounding box center [296, 241] width 332 height 27
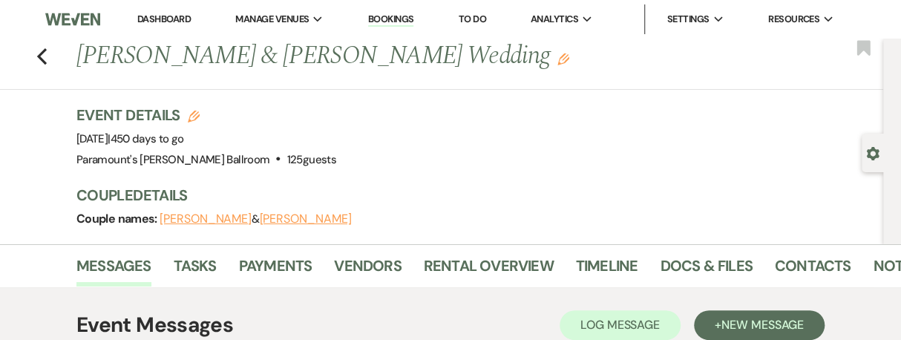
click at [352, 136] on div "Event Details Edit Event Date: [DATE] | 450 days to go Venue: [GEOGRAPHIC_DATA]…" at bounding box center [472, 137] width 792 height 65
click at [43, 53] on icon "Previous" at bounding box center [41, 56] width 11 height 18
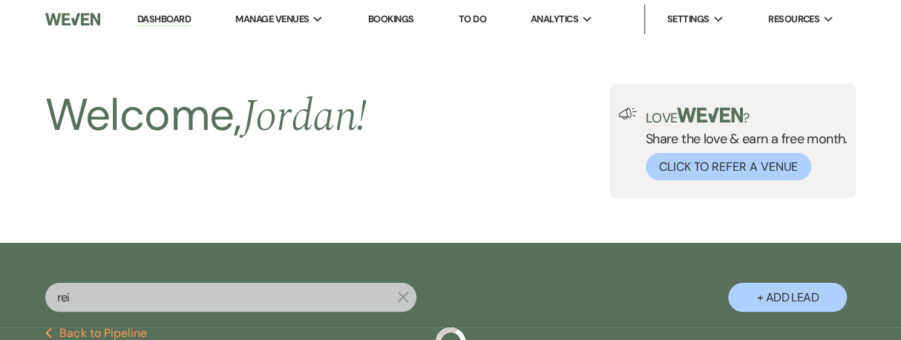
scroll to position [170, 0]
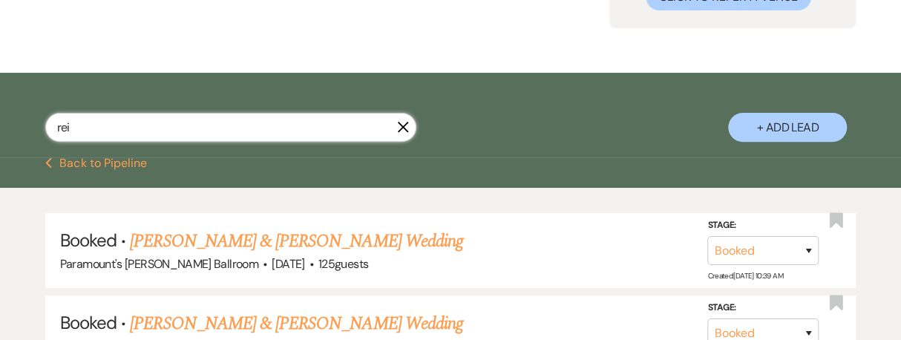
click at [119, 126] on input "rei" at bounding box center [230, 127] width 371 height 29
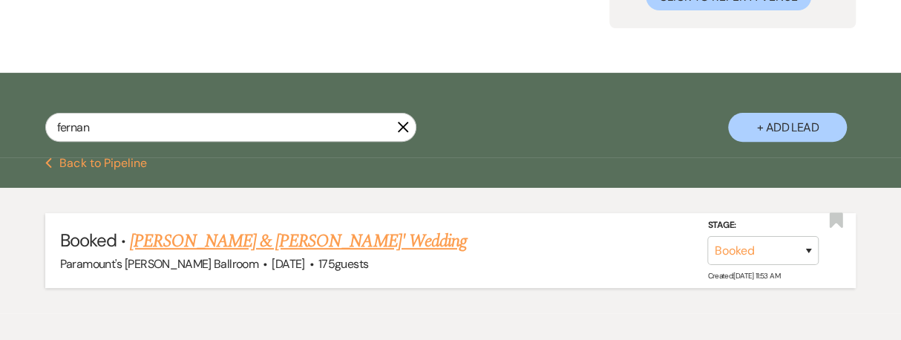
click at [174, 234] on link "[PERSON_NAME] & [PERSON_NAME]' Wedding" at bounding box center [298, 241] width 337 height 27
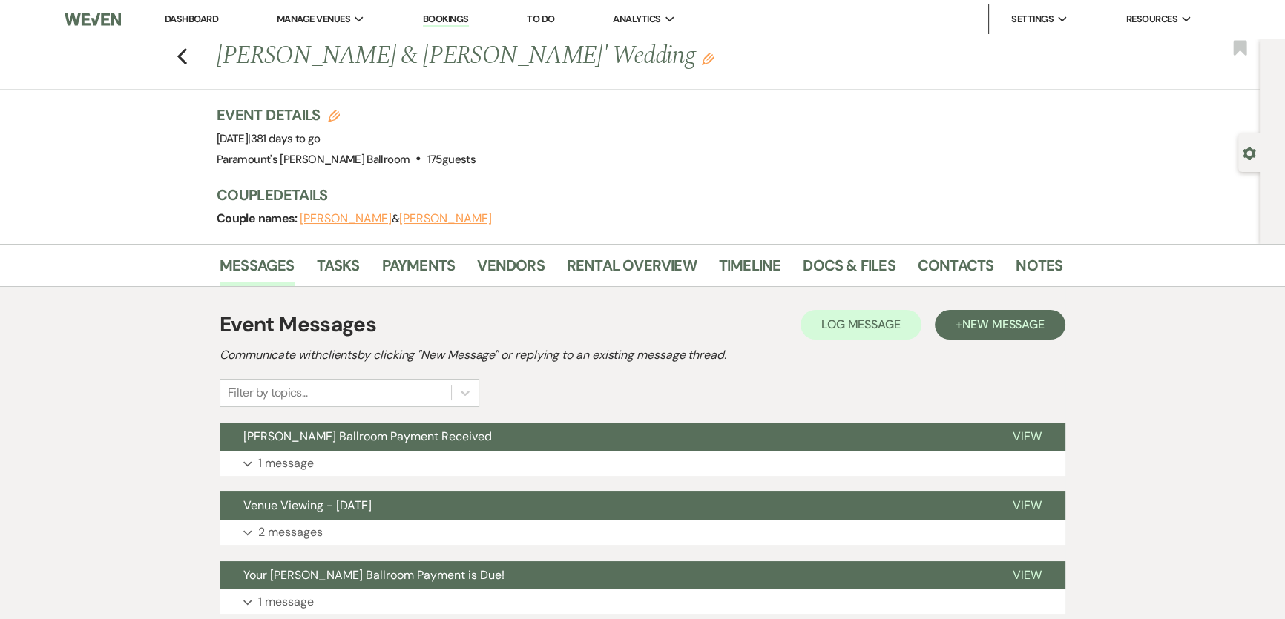
click at [180, 21] on link "Dashboard" at bounding box center [191, 19] width 53 height 13
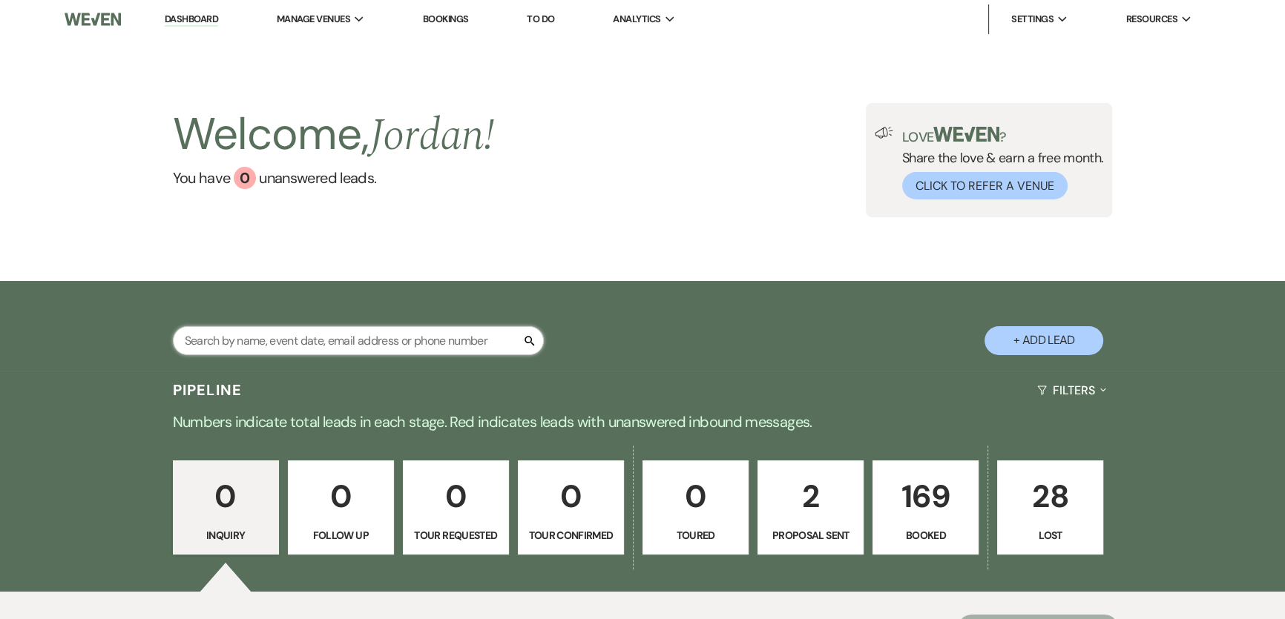
click at [338, 352] on input "text" at bounding box center [358, 340] width 371 height 29
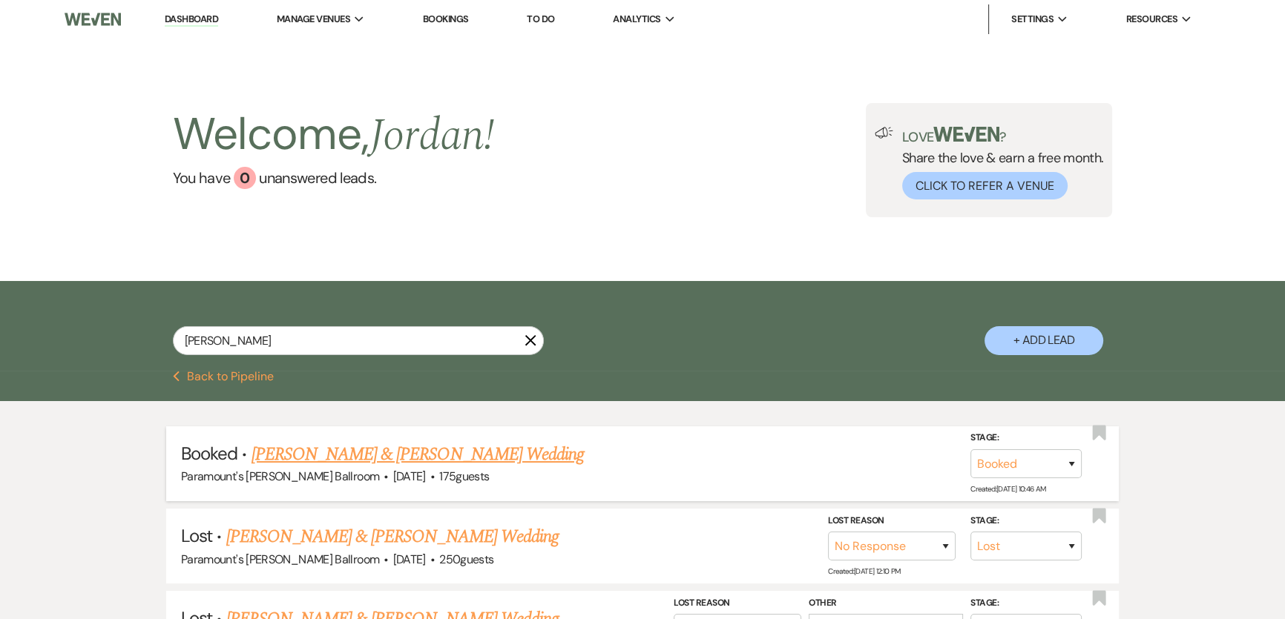
click at [418, 409] on link "[PERSON_NAME] & [PERSON_NAME] Wedding" at bounding box center [418, 454] width 332 height 27
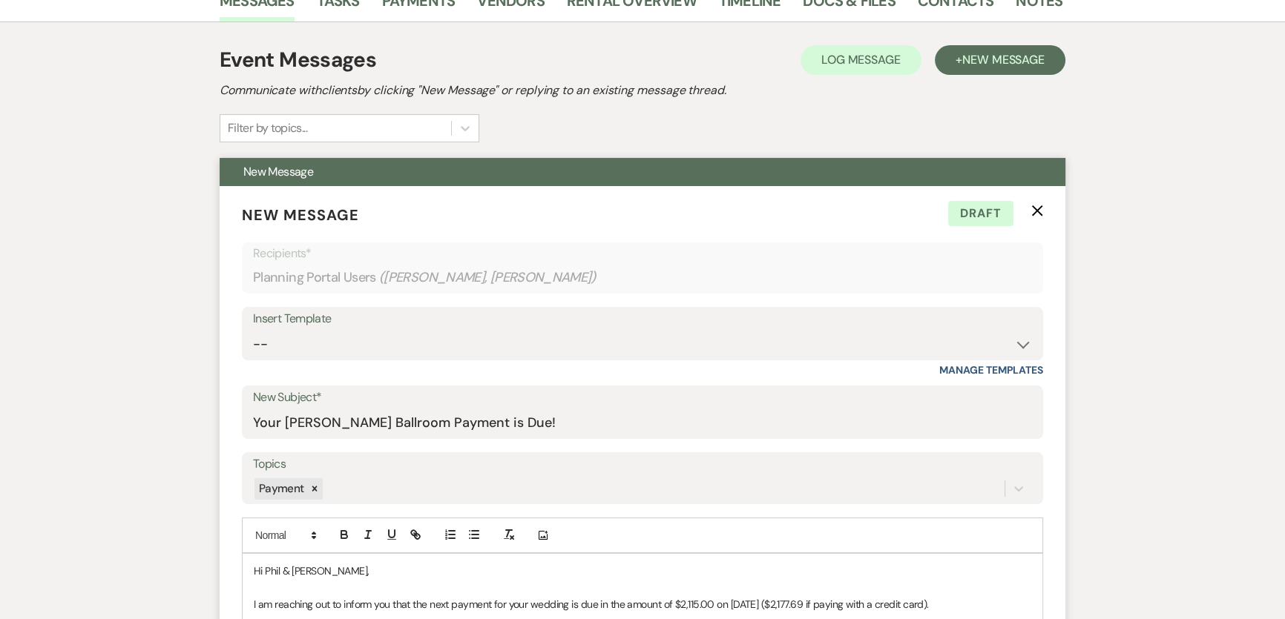
scroll to position [269, 0]
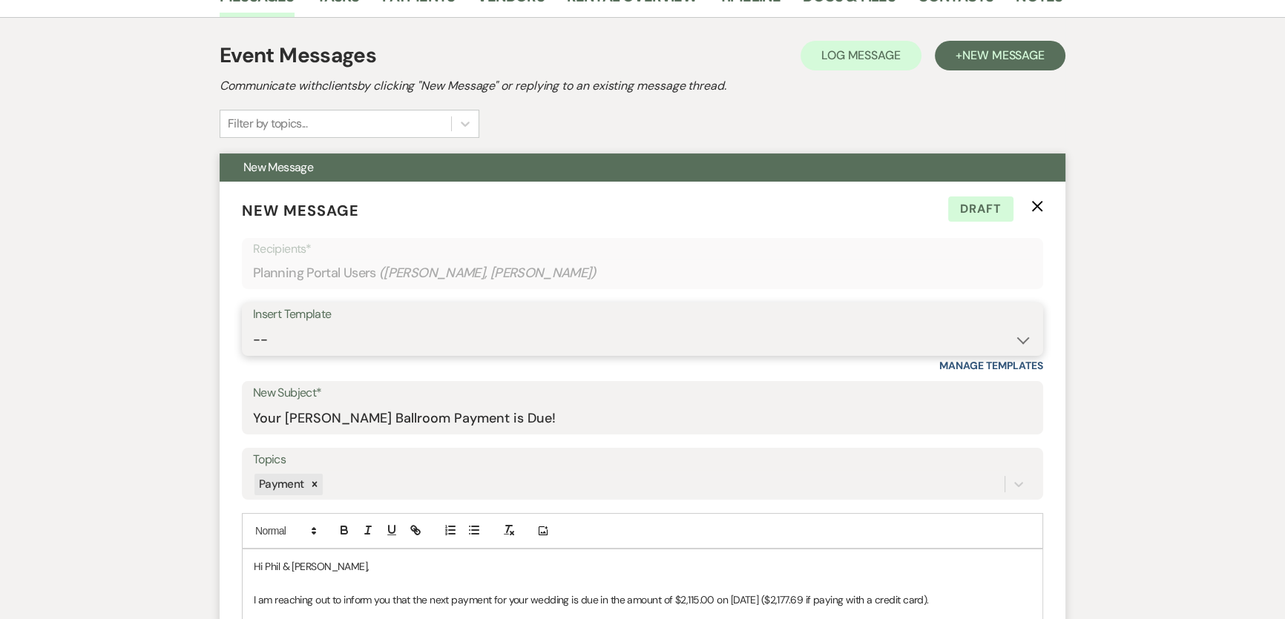
click at [357, 344] on select "-- Weven Planning Portal Introduction (Booked Events) 6 Month Consultation 9 Mo…" at bounding box center [642, 340] width 779 height 29
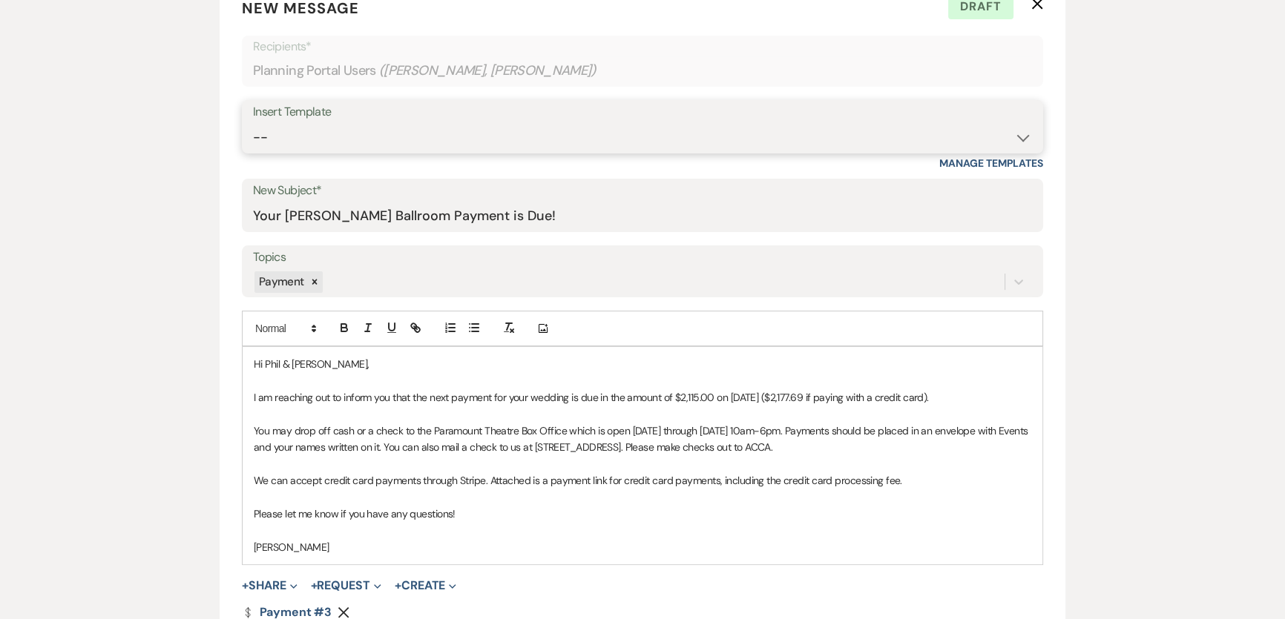
scroll to position [202, 0]
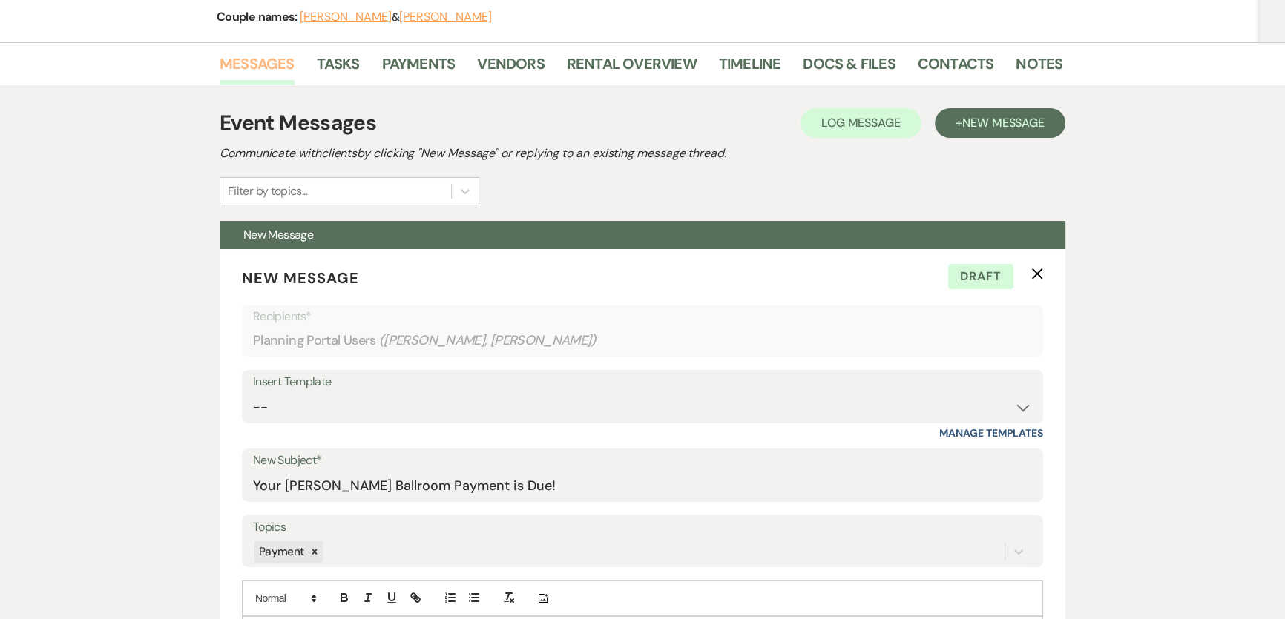
click at [233, 76] on link "Messages" at bounding box center [257, 68] width 75 height 33
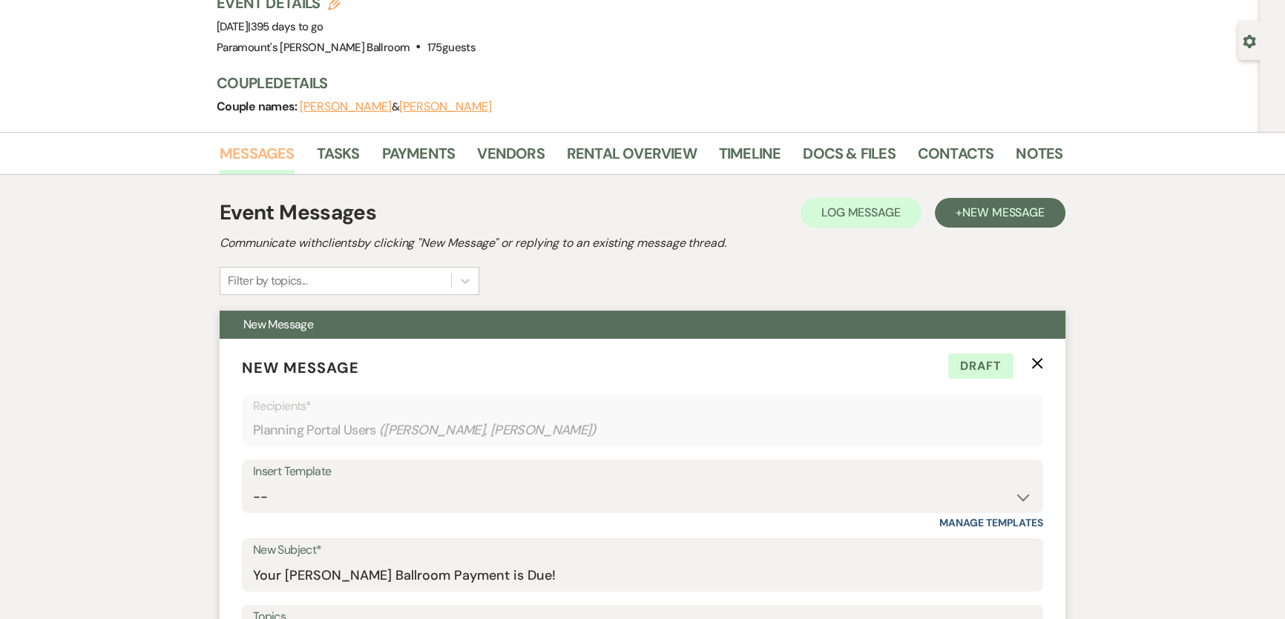
scroll to position [269, 0]
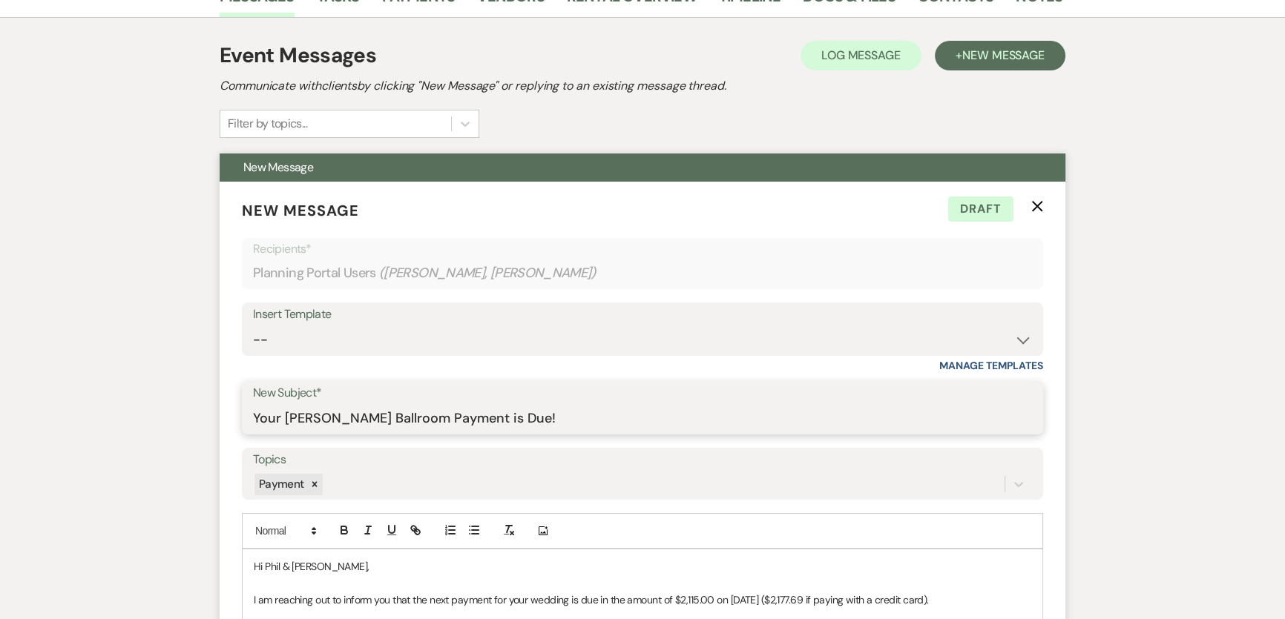
click at [341, 409] on input "Your [PERSON_NAME] Ballroom Payment is Due!" at bounding box center [642, 418] width 779 height 29
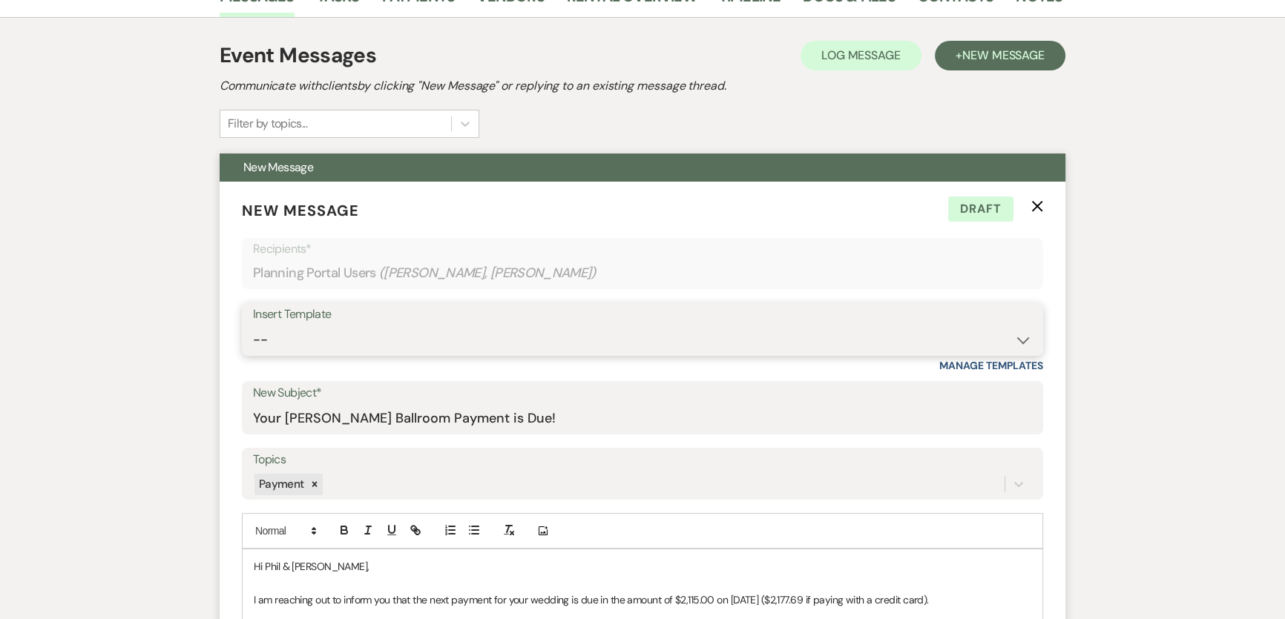
click at [338, 348] on select "-- Weven Planning Portal Introduction (Booked Events) 6 Month Consultation 9 Mo…" at bounding box center [642, 340] width 779 height 29
click at [253, 326] on select "-- Weven Planning Portal Introduction (Booked Events) 6 Month Consultation 9 Mo…" at bounding box center [642, 340] width 779 height 29
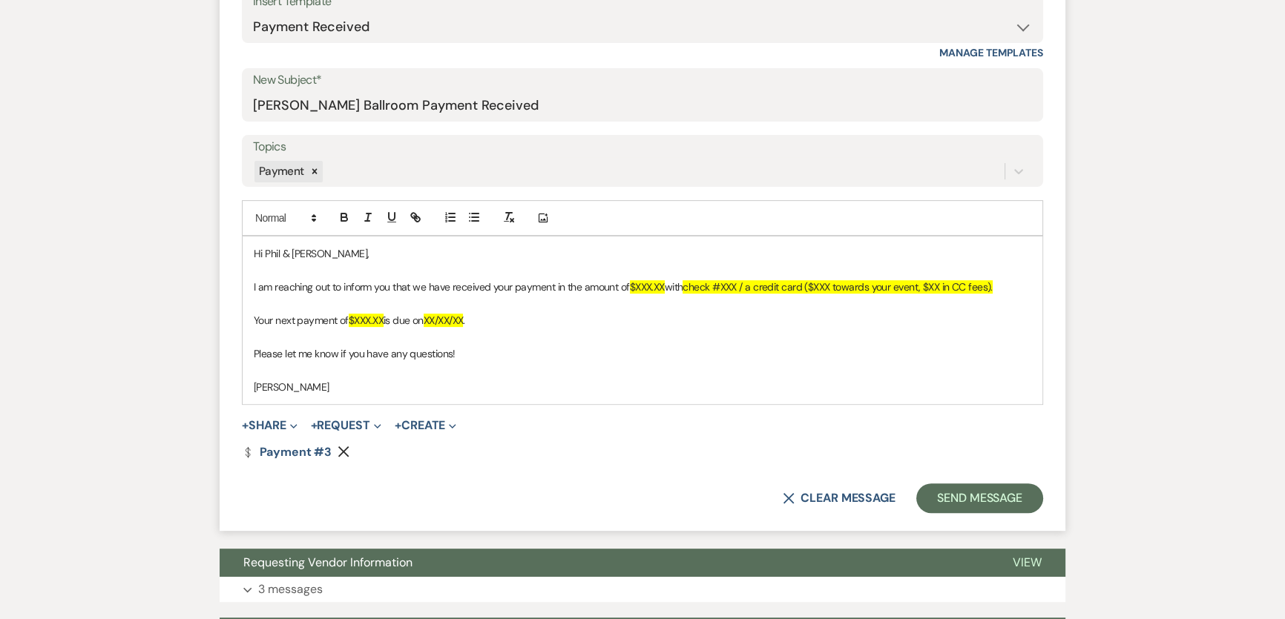
scroll to position [607, 0]
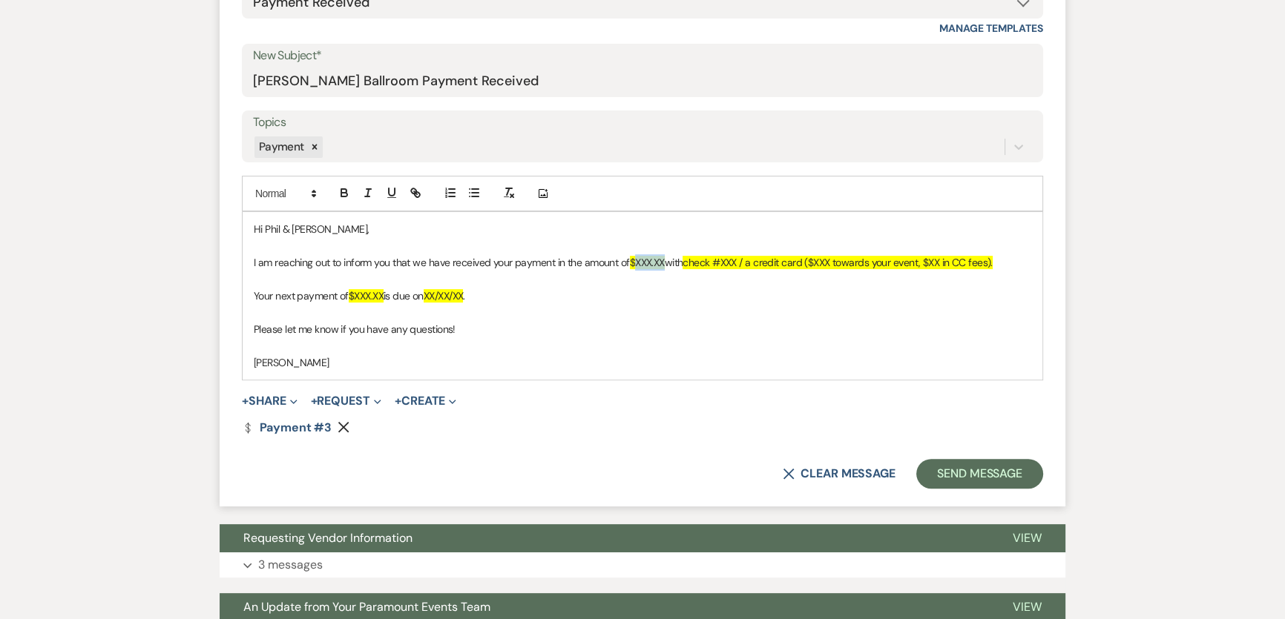
drag, startPoint x: 640, startPoint y: 262, endPoint x: 667, endPoint y: 263, distance: 27.5
click at [665, 263] on span "$XXX.XX" at bounding box center [647, 262] width 35 height 13
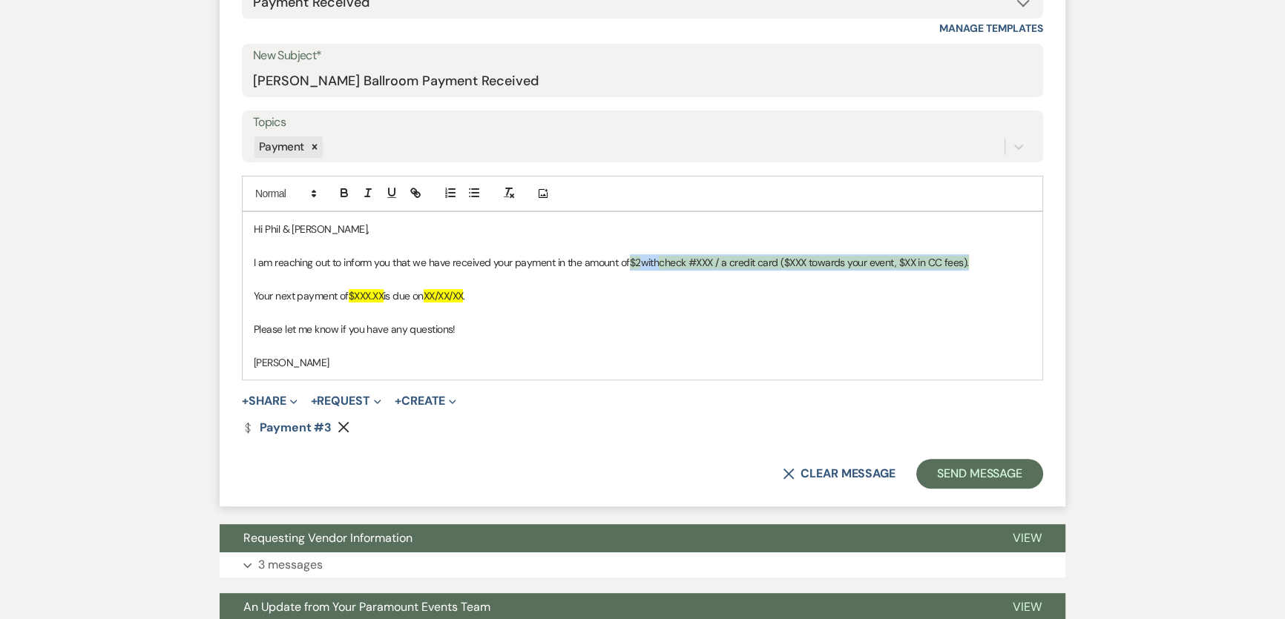
drag, startPoint x: 632, startPoint y: 260, endPoint x: 979, endPoint y: 265, distance: 346.5
click at [910, 265] on p "I am reaching out to inform you that we have received your payment in the amoun…" at bounding box center [643, 262] width 778 height 16
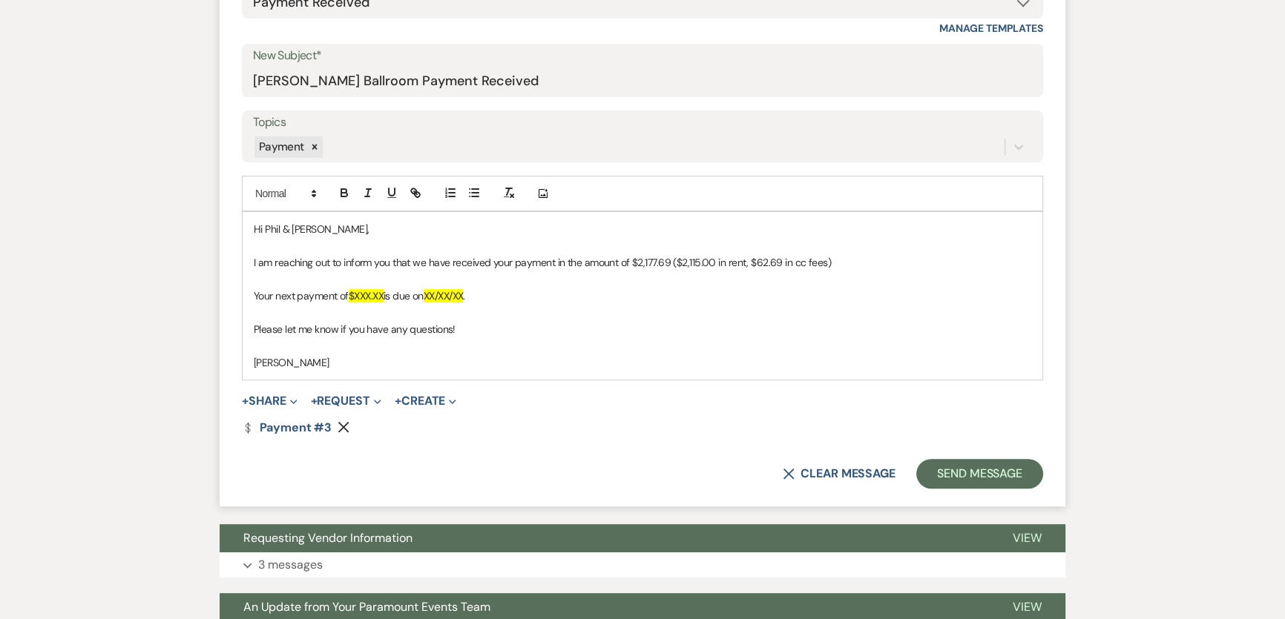
click at [671, 260] on p "I am reaching out to inform you that we have received your payment in the amoun…" at bounding box center [643, 262] width 778 height 16
drag, startPoint x: 782, startPoint y: 260, endPoint x: 763, endPoint y: 260, distance: 18.5
click at [782, 260] on p "I am reaching out to inform you that we have received your payment in the amoun…" at bounding box center [643, 262] width 778 height 16
drag, startPoint x: 356, startPoint y: 292, endPoint x: 387, endPoint y: 289, distance: 31.4
click at [387, 289] on p "Your next payment of $XXX.XX is due on XX/XX/XX ." at bounding box center [643, 296] width 778 height 16
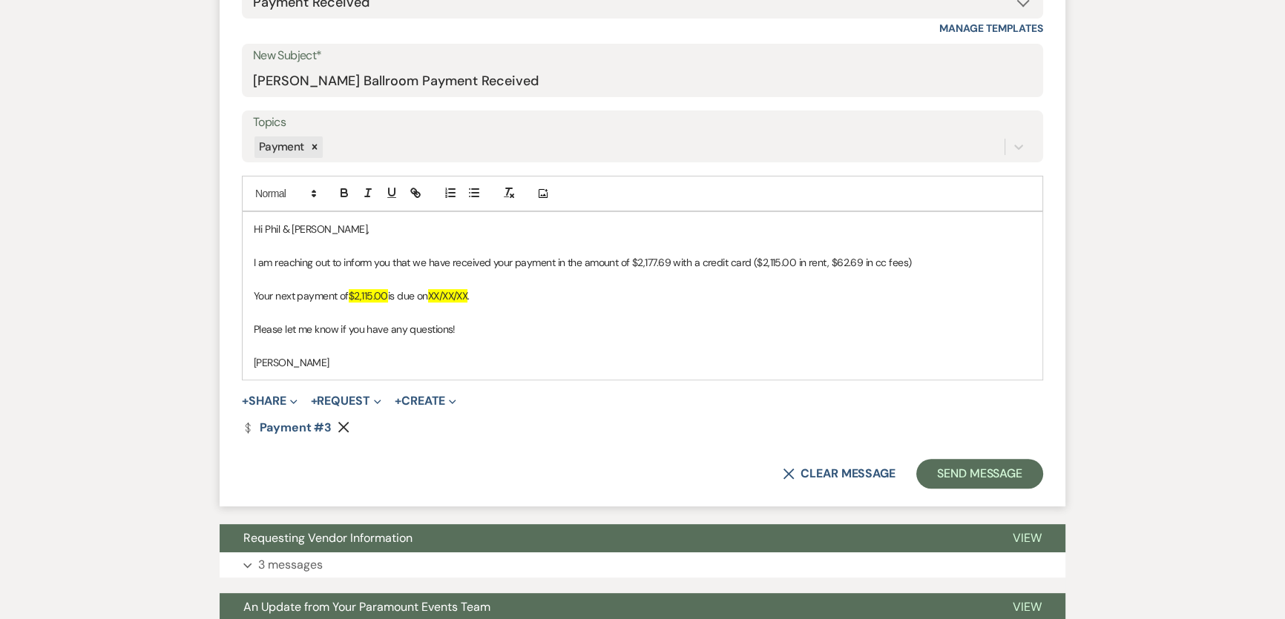
click at [488, 252] on p at bounding box center [643, 246] width 778 height 16
drag, startPoint x: 432, startPoint y: 298, endPoint x: 467, endPoint y: 296, distance: 34.9
click at [463, 296] on p "Your next payment of $2,115.00 is due on XX/XX/XX ." at bounding box center [643, 296] width 778 height 16
click at [468, 295] on span "XX/XX/XX" at bounding box center [448, 295] width 40 height 13
drag, startPoint x: 475, startPoint y: 295, endPoint x: 433, endPoint y: 296, distance: 42.3
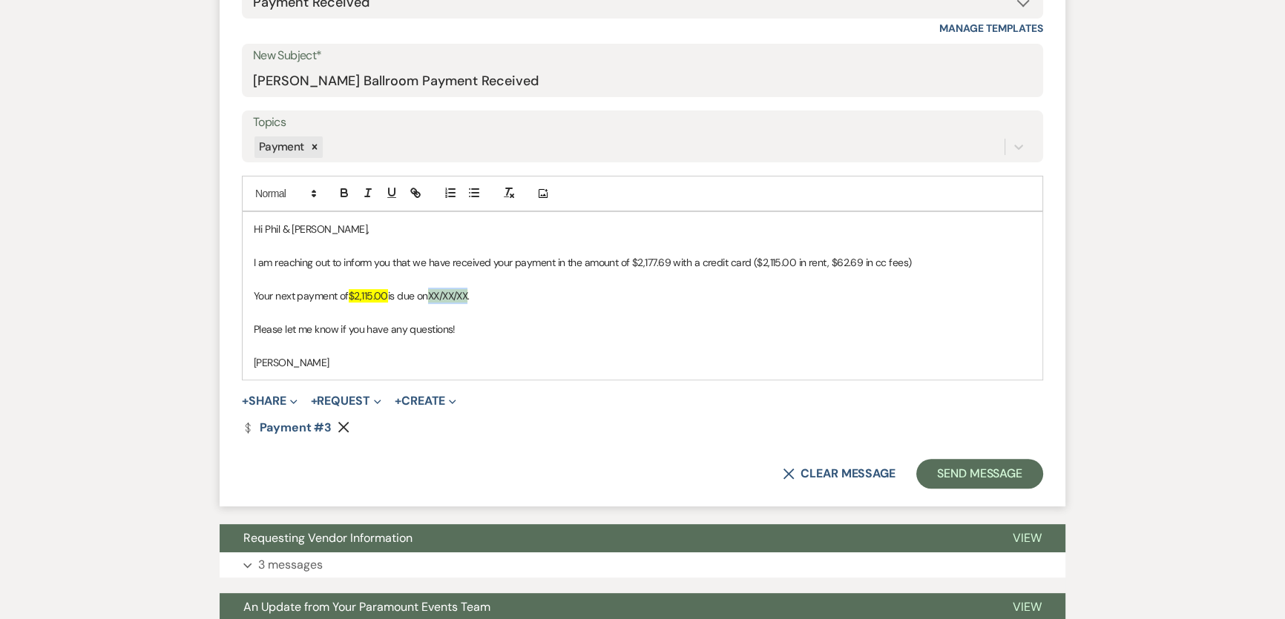
click at [433, 296] on p "Your next payment of $2,115.00 is due on XX/XX/XX ." at bounding box center [643, 296] width 778 height 16
click at [342, 409] on icon "Remove" at bounding box center [344, 427] width 12 height 12
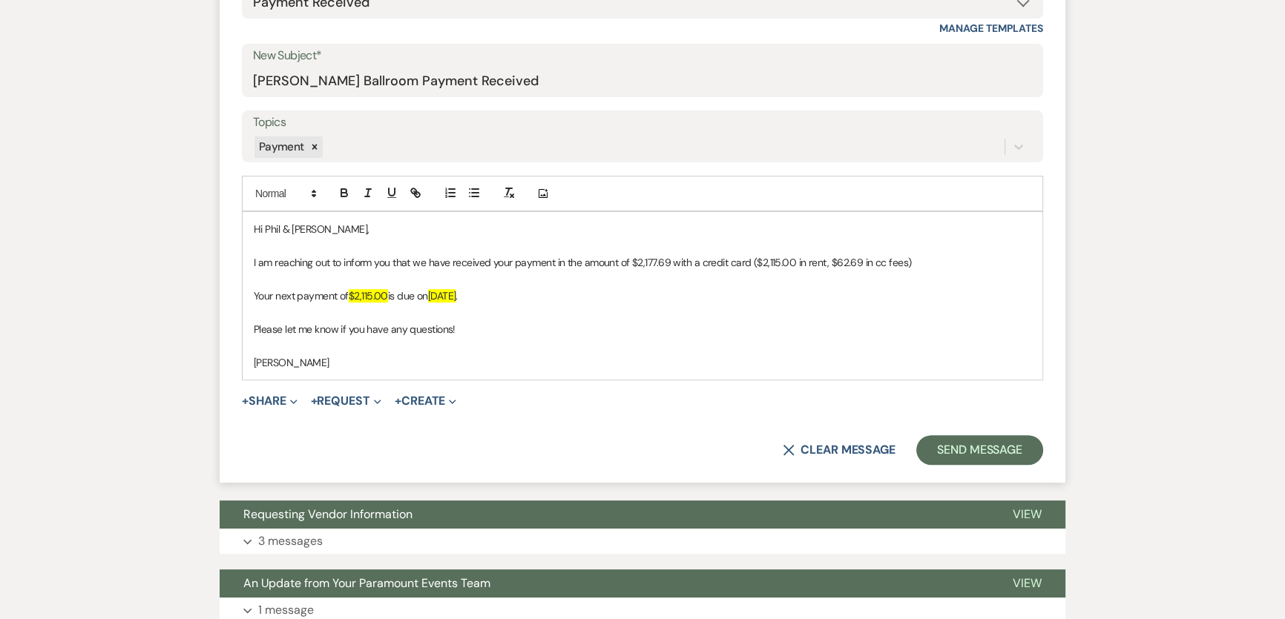
click at [128, 393] on div "Messages Tasks Payments Vendors Rental Overview Timeline Docs & Files Contacts …" at bounding box center [642, 383] width 1285 height 1493
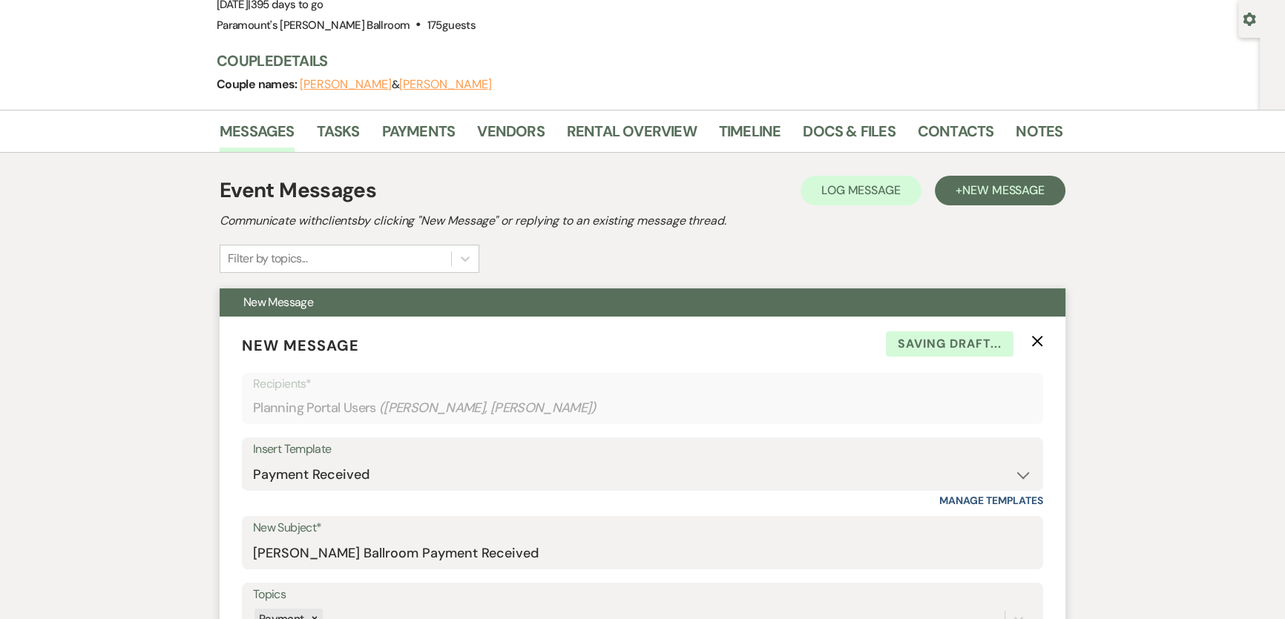
scroll to position [0, 0]
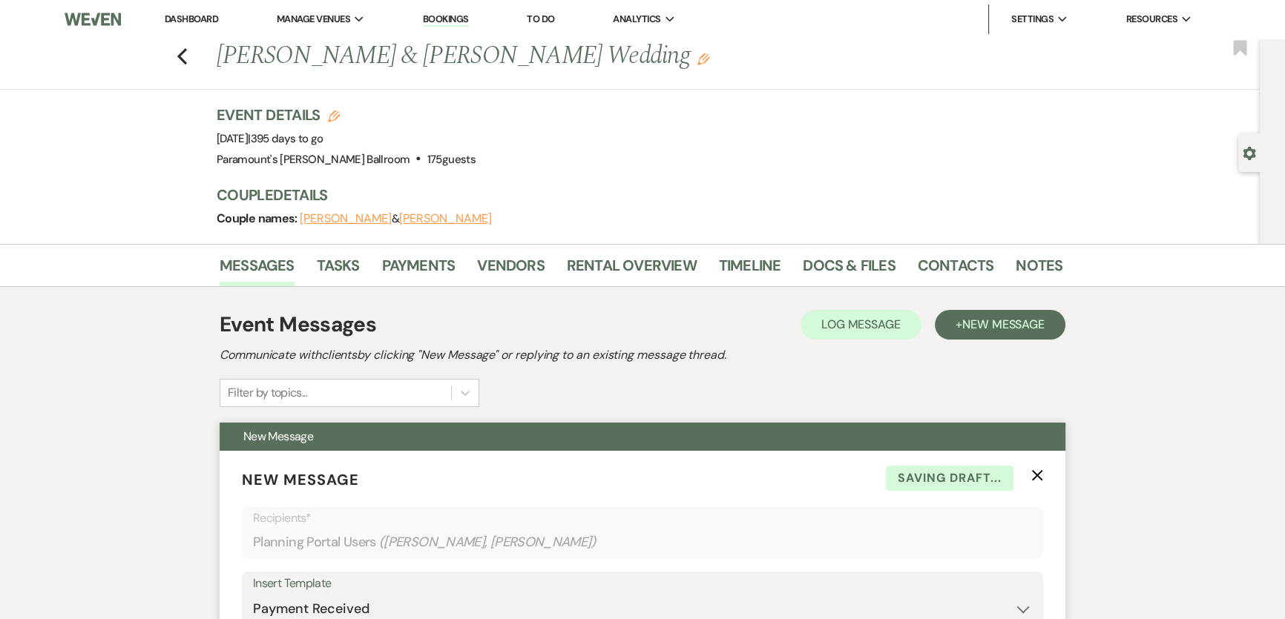
click at [556, 329] on div "Event Messages Log Log Message + New Message" at bounding box center [643, 324] width 846 height 31
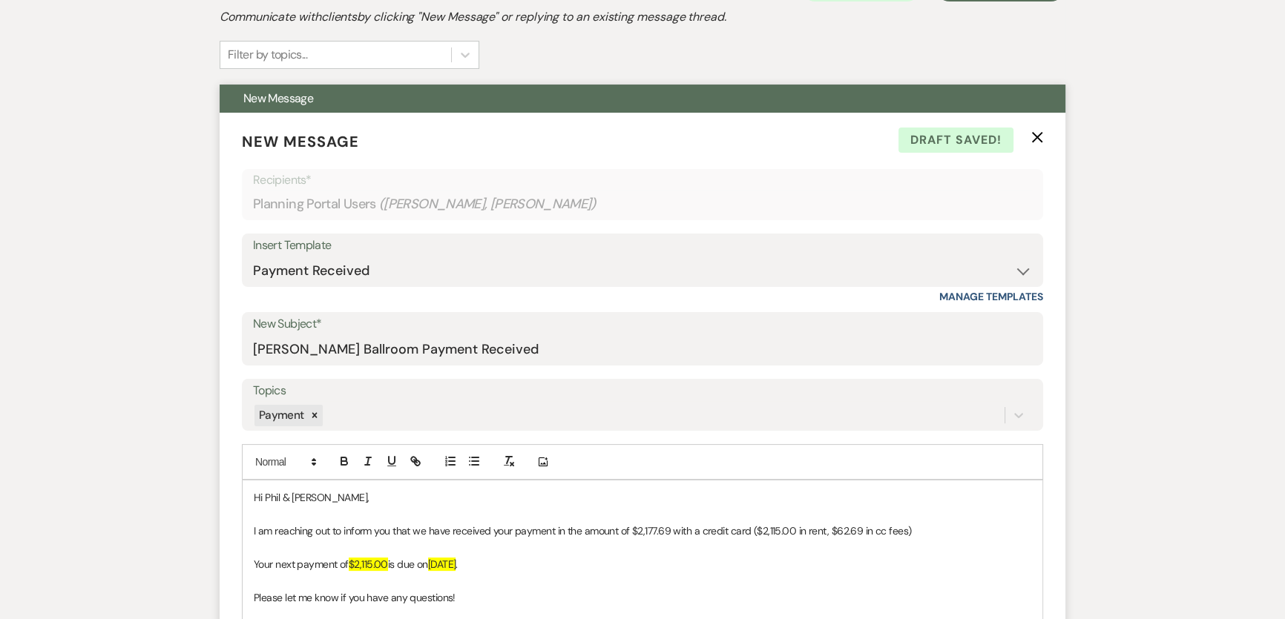
scroll to position [134, 0]
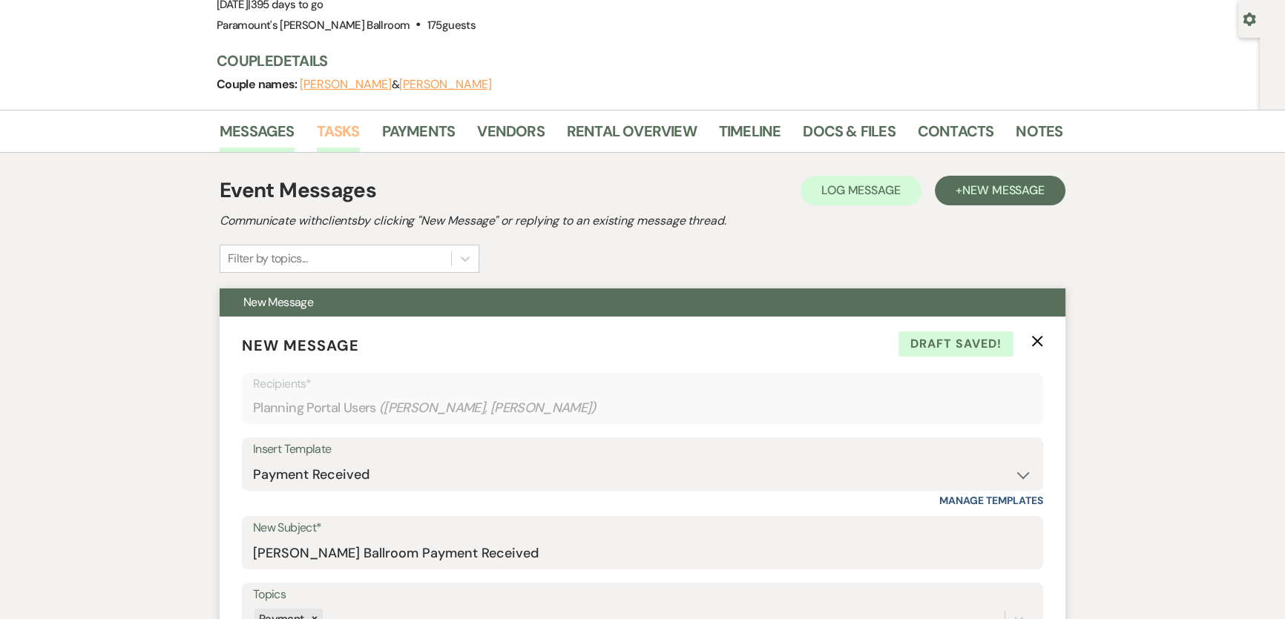
click at [326, 134] on link "Tasks" at bounding box center [338, 135] width 43 height 33
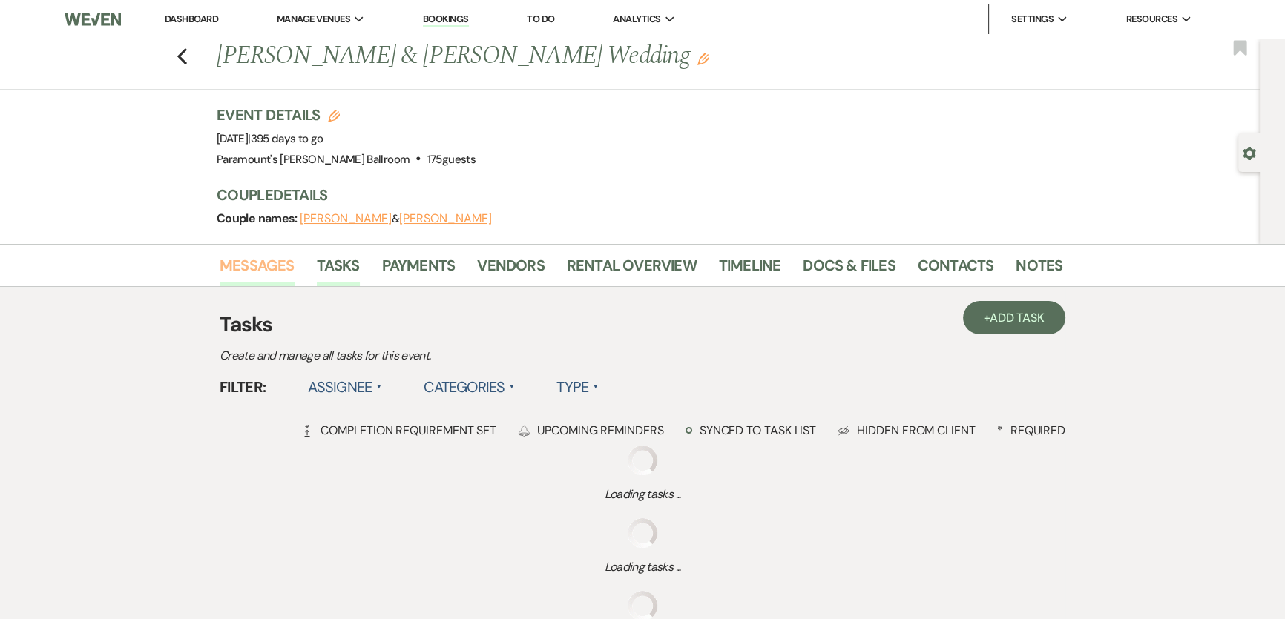
click at [263, 267] on link "Messages" at bounding box center [257, 270] width 75 height 33
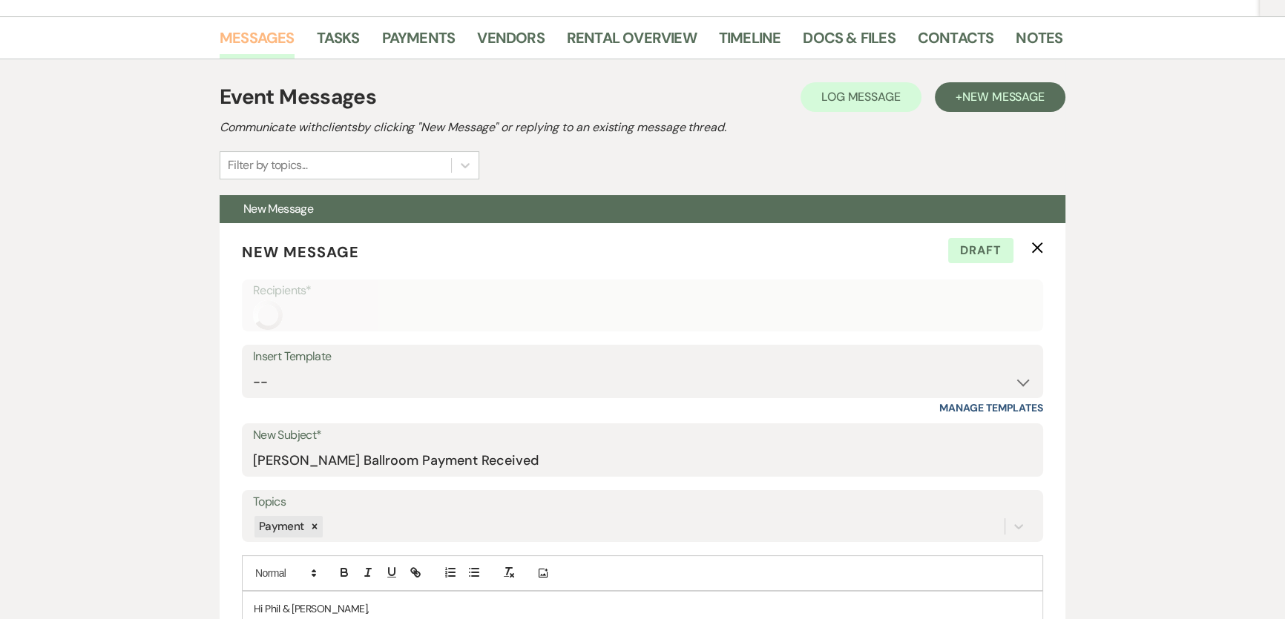
scroll to position [472, 0]
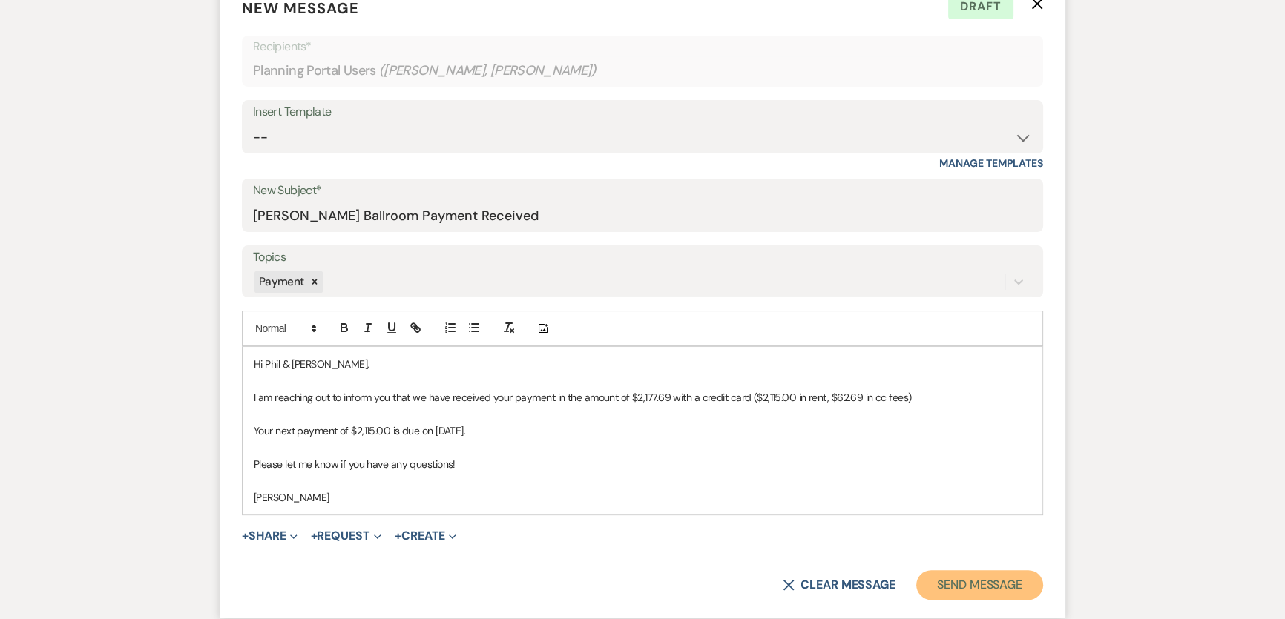
click at [910, 409] on button "Send Message" at bounding box center [979, 586] width 127 height 30
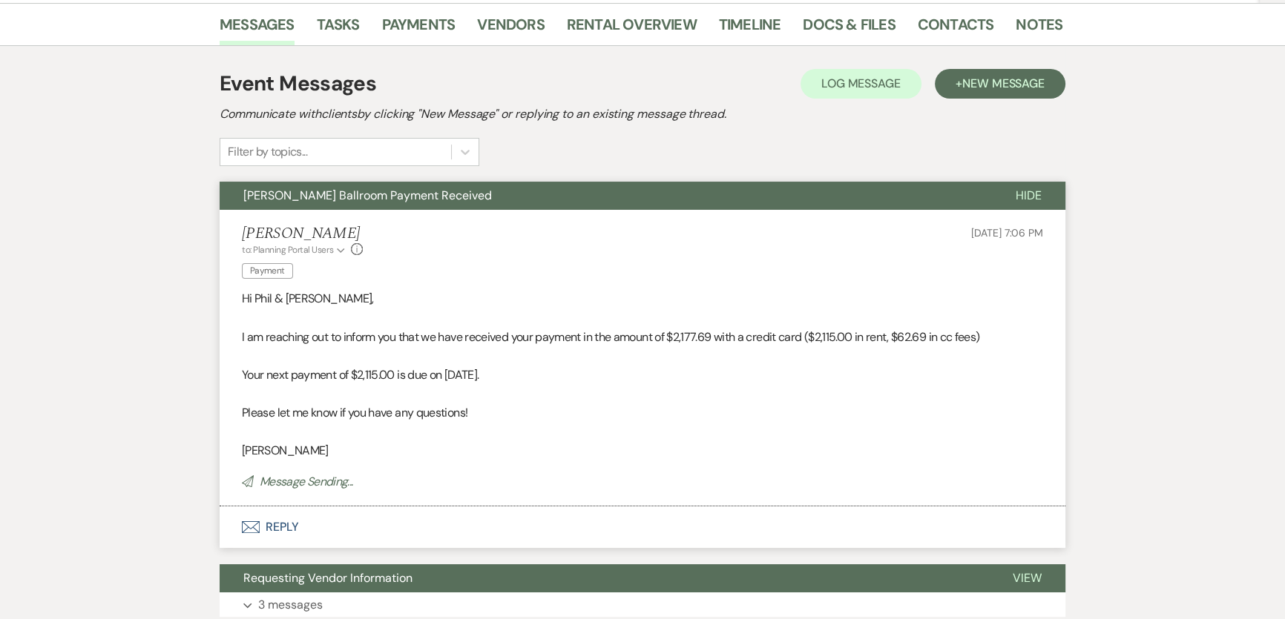
scroll to position [0, 0]
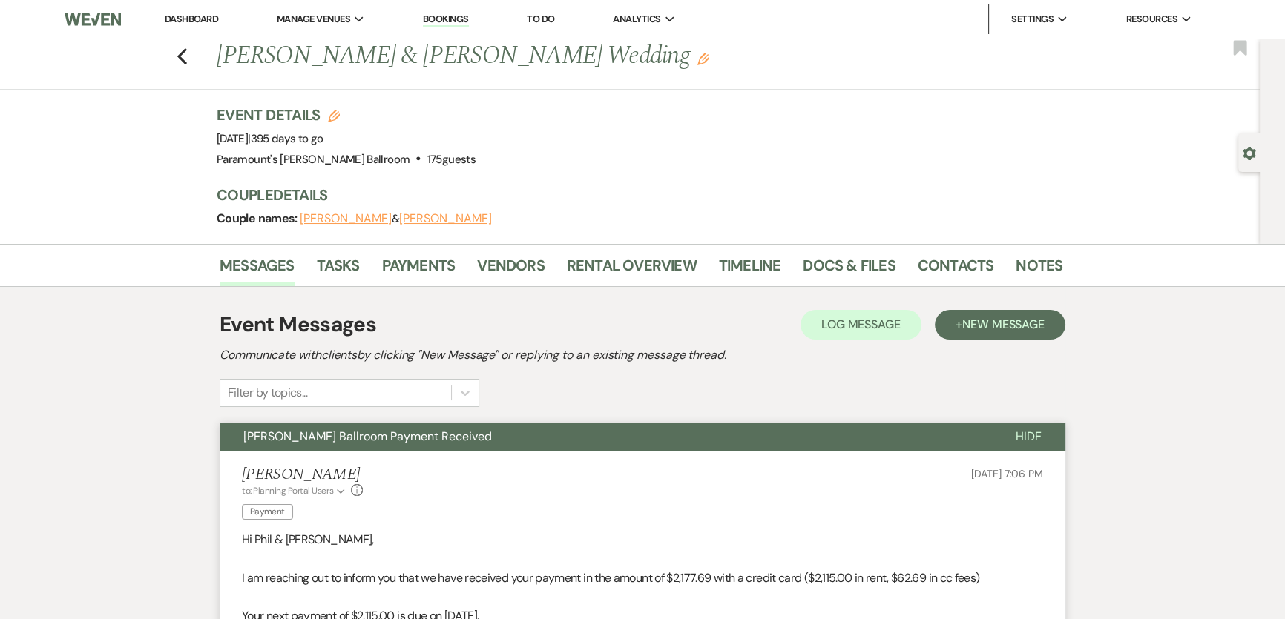
click at [185, 19] on link "Dashboard" at bounding box center [191, 19] width 53 height 13
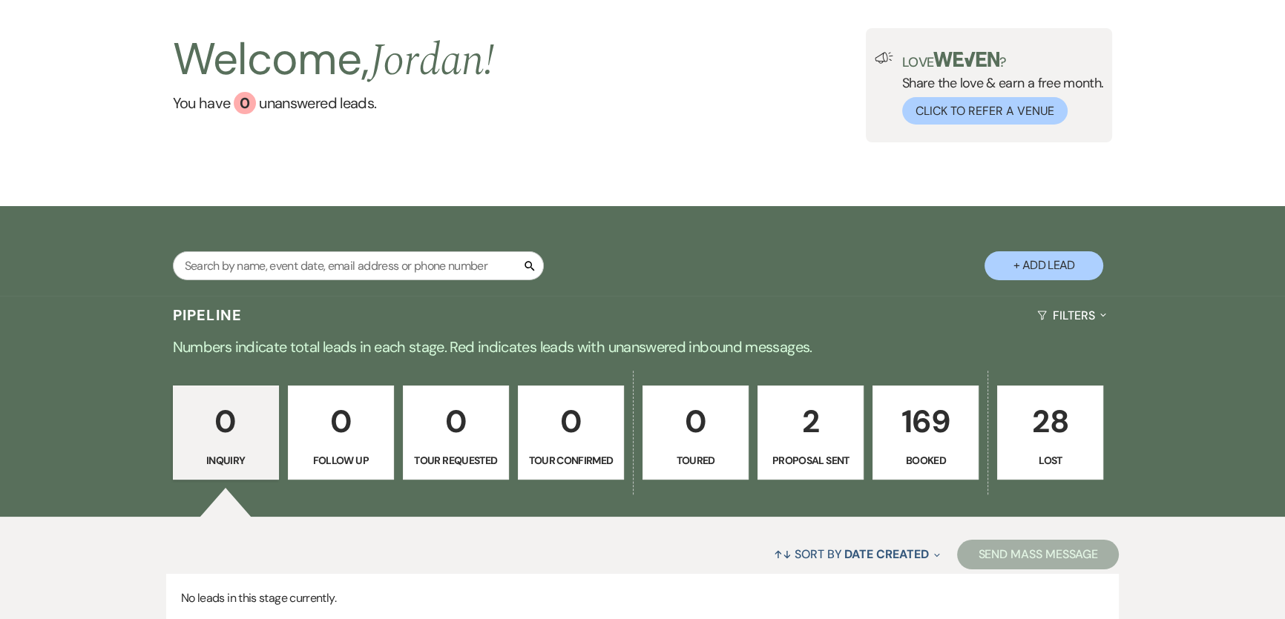
scroll to position [191, 0]
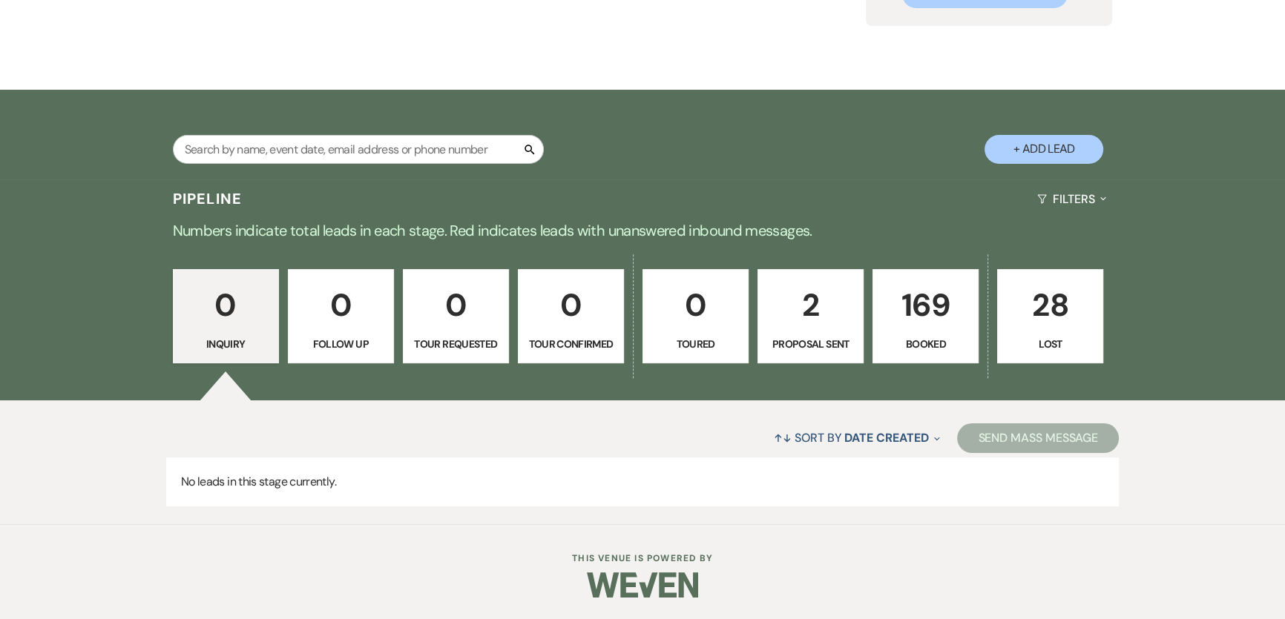
click at [815, 342] on p "Proposal Sent" at bounding box center [810, 344] width 87 height 16
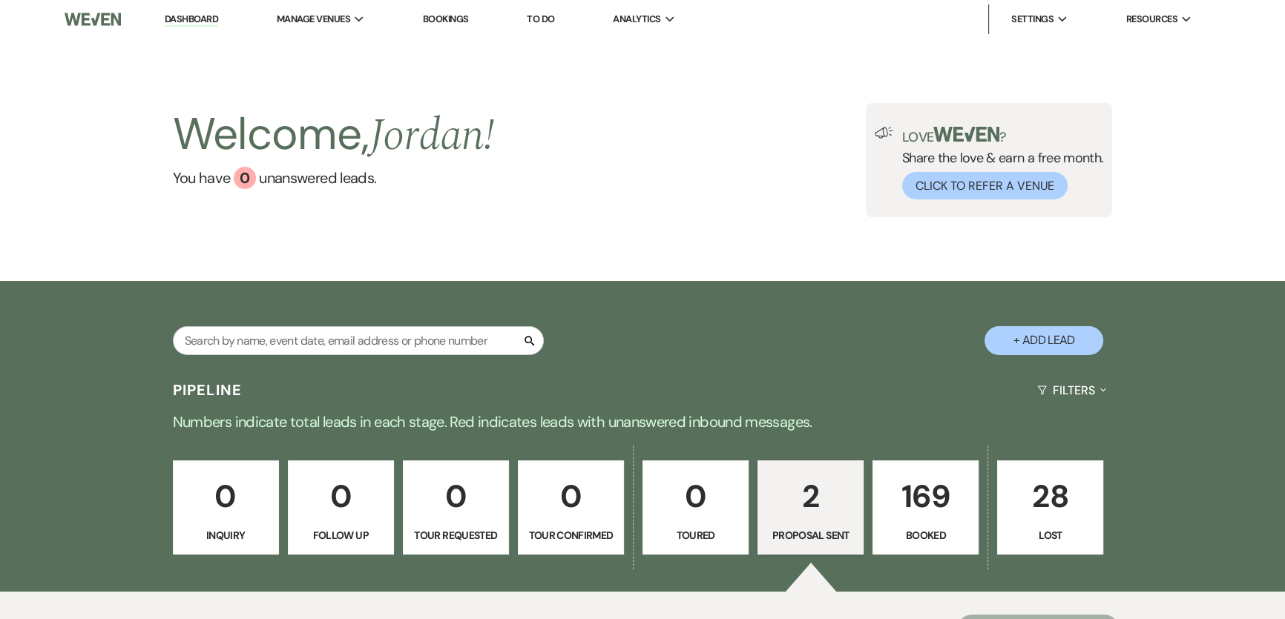
click at [186, 20] on link "Dashboard" at bounding box center [191, 20] width 53 height 14
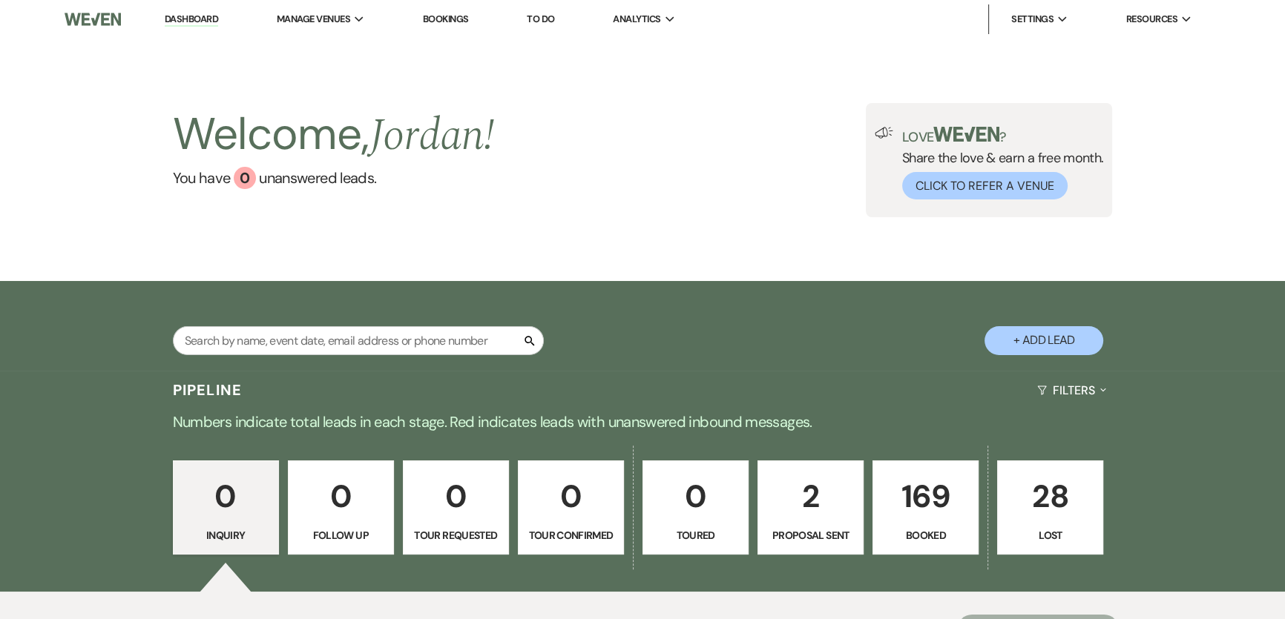
click at [694, 335] on div "Search + Add Lead" at bounding box center [642, 328] width 1068 height 79
click at [341, 335] on input "text" at bounding box center [358, 340] width 371 height 29
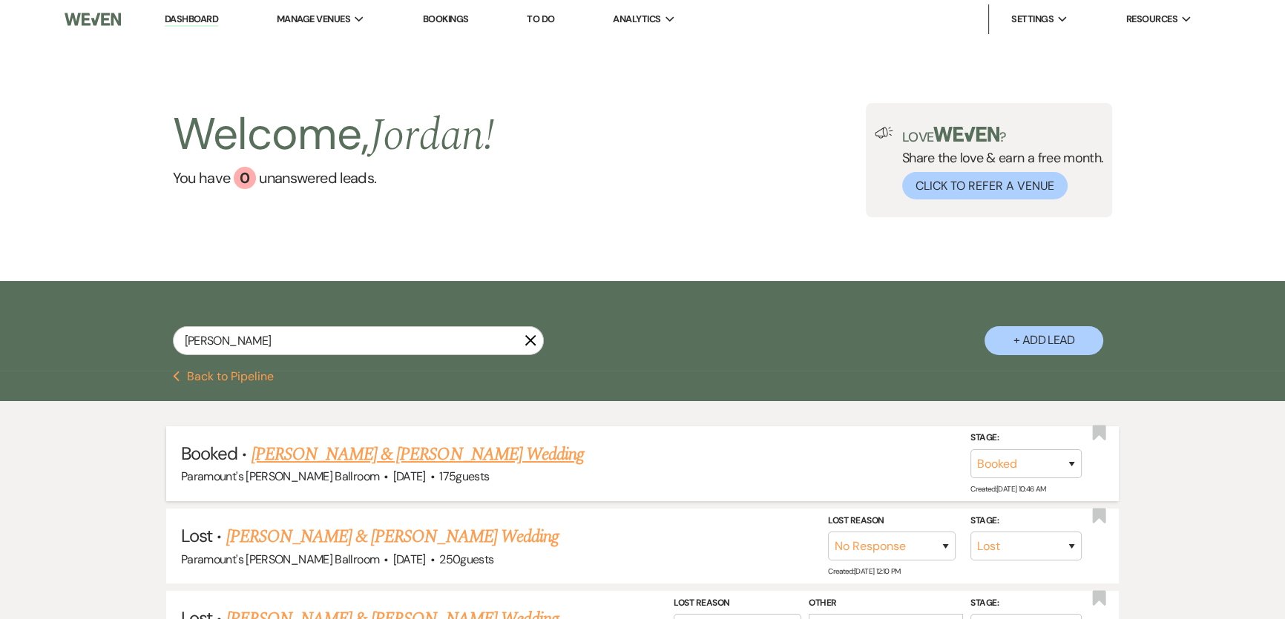
click at [366, 409] on link "[PERSON_NAME] & [PERSON_NAME] Wedding" at bounding box center [418, 454] width 332 height 27
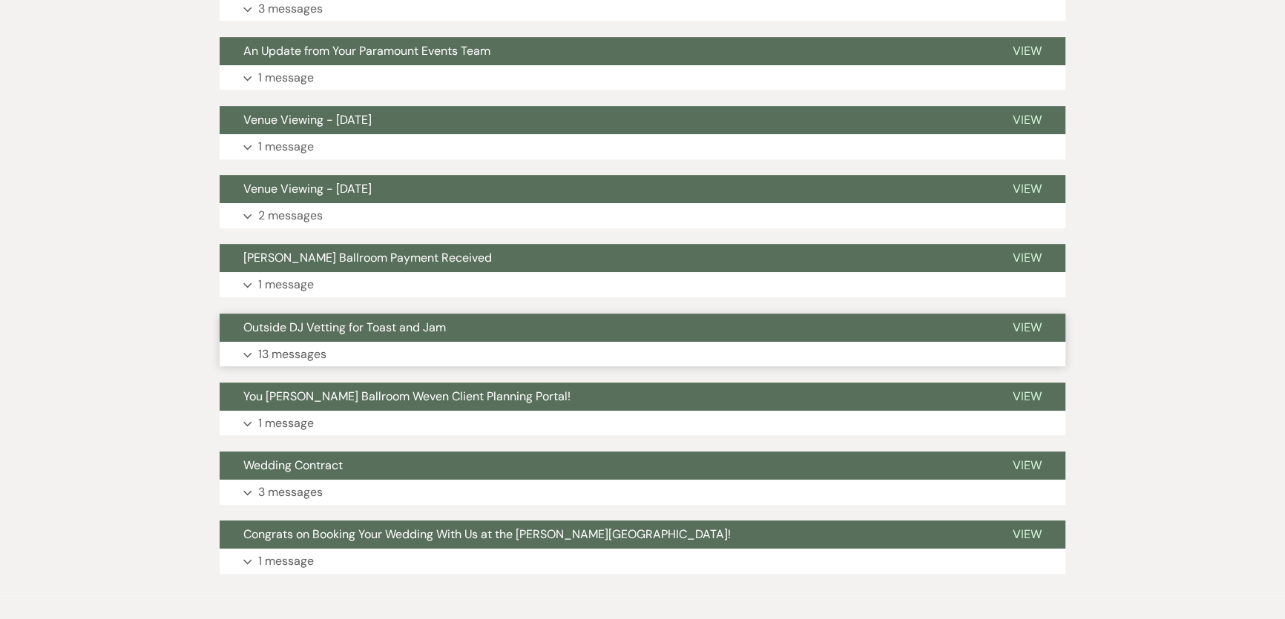
scroll to position [944, 0]
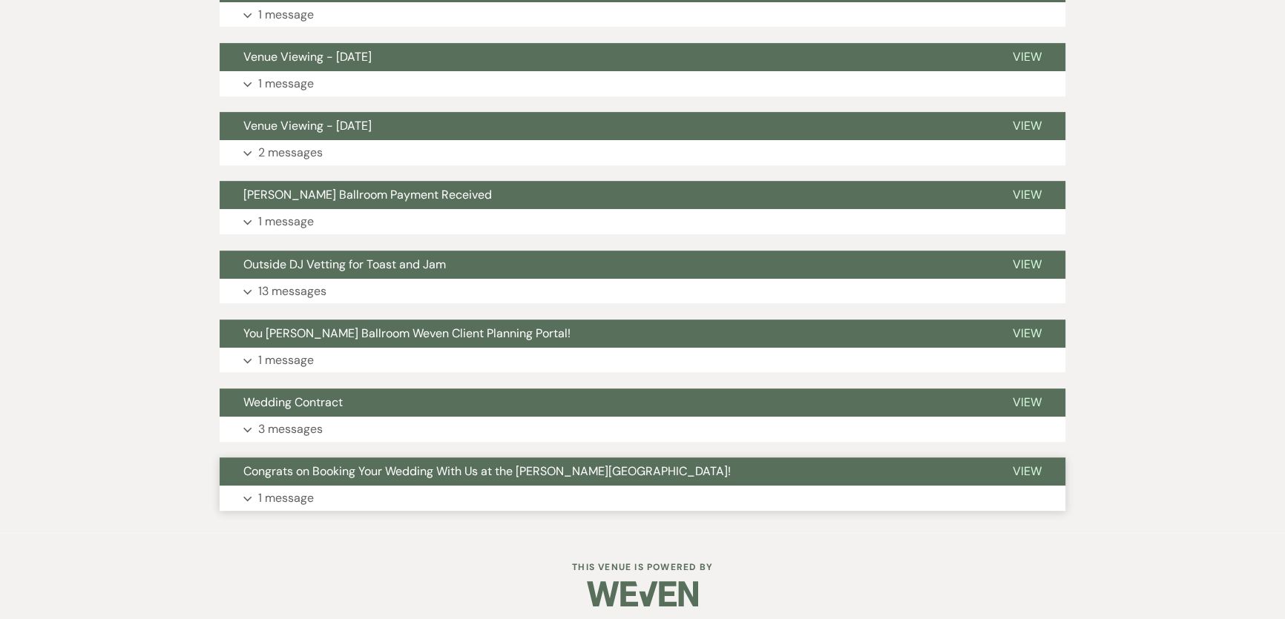
click at [398, 409] on button "Expand 1 message" at bounding box center [643, 498] width 846 height 25
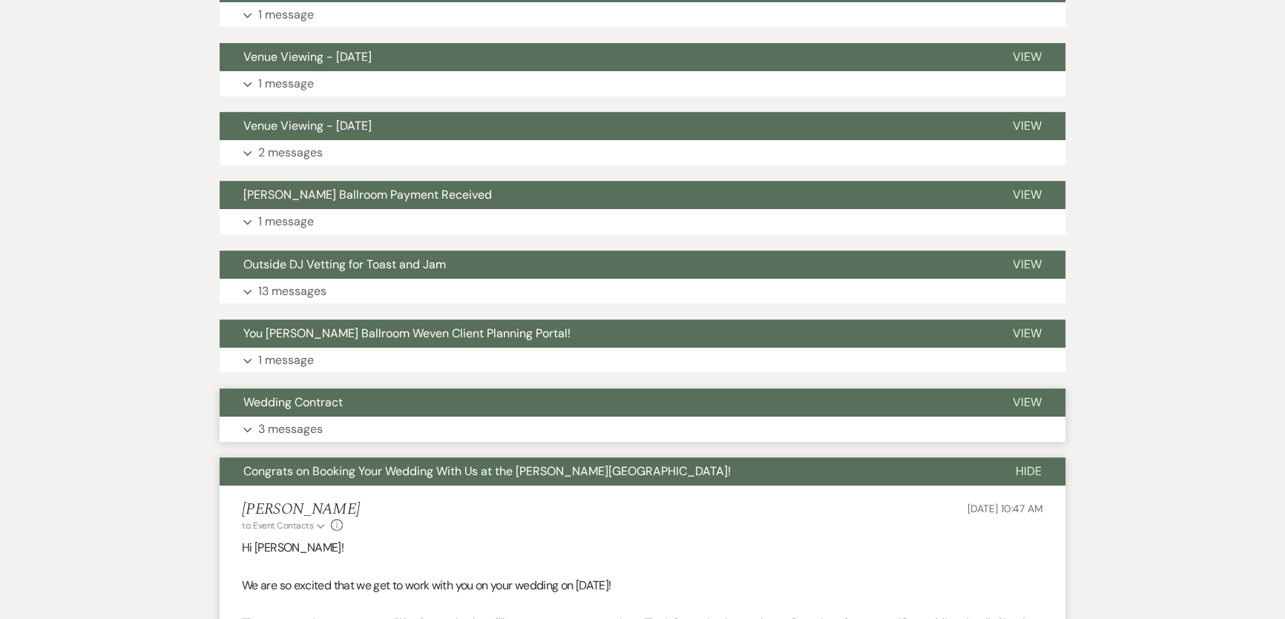
click at [386, 409] on button "Expand 3 messages" at bounding box center [643, 429] width 846 height 25
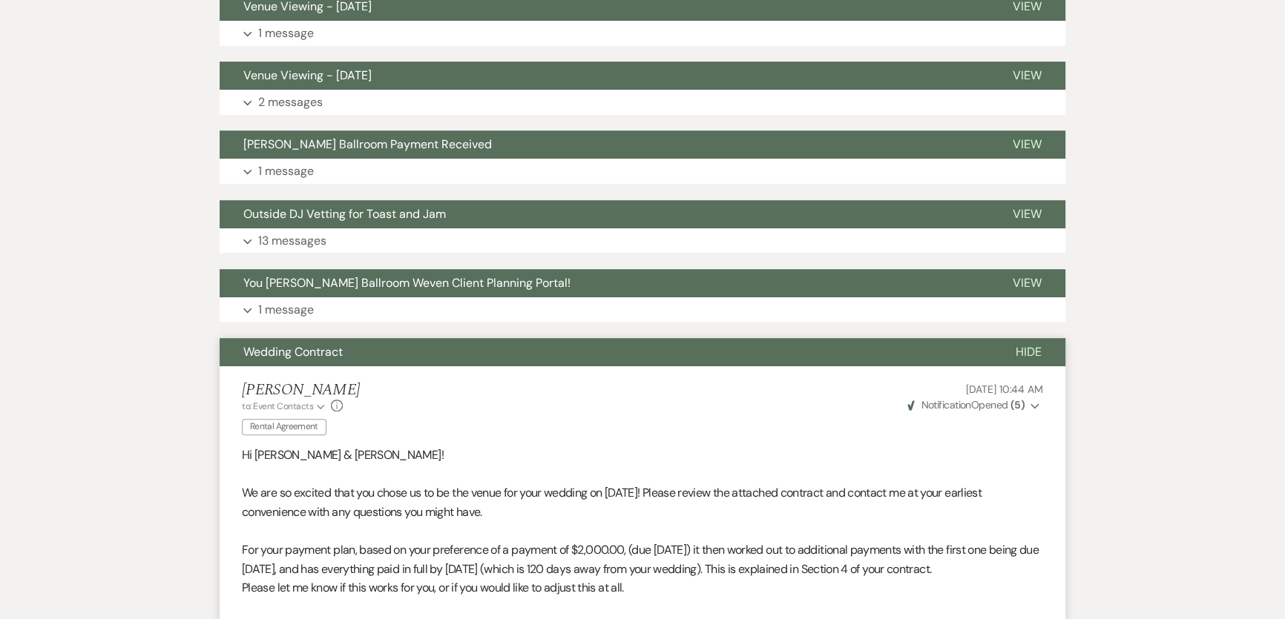
scroll to position [1009, 0]
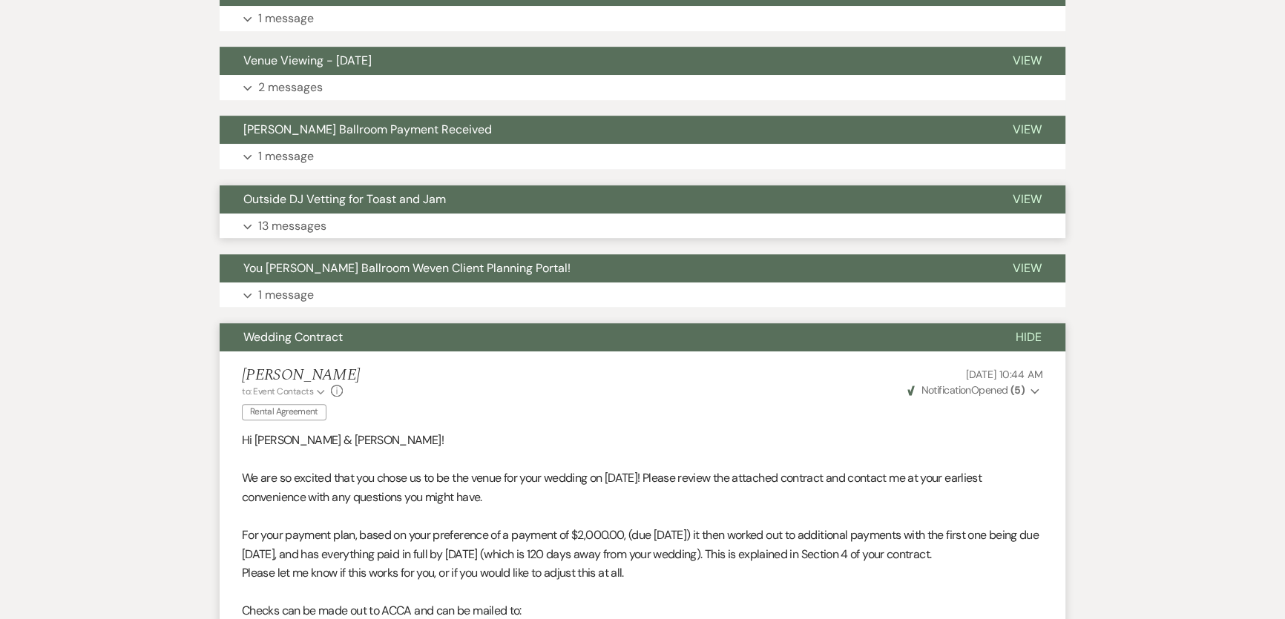
click at [317, 222] on p "13 messages" at bounding box center [292, 226] width 68 height 19
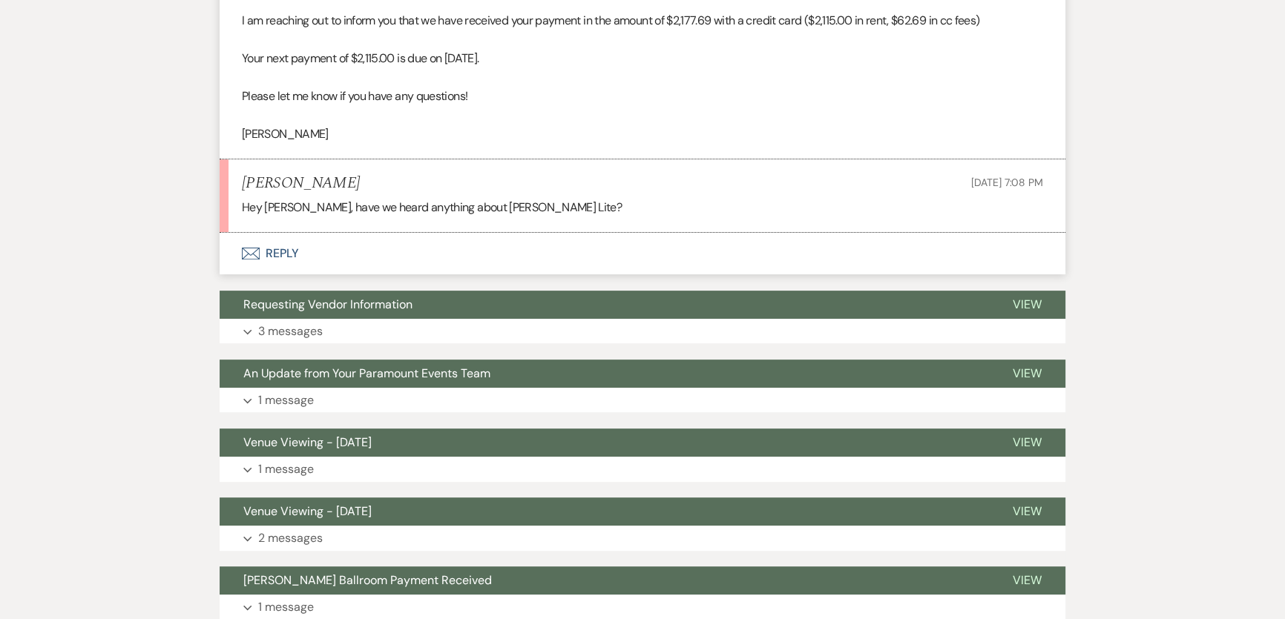
scroll to position [537, 0]
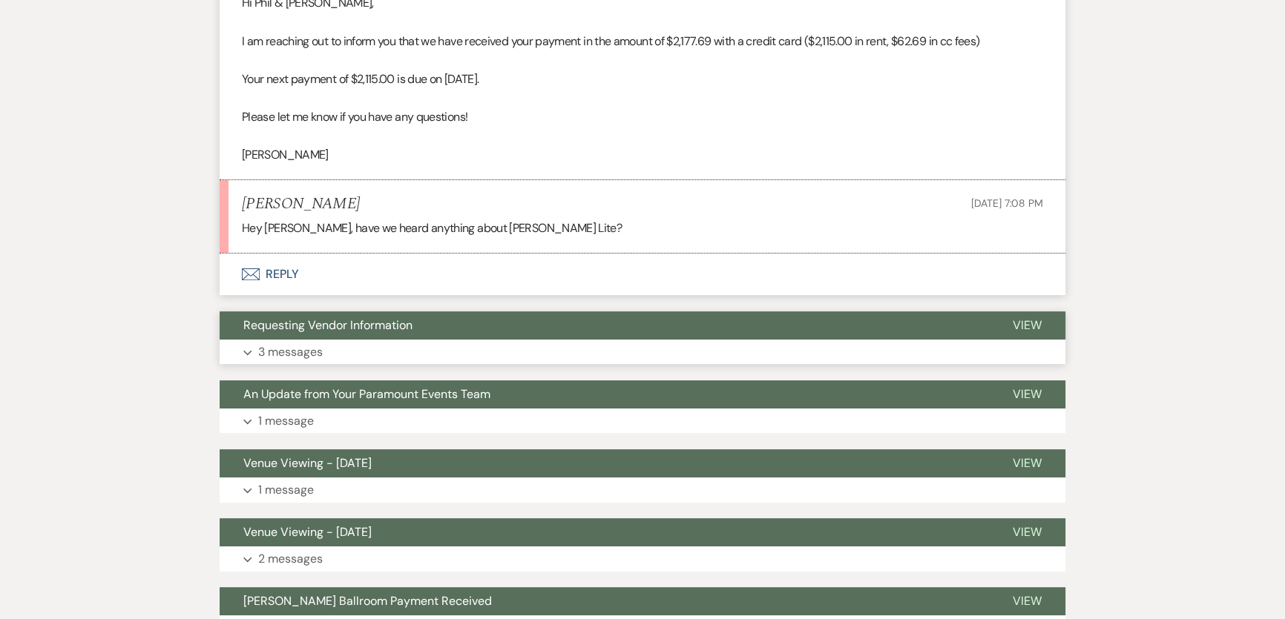
click at [488, 338] on button "Requesting Vendor Information" at bounding box center [604, 326] width 769 height 28
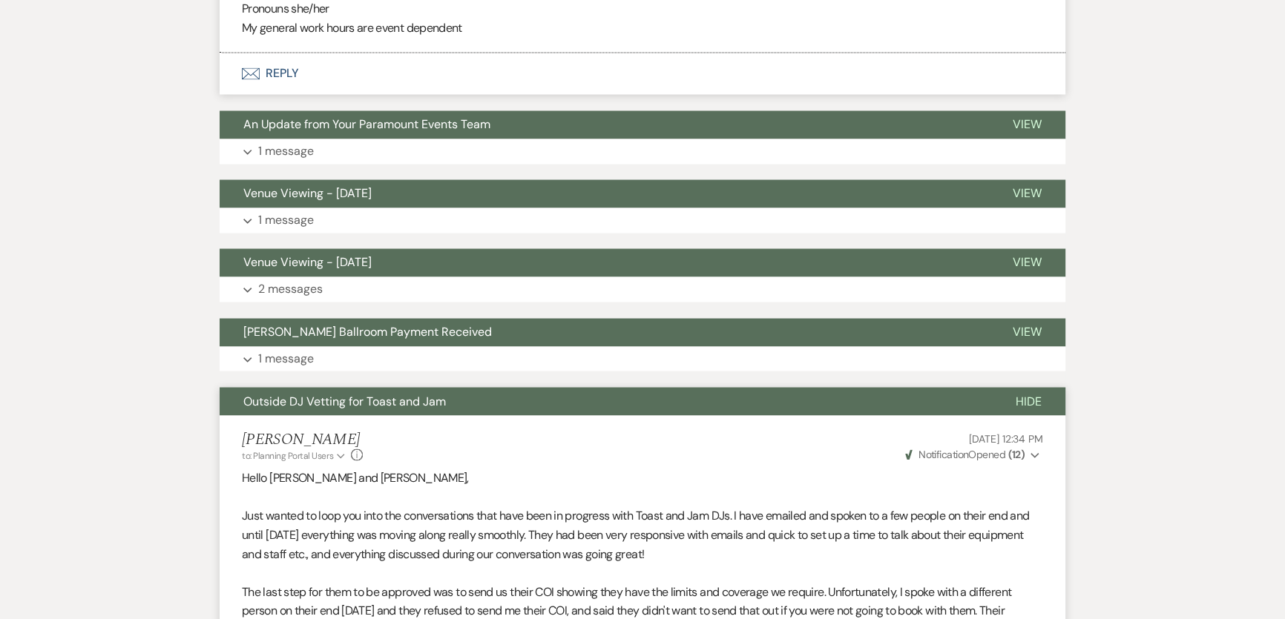
scroll to position [3168, 0]
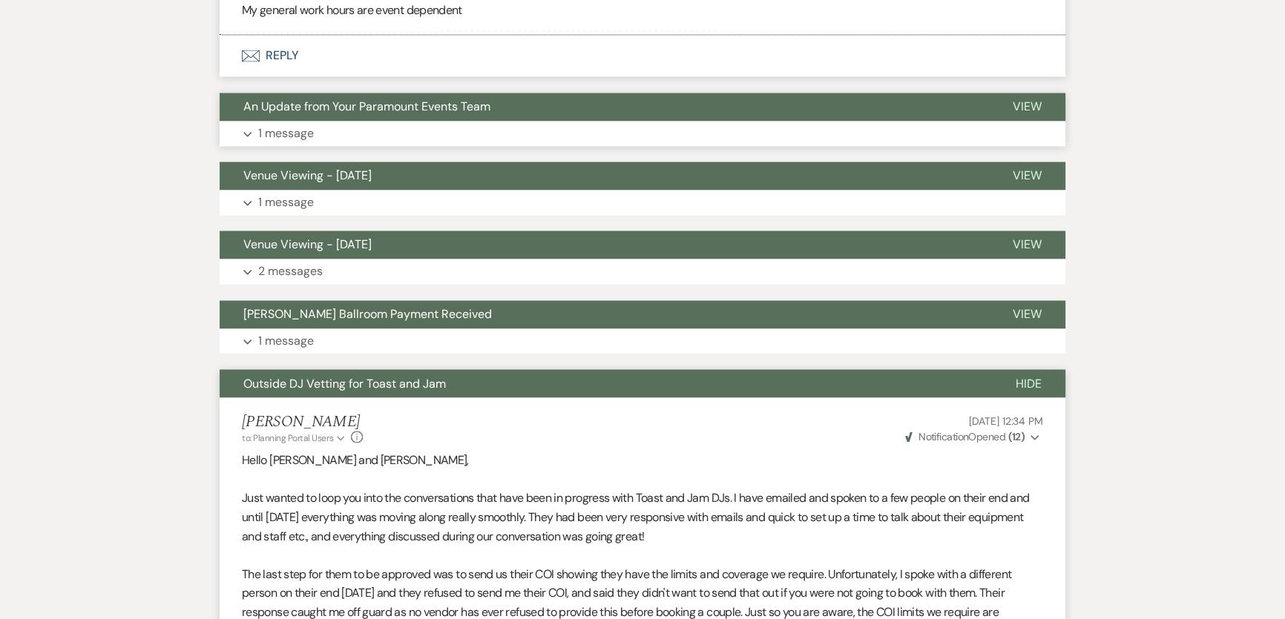
click at [464, 121] on button "Expand 1 message" at bounding box center [643, 133] width 846 height 25
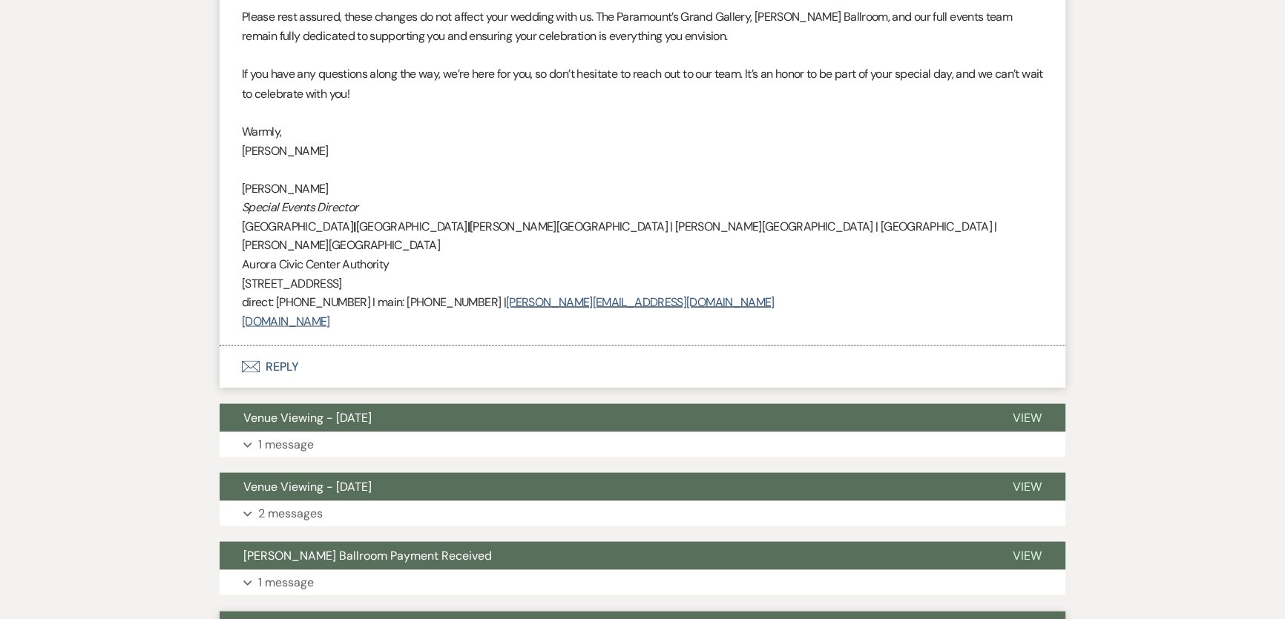
scroll to position [3641, 0]
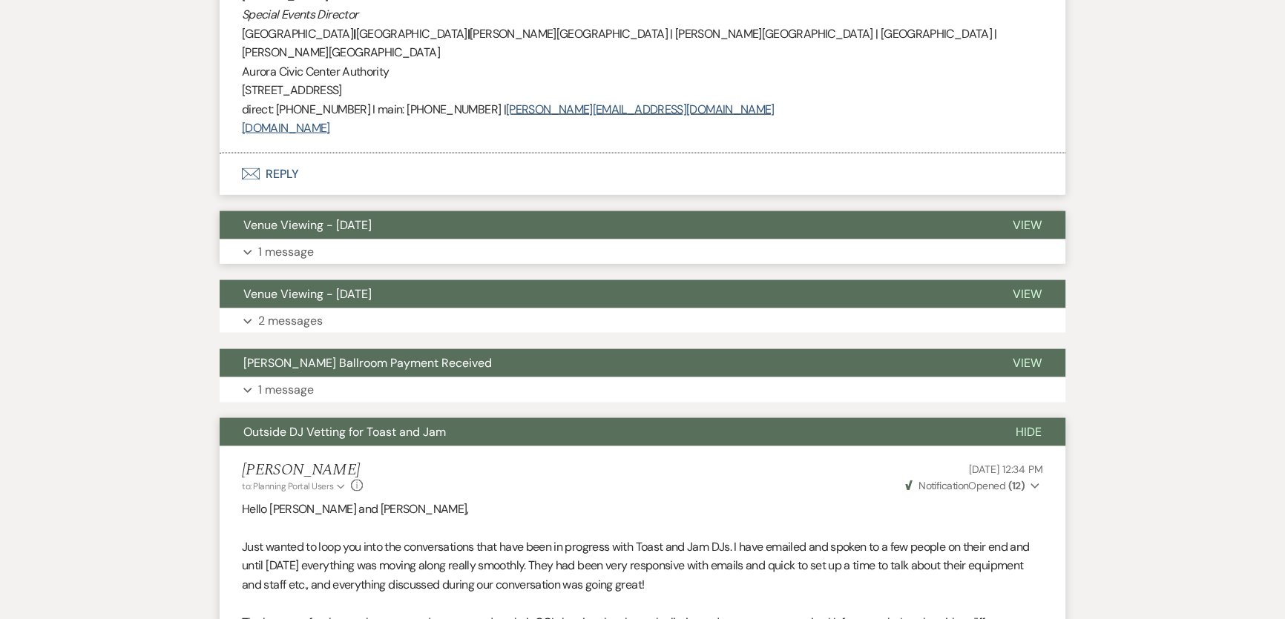
click at [401, 240] on button "Expand 1 message" at bounding box center [643, 252] width 846 height 25
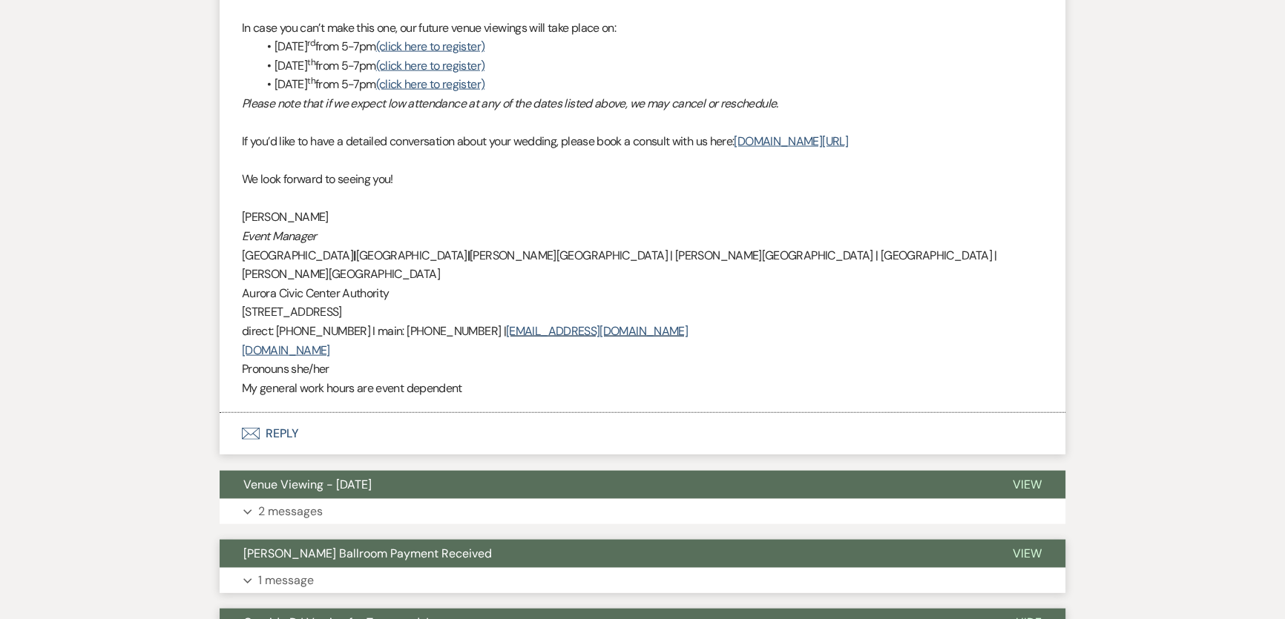
scroll to position [4247, 0]
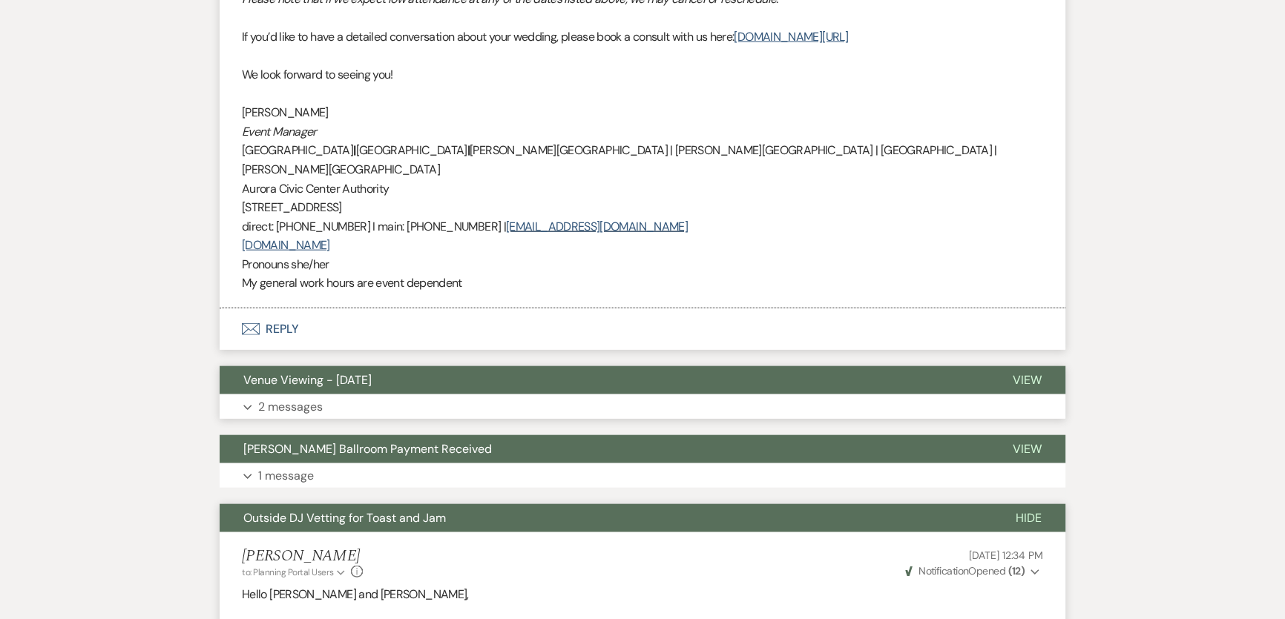
click at [372, 372] on span "Venue Viewing - [DATE]" at bounding box center [307, 380] width 128 height 16
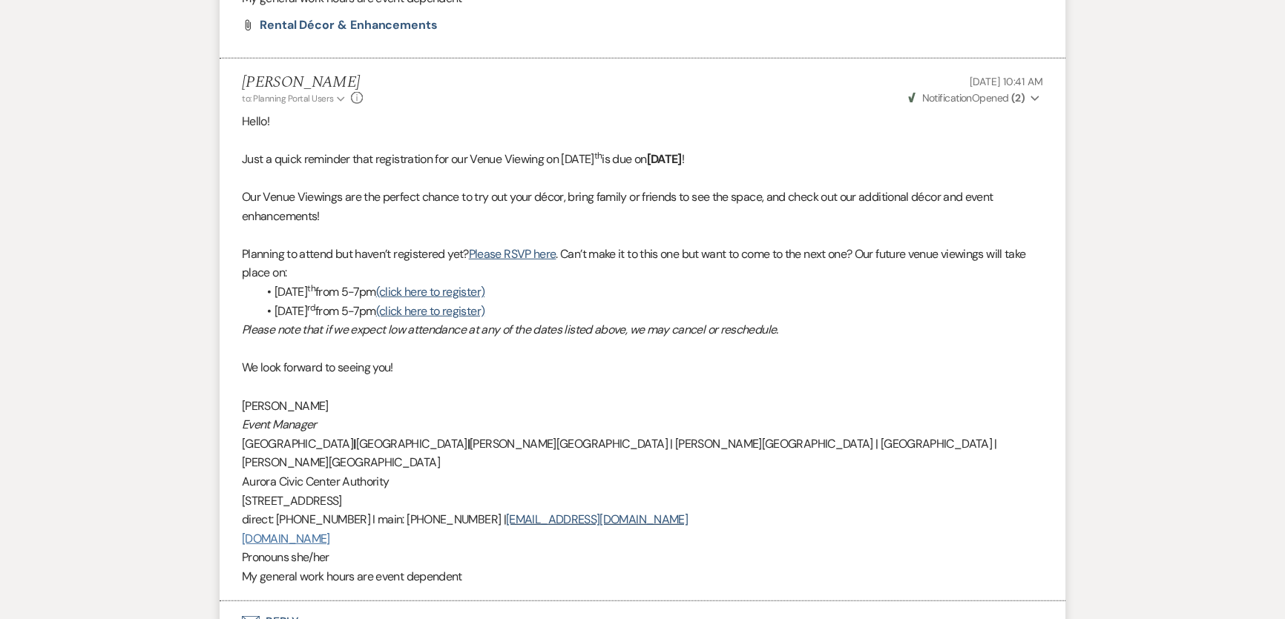
scroll to position [5800, 0]
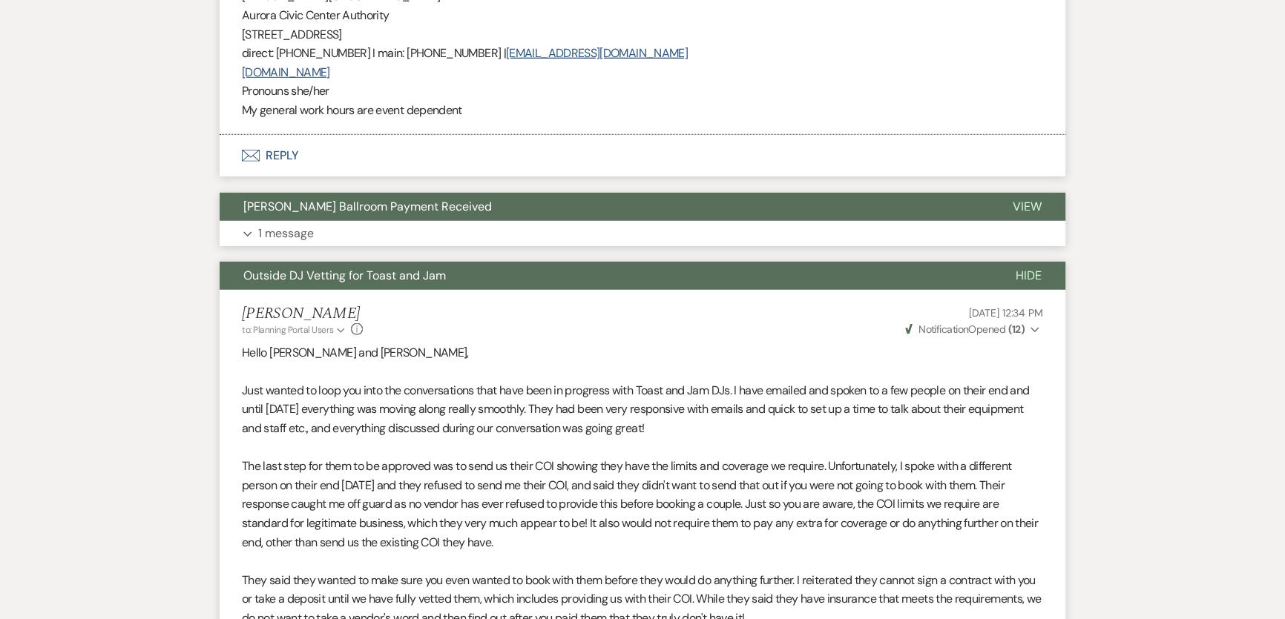
click at [335, 221] on button "Expand 1 message" at bounding box center [643, 233] width 846 height 25
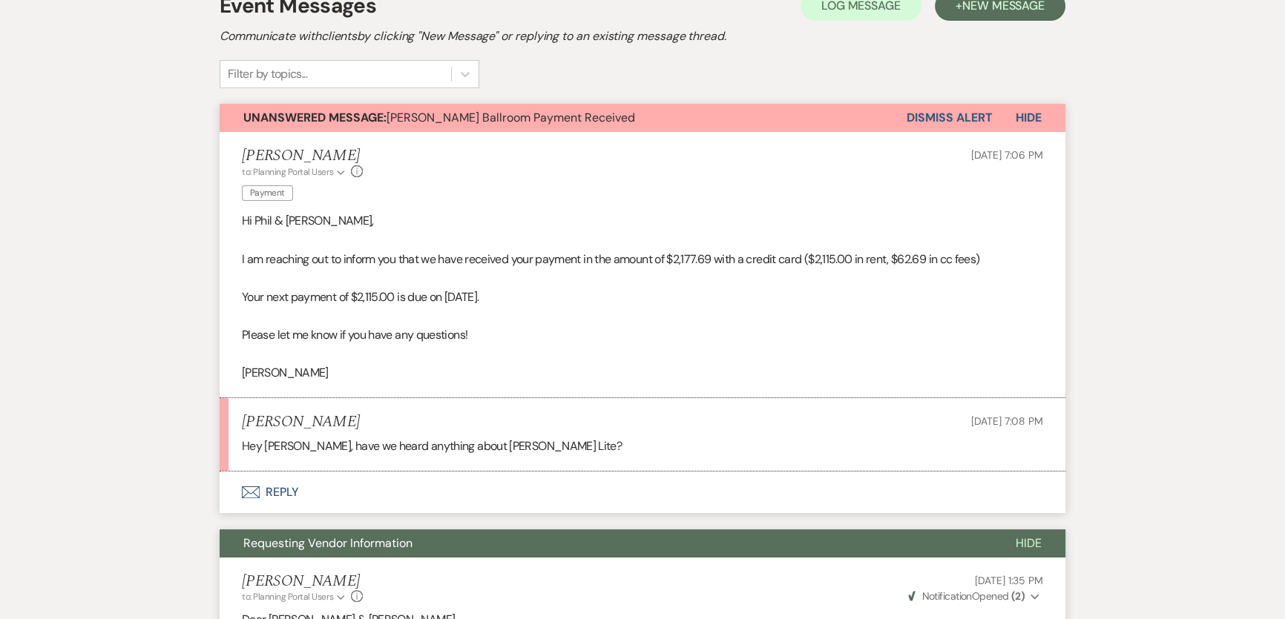
scroll to position [0, 0]
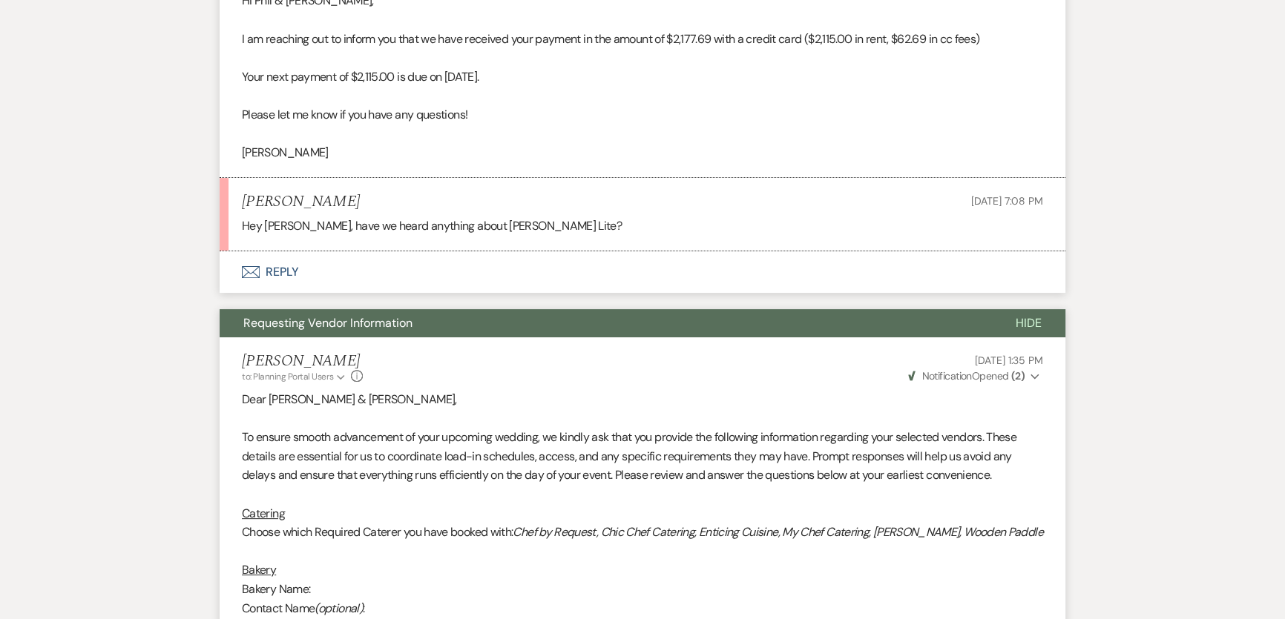
click at [269, 286] on button "Envelope Reply" at bounding box center [643, 273] width 846 height 42
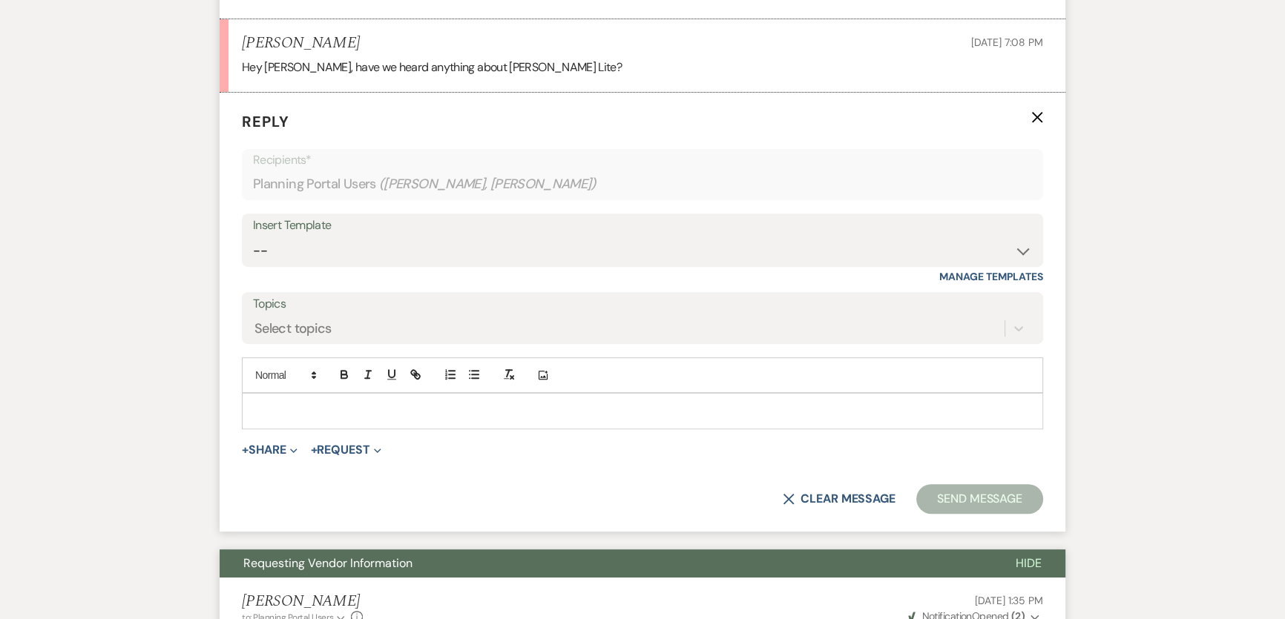
scroll to position [700, 0]
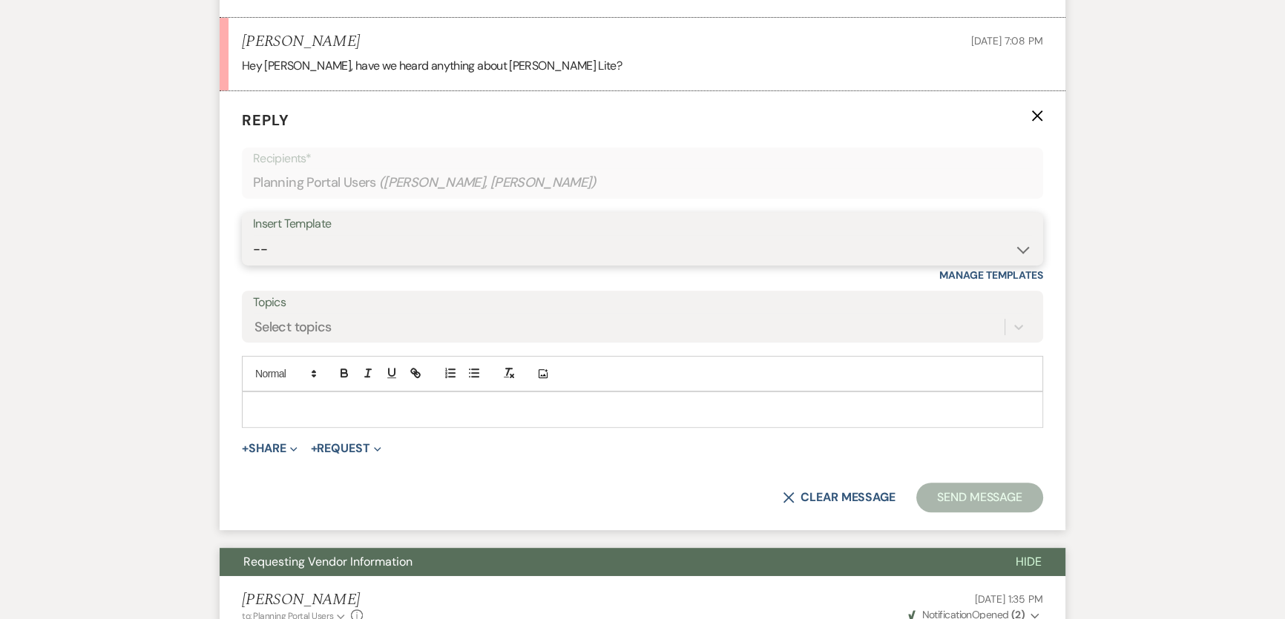
click at [624, 252] on select "-- Weven Planning Portal Introduction (Booked Events) 6 Month Consultation 9 Mo…" at bounding box center [642, 249] width 779 height 29
click at [253, 235] on select "-- Weven Planning Portal Introduction (Booked Events) 6 Month Consultation 9 Mo…" at bounding box center [642, 249] width 779 height 29
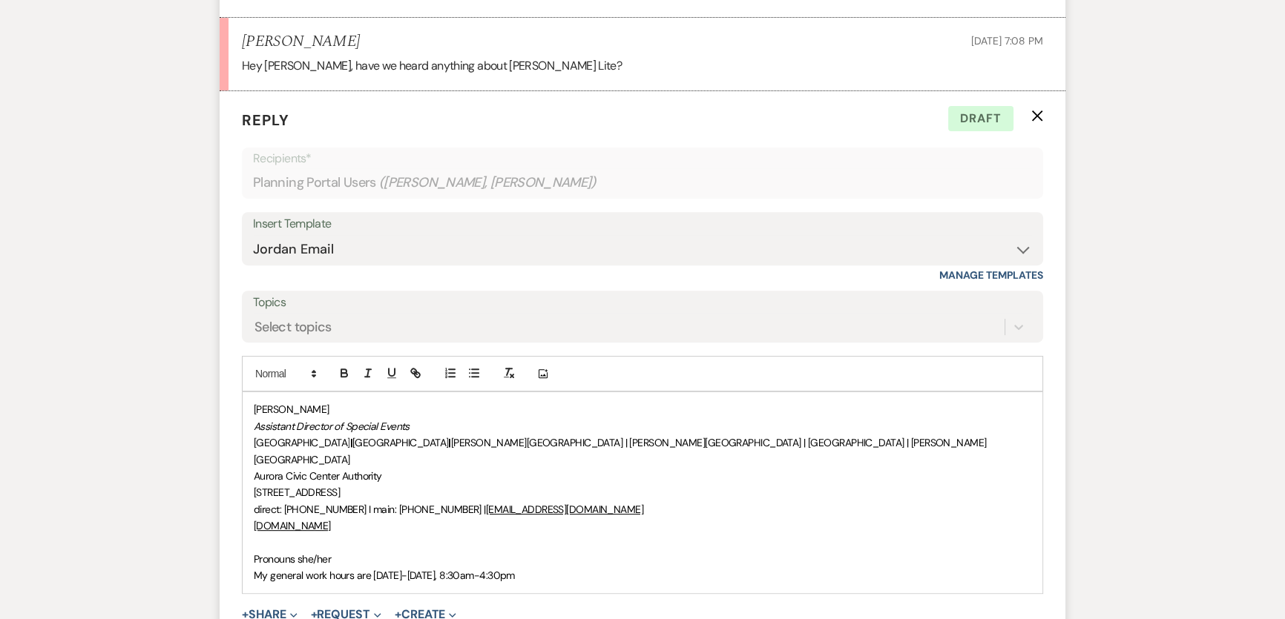
click at [246, 406] on div "[PERSON_NAME] Assistant Director of Special Events [GEOGRAPHIC_DATA] | [GEOGRAP…" at bounding box center [643, 492] width 800 height 200
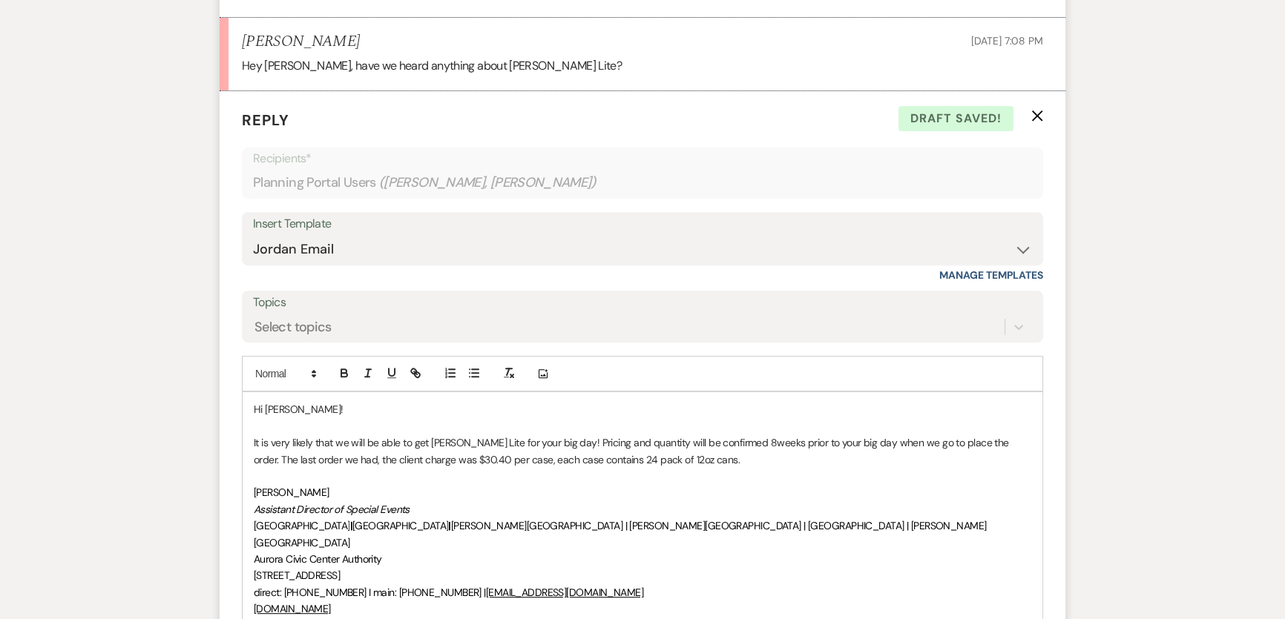
click at [606, 409] on p at bounding box center [643, 476] width 778 height 16
click at [381, 409] on p "It is very likely that we will be able to get [PERSON_NAME] Lite for your big d…" at bounding box center [643, 451] width 778 height 33
drag, startPoint x: 773, startPoint y: 439, endPoint x: 757, endPoint y: 448, distance: 17.9
click at [773, 409] on p "It is very likely that we will be able to get [PERSON_NAME] Lite for your big d…" at bounding box center [643, 451] width 778 height 33
click at [688, 409] on p "It is very likely that we will be able to get [PERSON_NAME] Lite for your big d…" at bounding box center [643, 451] width 778 height 33
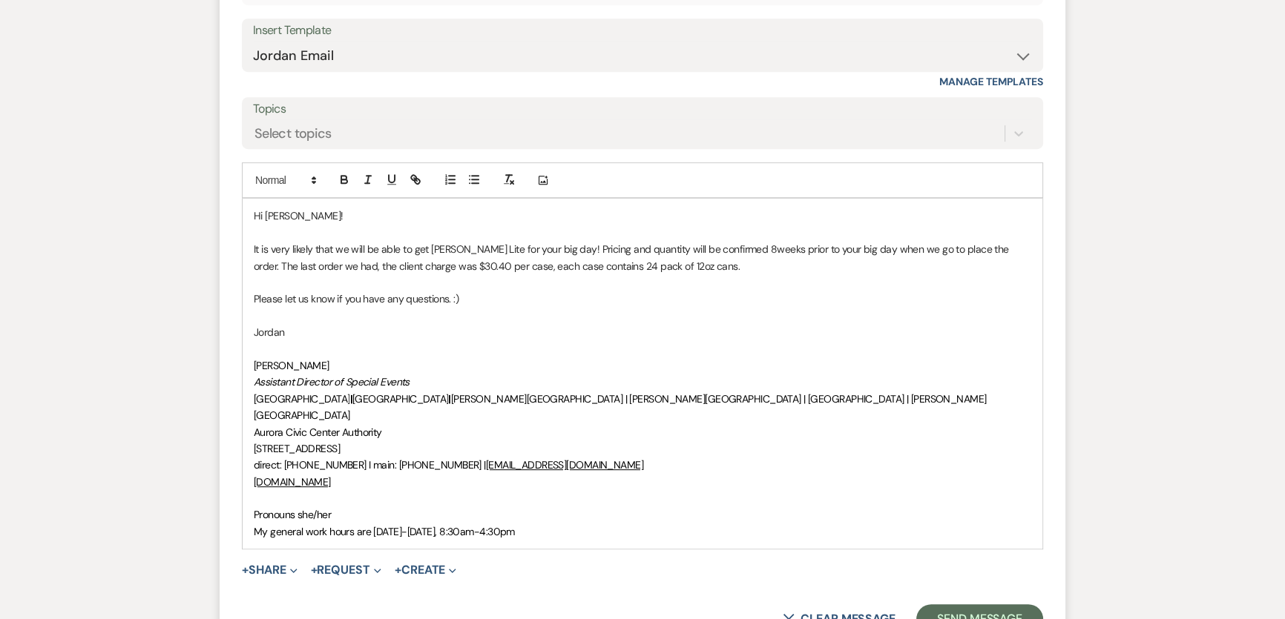
scroll to position [970, 0]
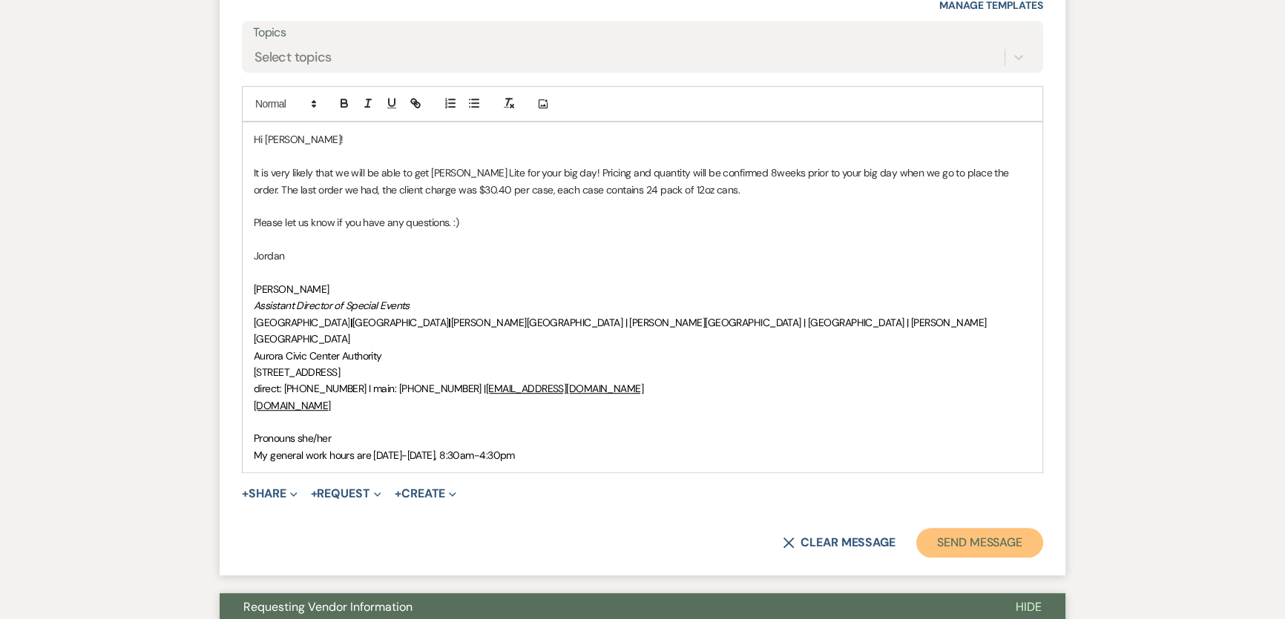
click at [910, 409] on button "Send Message" at bounding box center [979, 543] width 127 height 30
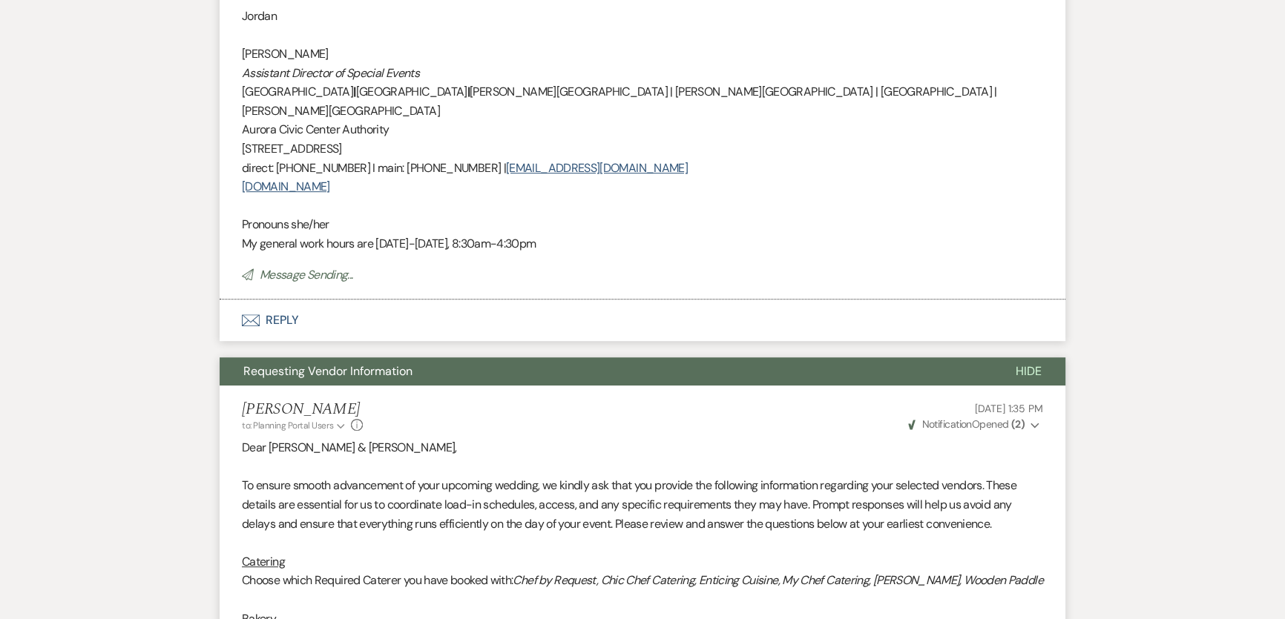
scroll to position [1429, 0]
